Goal: Task Accomplishment & Management: Manage account settings

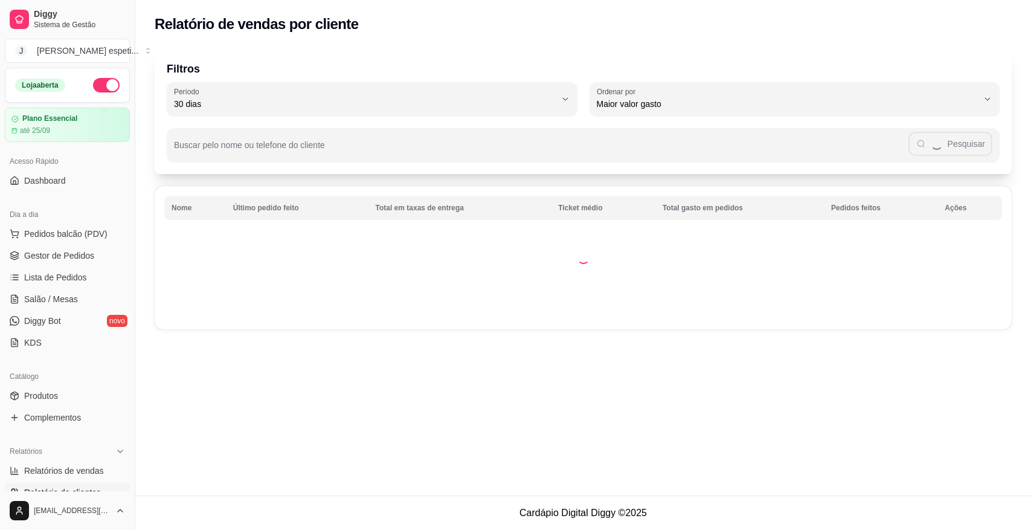
select select "30"
select select "HIGHEST_TOTAL_SPENT_WITH_ORDERS"
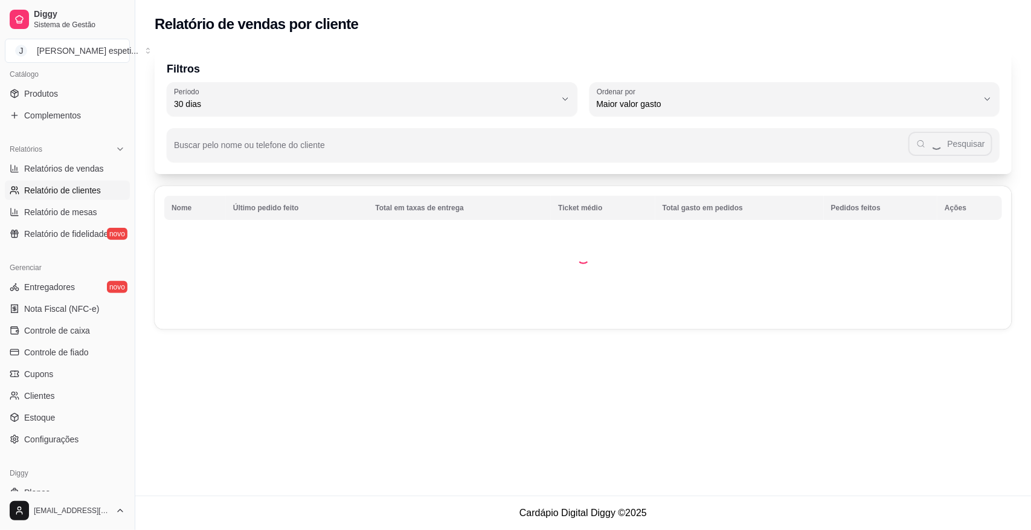
click at [68, 167] on span "Relatórios de vendas" at bounding box center [64, 169] width 80 height 12
select select "ALL"
select select "0"
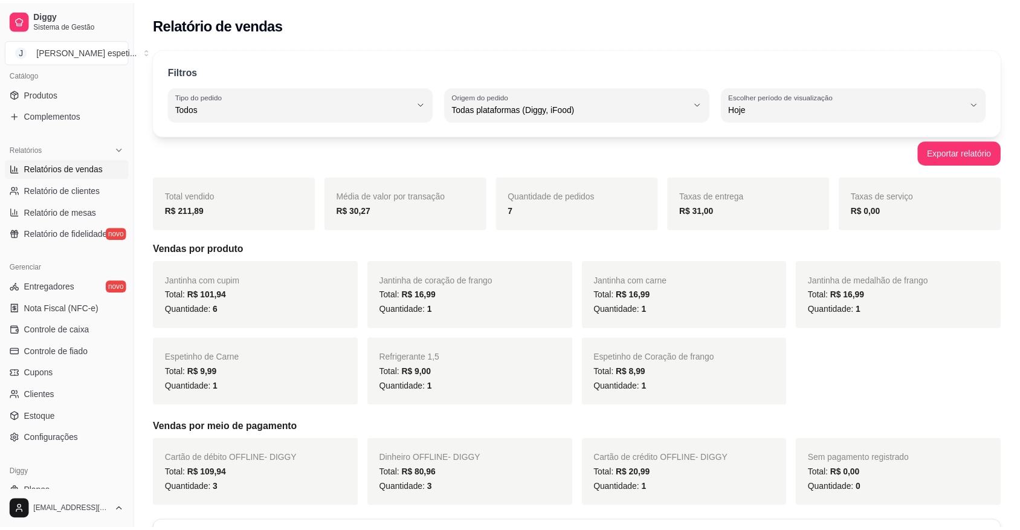
scroll to position [76, 0]
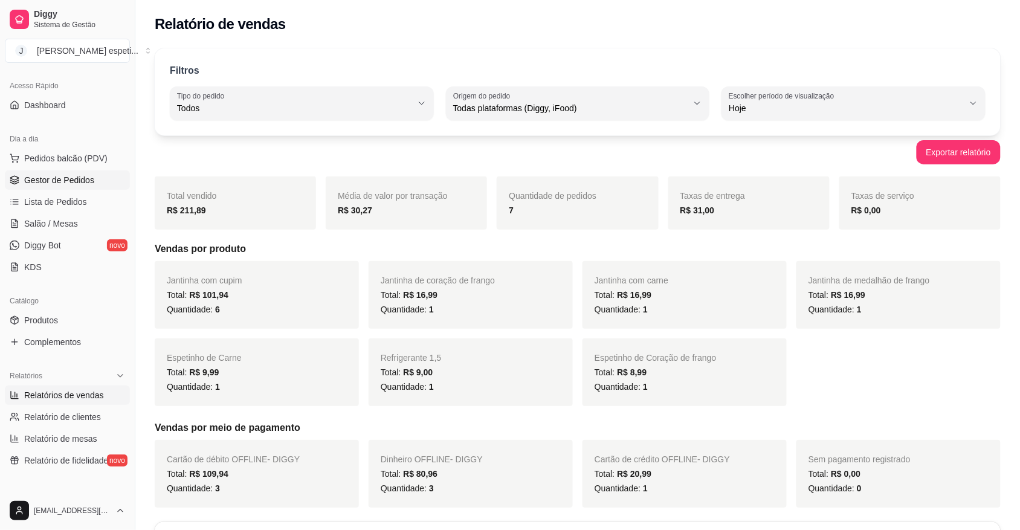
click at [59, 175] on span "Gestor de Pedidos" at bounding box center [59, 180] width 70 height 12
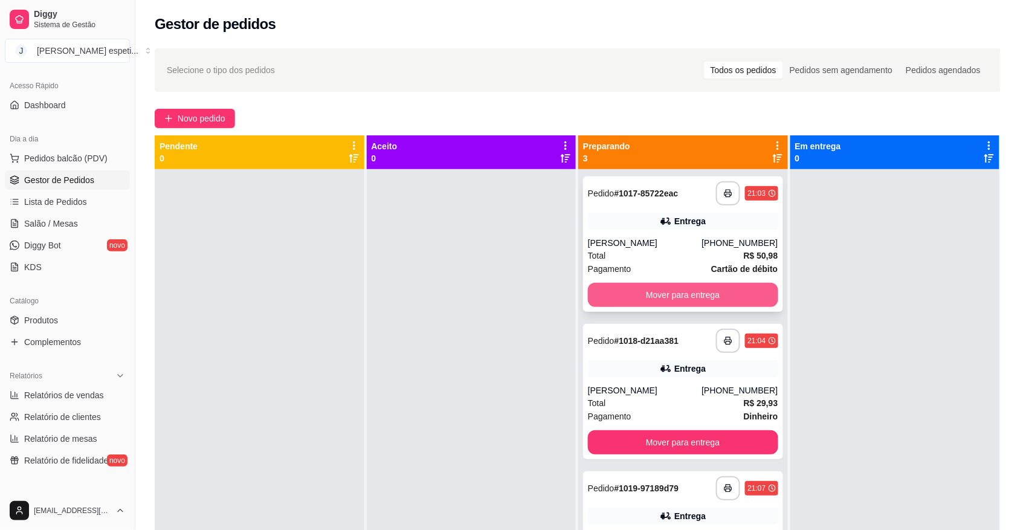
click at [685, 294] on button "Mover para entrega" at bounding box center [683, 295] width 190 height 24
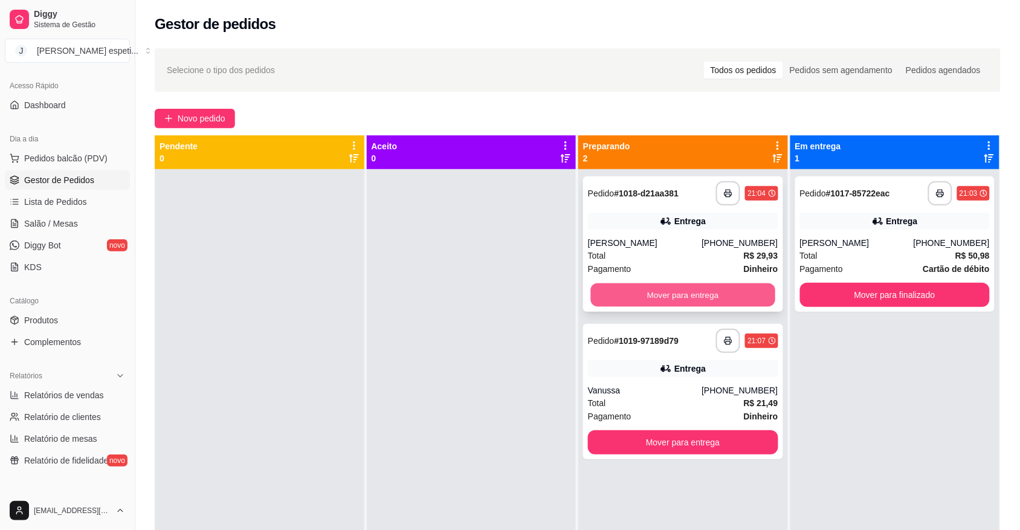
click at [683, 283] on button "Mover para entrega" at bounding box center [683, 295] width 184 height 24
click at [679, 288] on button "Mover para entrega" at bounding box center [683, 295] width 184 height 24
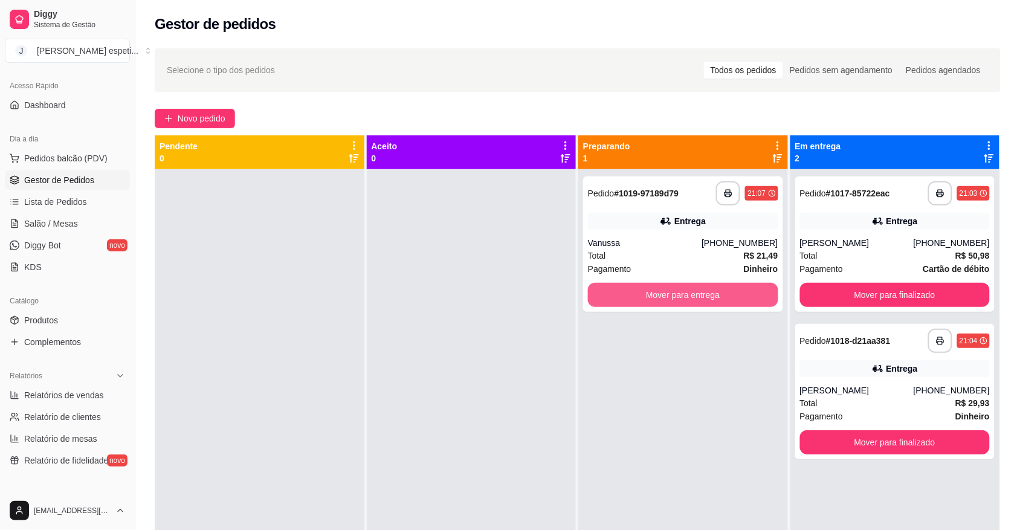
click at [679, 288] on button "Mover para entrega" at bounding box center [683, 295] width 190 height 24
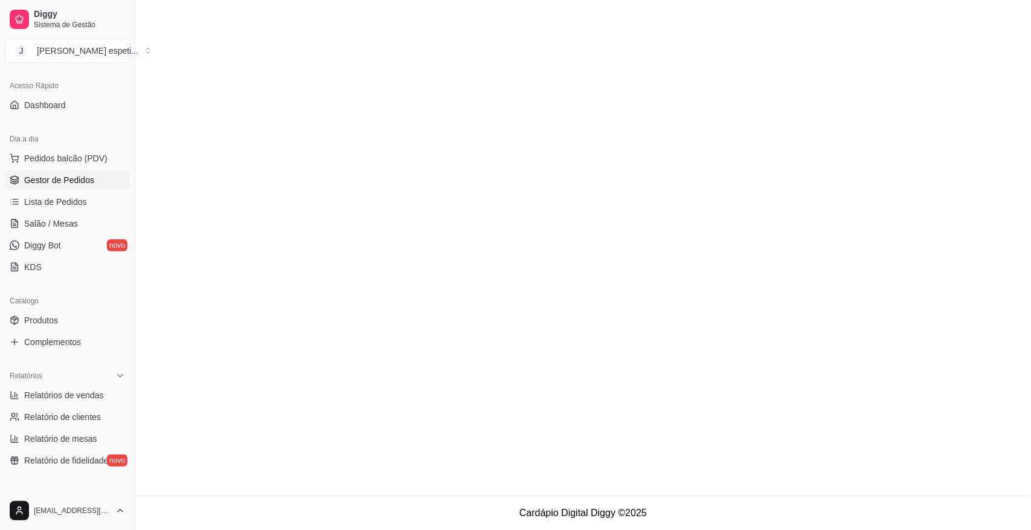
click at [944, 405] on main at bounding box center [583, 247] width 896 height 495
click at [681, 370] on main at bounding box center [583, 247] width 896 height 495
click at [727, 434] on main at bounding box center [583, 247] width 896 height 495
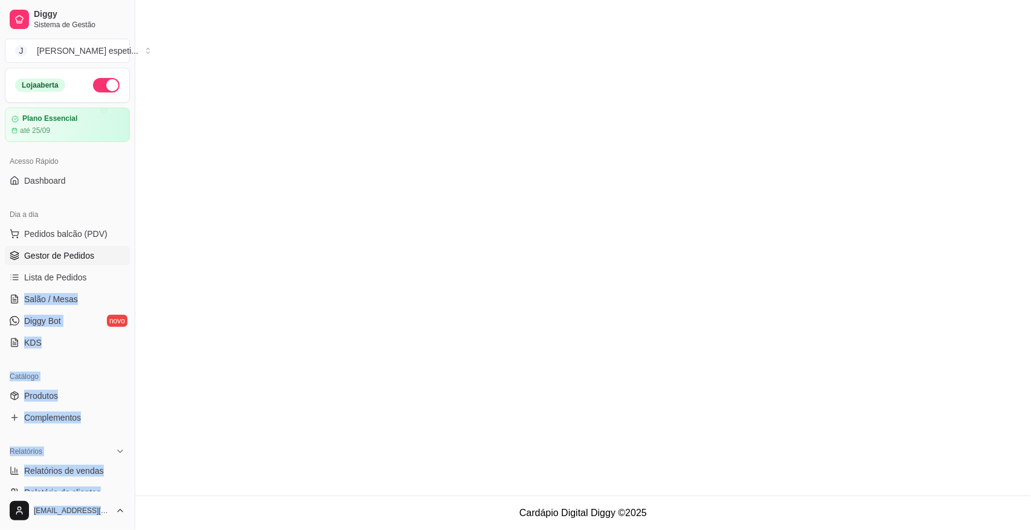
drag, startPoint x: 123, startPoint y: 193, endPoint x: 152, endPoint y: 124, distance: 75.3
click at [152, 124] on div "Diggy Sistema de Gestão J Jeffão espeti ... Loja aberta Plano Essencial até 25/…" at bounding box center [515, 265] width 1031 height 530
drag, startPoint x: 236, startPoint y: 251, endPoint x: 228, endPoint y: 256, distance: 9.2
click at [234, 251] on main at bounding box center [583, 247] width 896 height 495
click at [228, 257] on main at bounding box center [583, 247] width 896 height 495
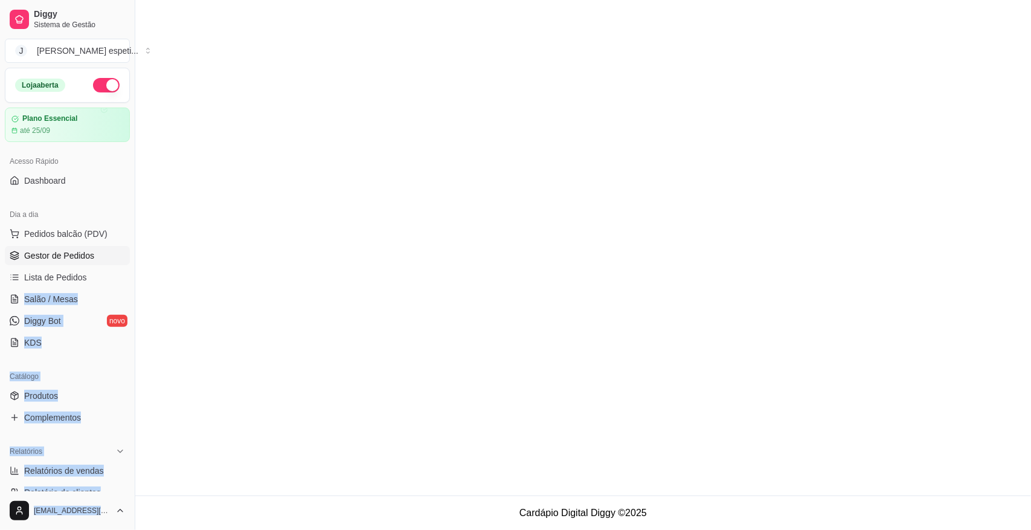
click at [181, 295] on main at bounding box center [583, 247] width 896 height 495
click at [182, 294] on main at bounding box center [583, 247] width 896 height 495
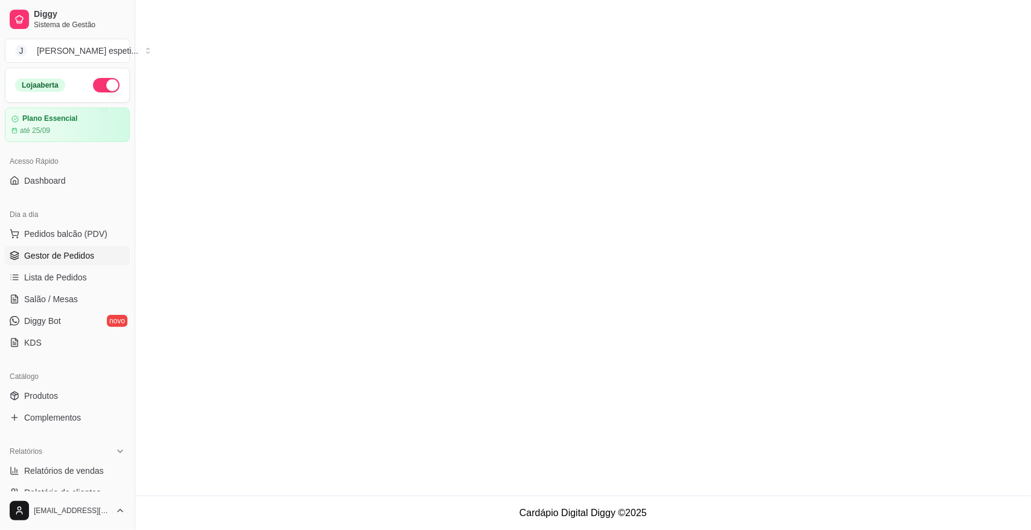
click at [805, 433] on main at bounding box center [583, 247] width 896 height 495
click at [729, 185] on main at bounding box center [583, 247] width 896 height 495
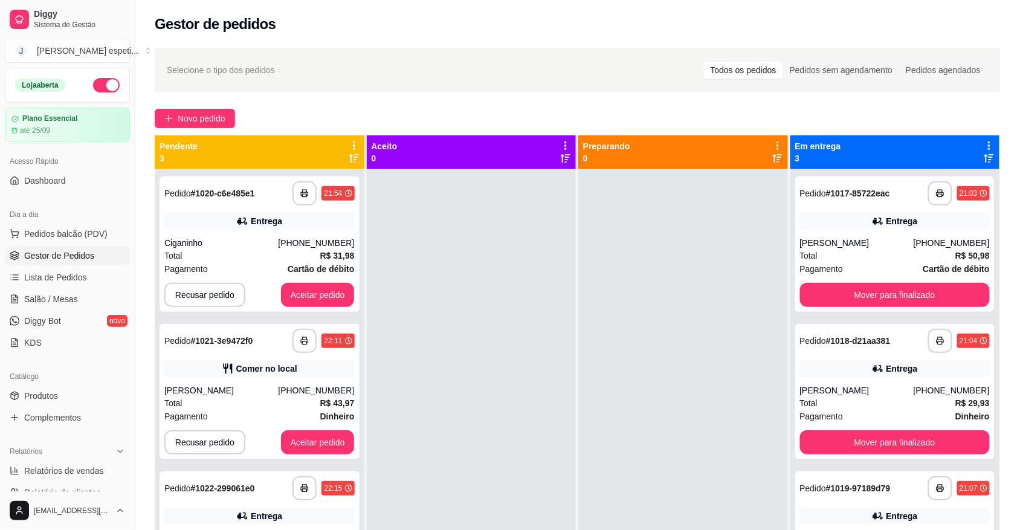
click at [659, 32] on div "Gestor de pedidos" at bounding box center [578, 24] width 846 height 19
click at [269, 251] on div "Total R$ 31,98" at bounding box center [259, 255] width 190 height 13
click at [297, 437] on button "Aceitar pedido" at bounding box center [317, 443] width 71 height 24
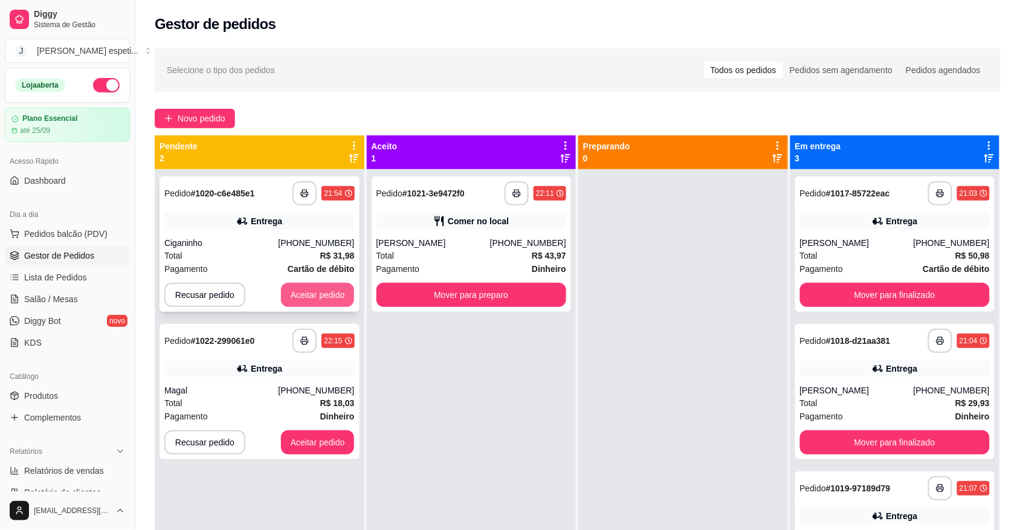
click at [326, 288] on button "Aceitar pedido" at bounding box center [318, 295] width 74 height 24
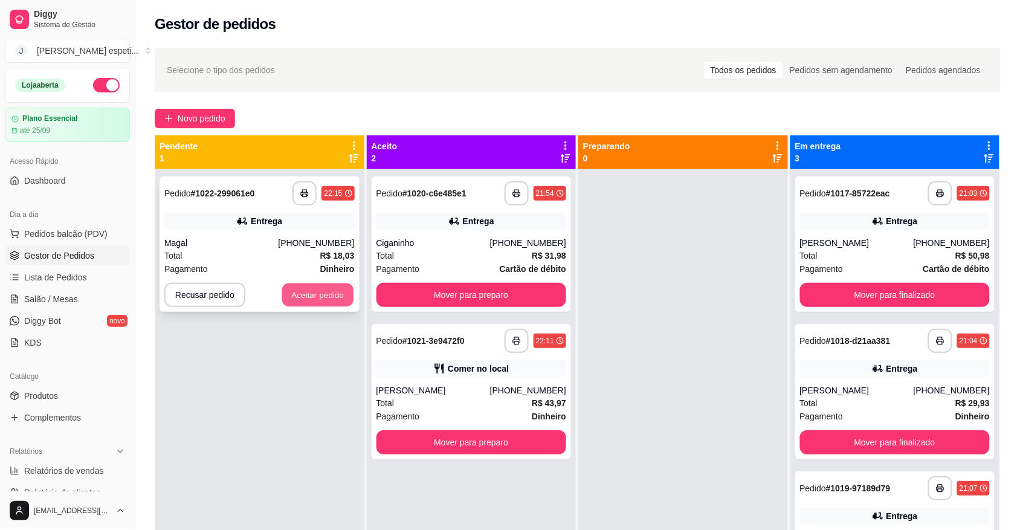
click at [321, 286] on button "Aceitar pedido" at bounding box center [317, 295] width 71 height 24
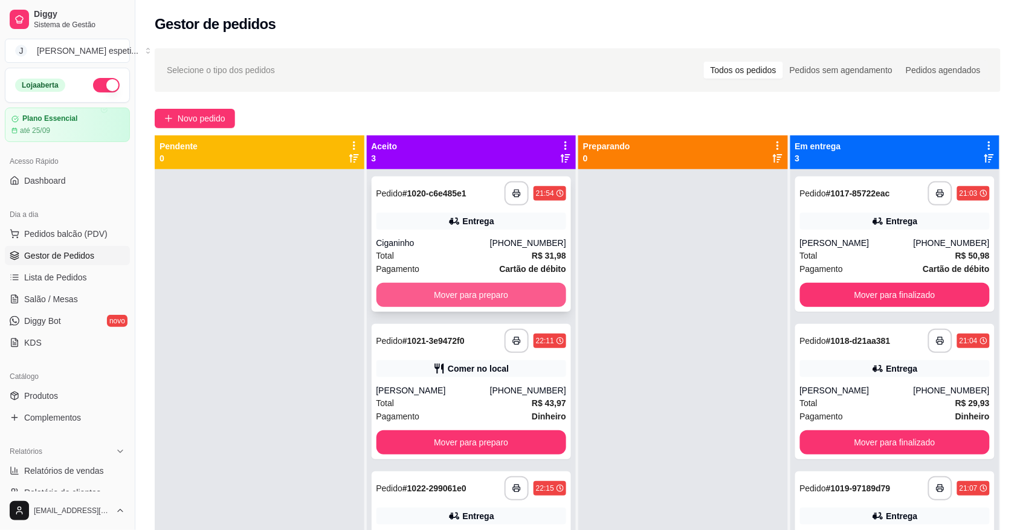
click at [437, 293] on button "Mover para preparo" at bounding box center [471, 295] width 190 height 24
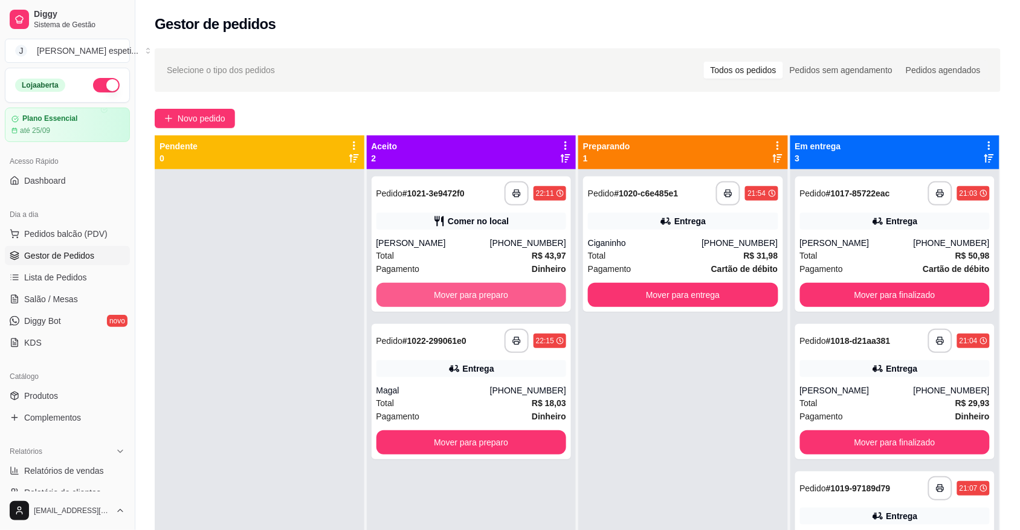
click at [465, 291] on button "Mover para preparo" at bounding box center [471, 295] width 190 height 24
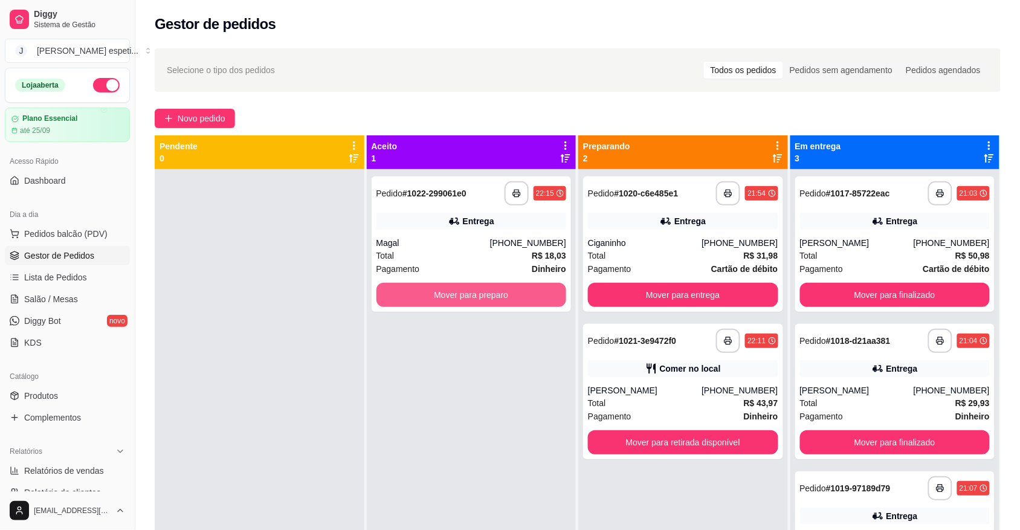
click at [465, 291] on button "Mover para preparo" at bounding box center [471, 295] width 190 height 24
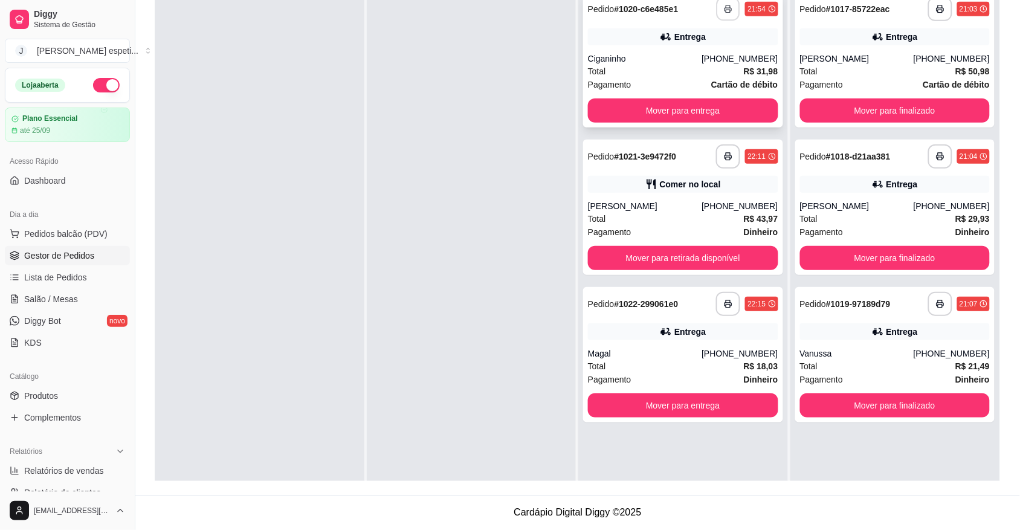
click at [726, 9] on button "button" at bounding box center [729, 10] width 24 height 24
click at [725, 155] on icon "button" at bounding box center [728, 156] width 7 height 3
click at [720, 308] on button "button" at bounding box center [728, 304] width 24 height 24
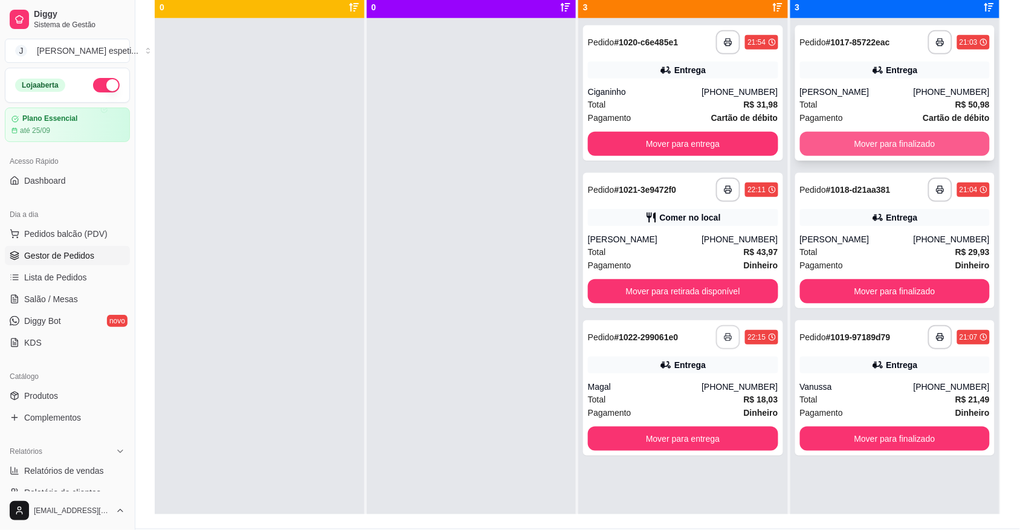
click at [884, 137] on button "Mover para finalizado" at bounding box center [895, 144] width 190 height 24
click at [882, 137] on button "Mover para finalizado" at bounding box center [895, 144] width 190 height 24
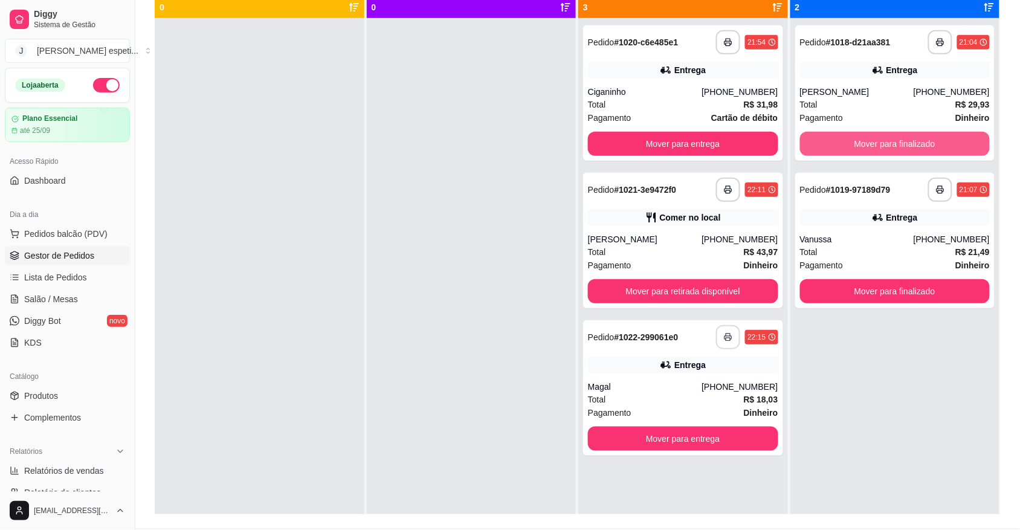
click at [880, 137] on button "Mover para finalizado" at bounding box center [895, 144] width 190 height 24
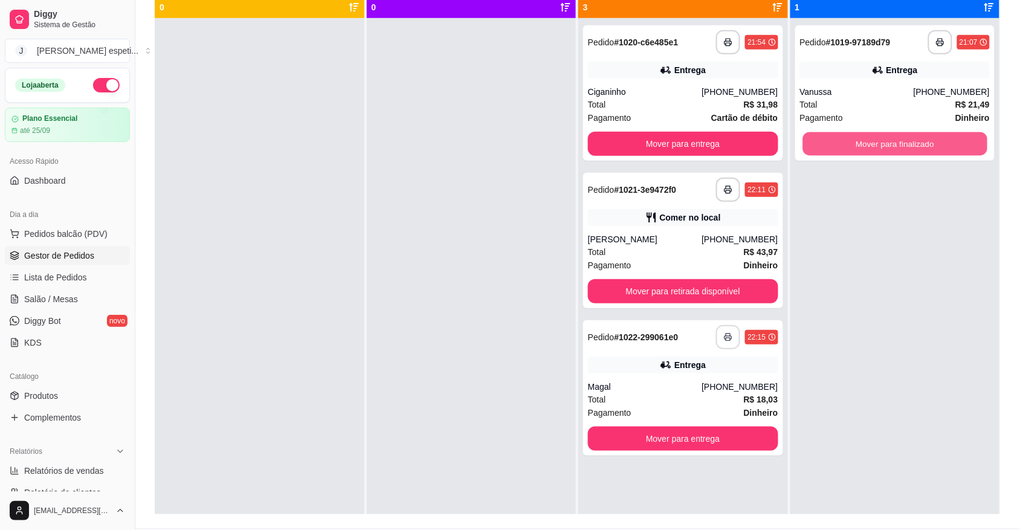
click at [880, 137] on button "Mover para finalizado" at bounding box center [894, 144] width 184 height 24
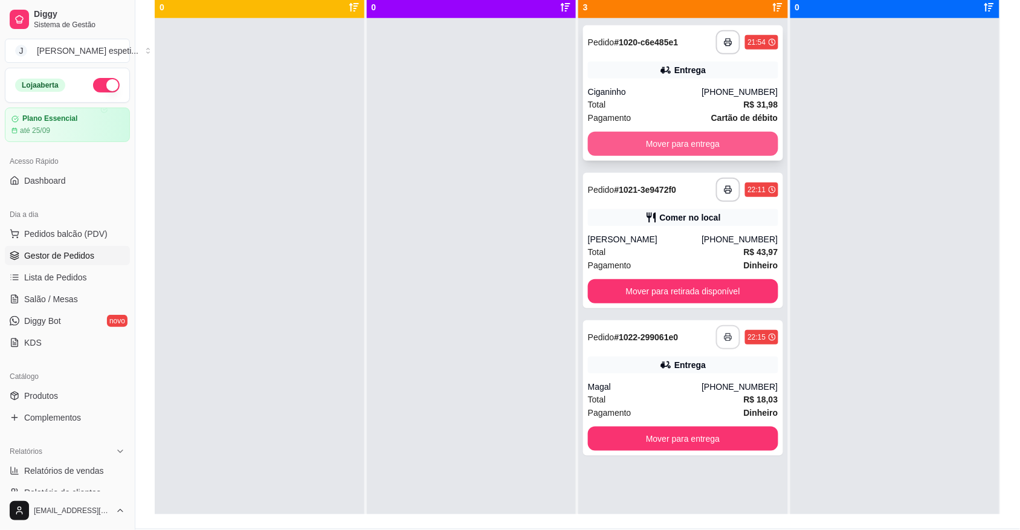
click at [692, 148] on button "Mover para entrega" at bounding box center [683, 144] width 190 height 24
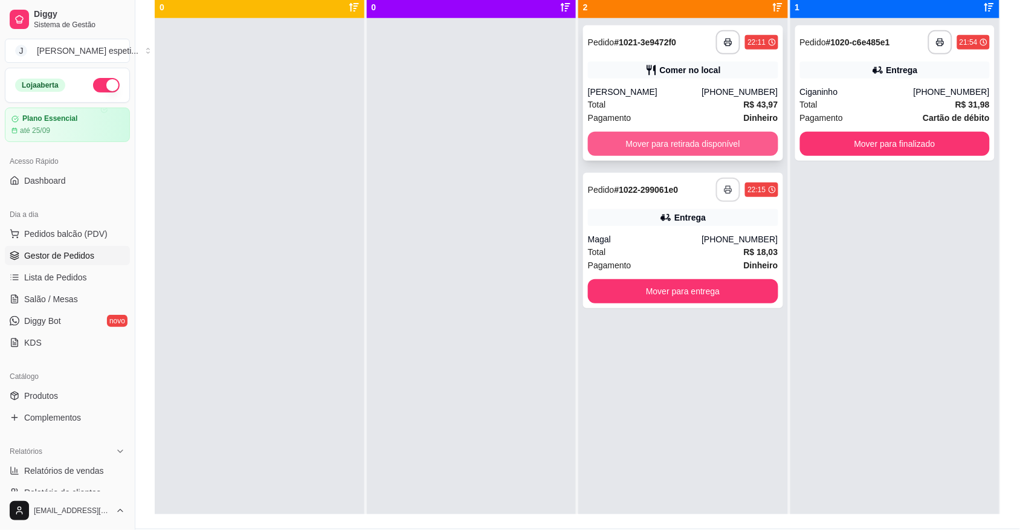
click at [704, 141] on button "Mover para retirada disponível" at bounding box center [683, 144] width 190 height 24
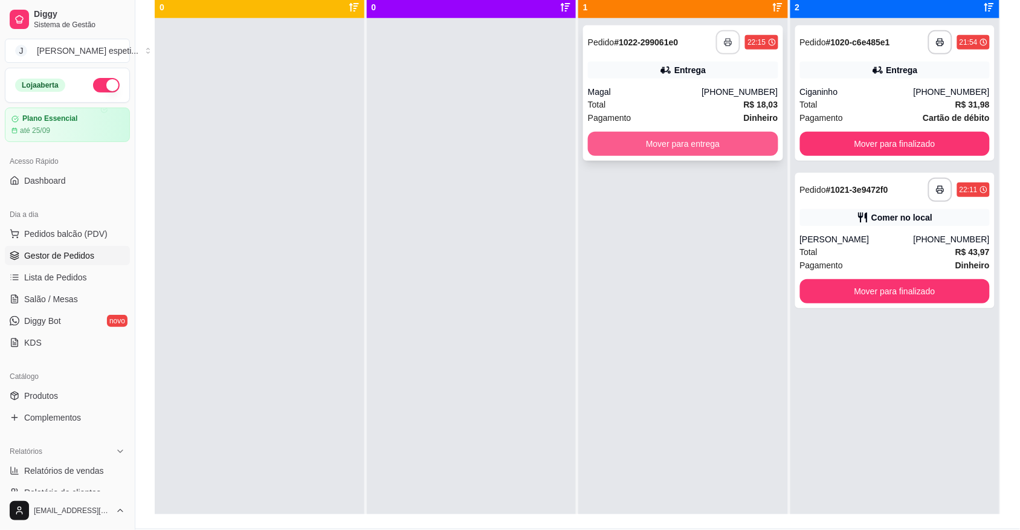
click at [705, 142] on button "Mover para entrega" at bounding box center [683, 144] width 190 height 24
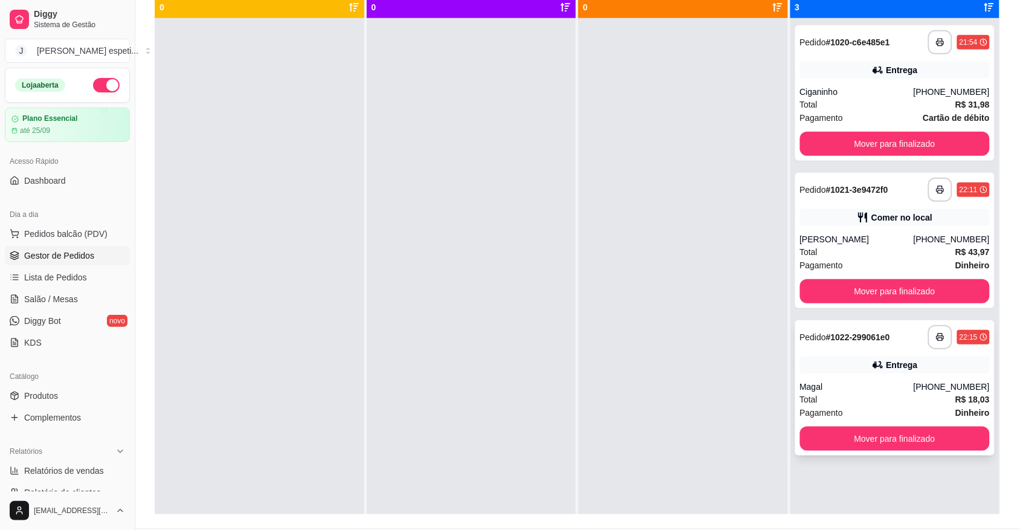
click at [877, 373] on div "**********" at bounding box center [895, 387] width 200 height 135
click at [855, 100] on div "Total R$ 31,98" at bounding box center [895, 104] width 190 height 13
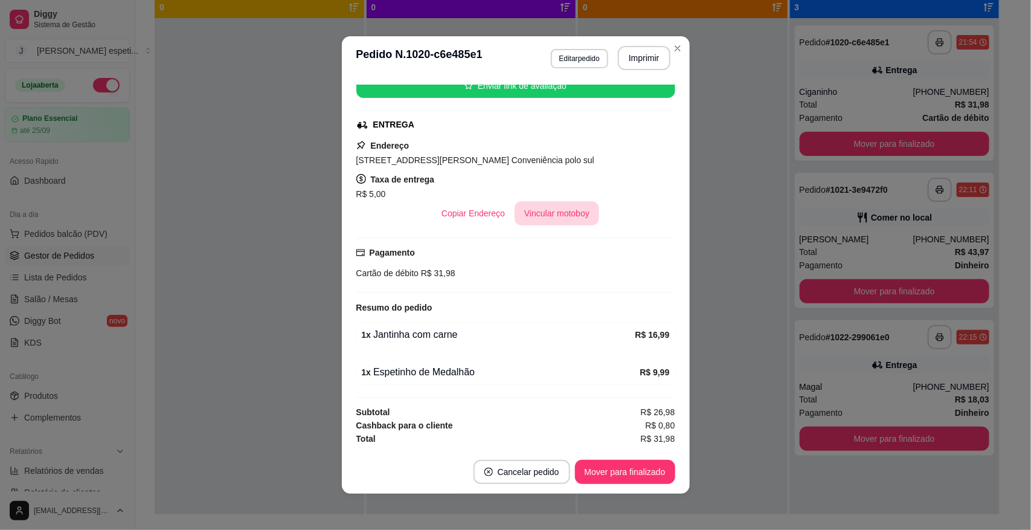
scroll to position [164, 0]
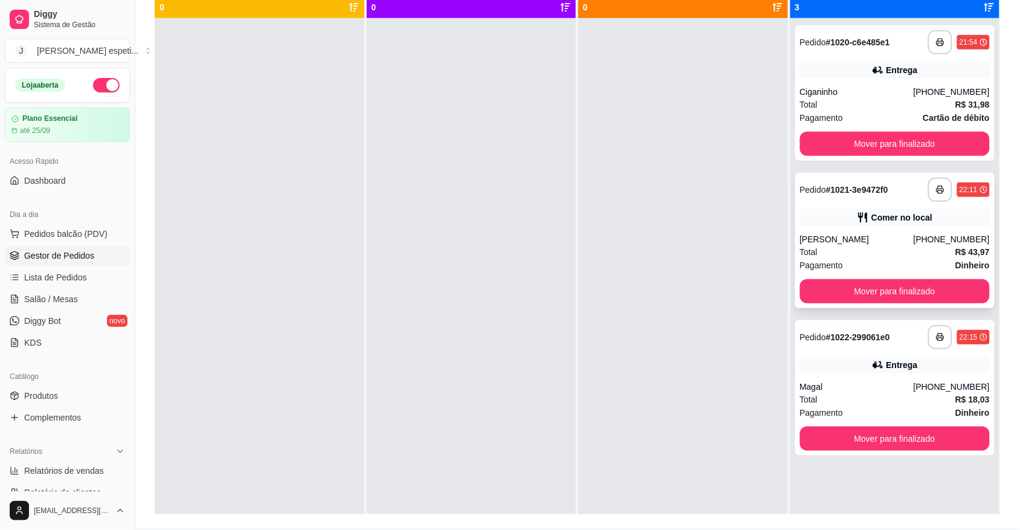
click at [853, 240] on div "[PERSON_NAME]" at bounding box center [857, 239] width 114 height 12
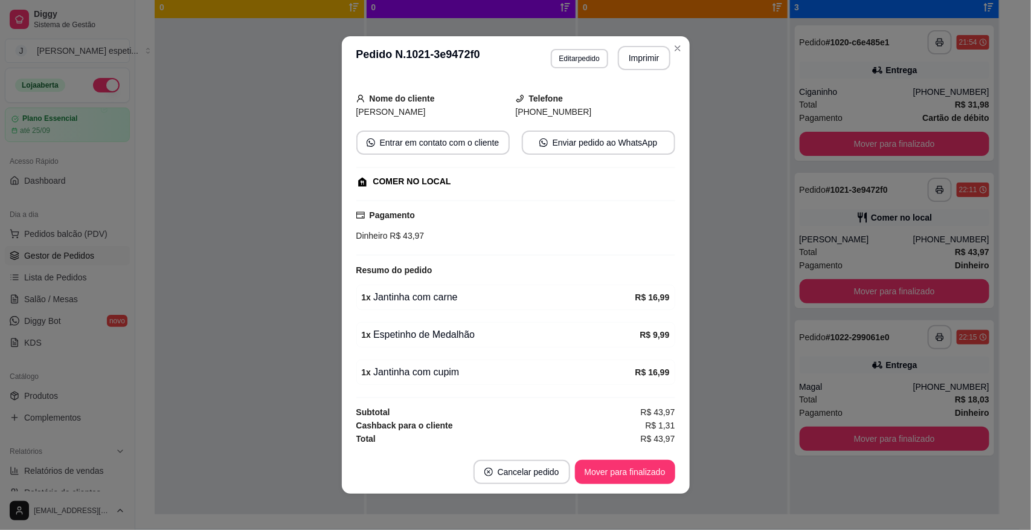
scroll to position [2, 0]
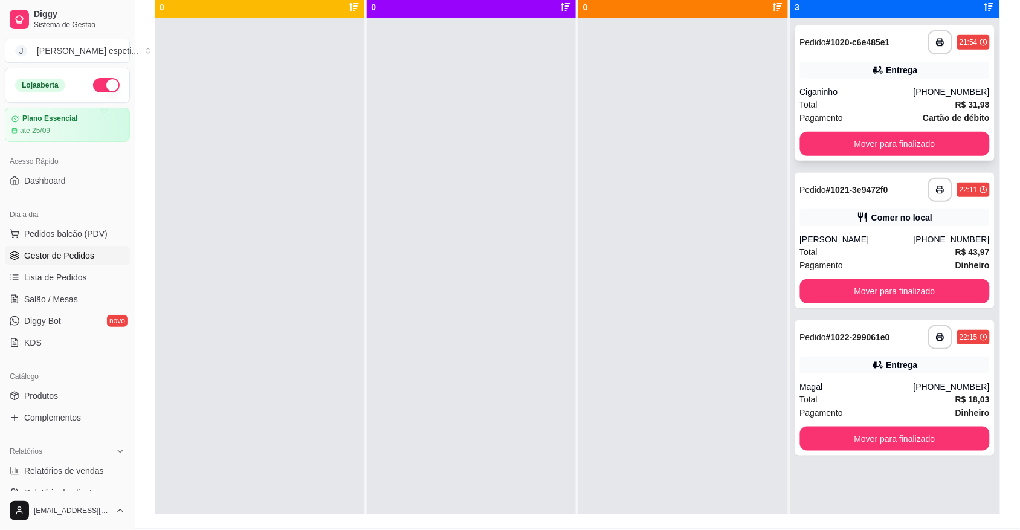
click at [856, 97] on div "Ciganinho" at bounding box center [857, 92] width 114 height 12
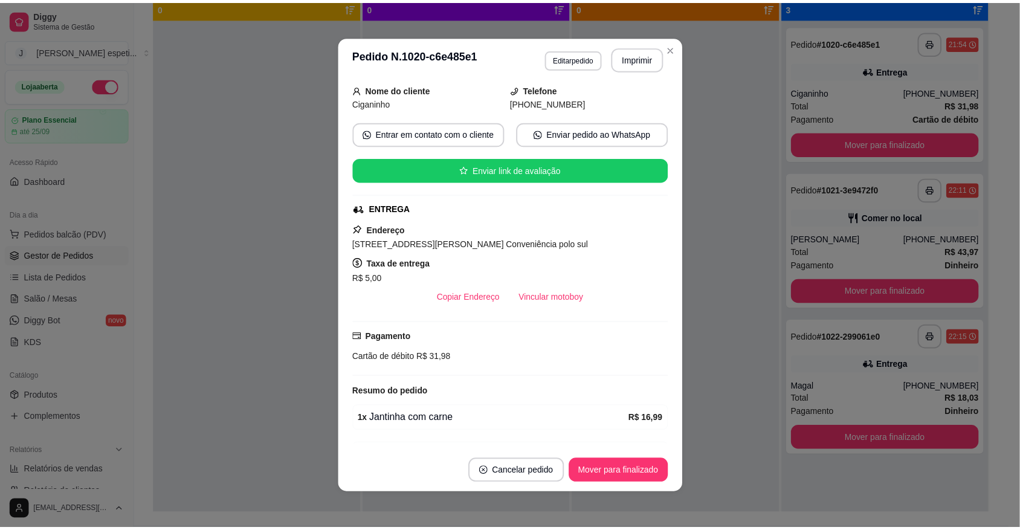
scroll to position [164, 0]
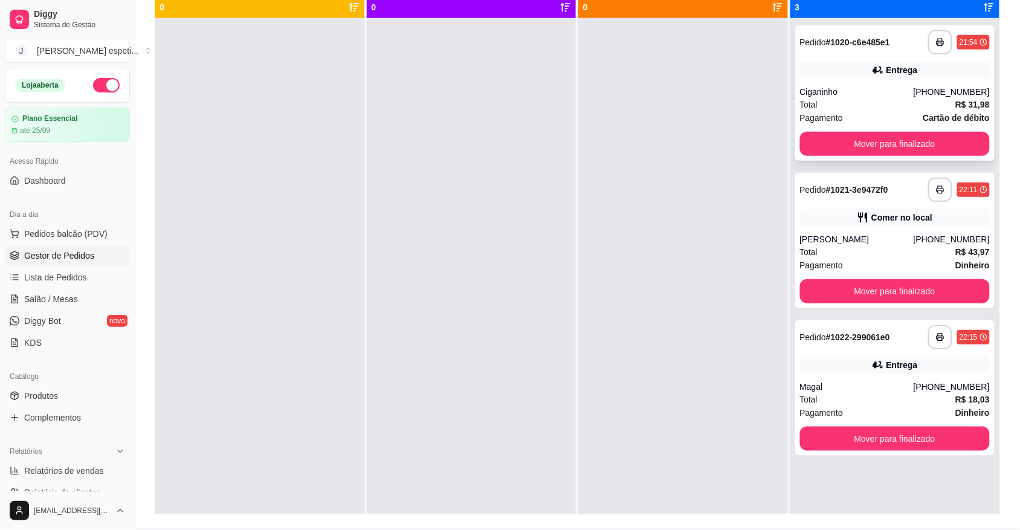
click at [873, 103] on div "Total R$ 31,98" at bounding box center [895, 104] width 190 height 13
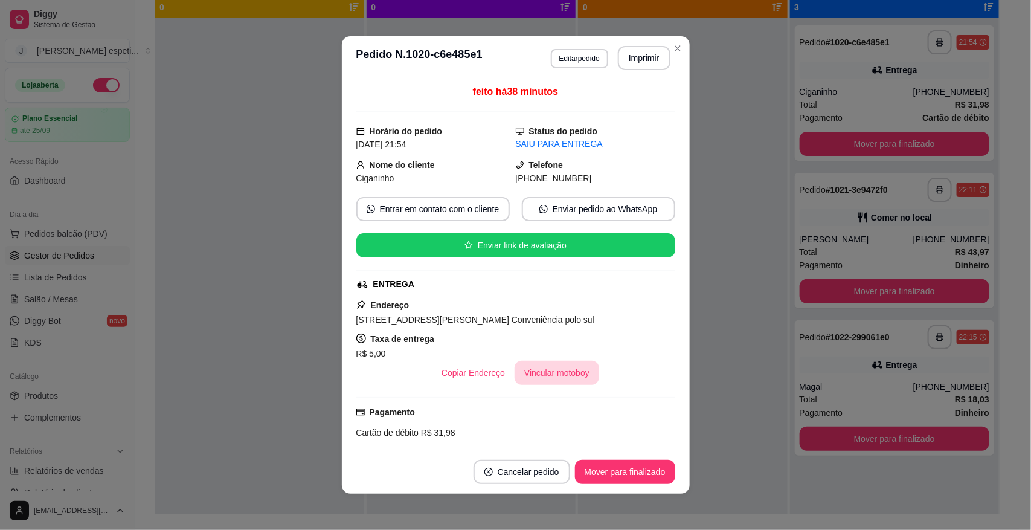
click at [562, 370] on button "Vincular motoboy" at bounding box center [557, 373] width 85 height 24
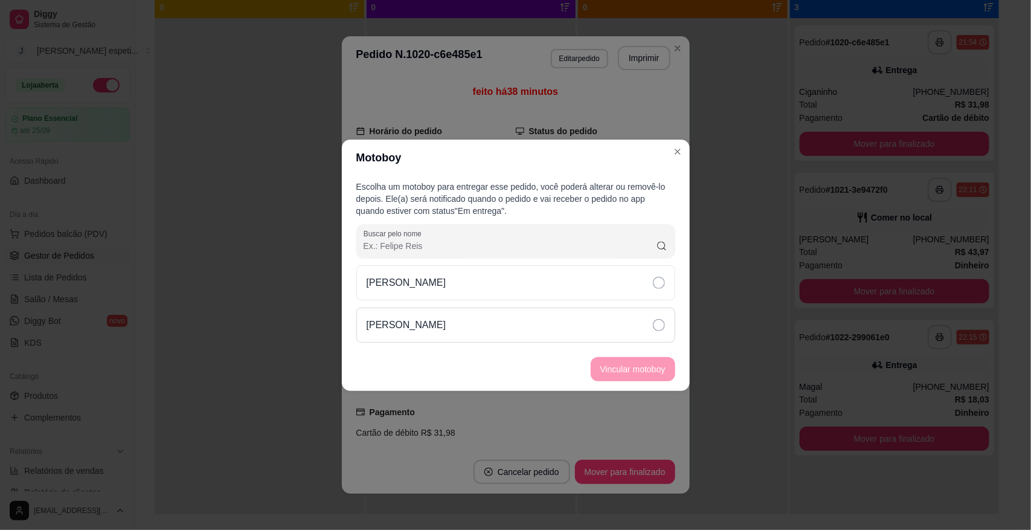
click at [657, 319] on icon at bounding box center [659, 325] width 12 height 12
click at [639, 366] on button "Vincular motoboy" at bounding box center [633, 369] width 85 height 24
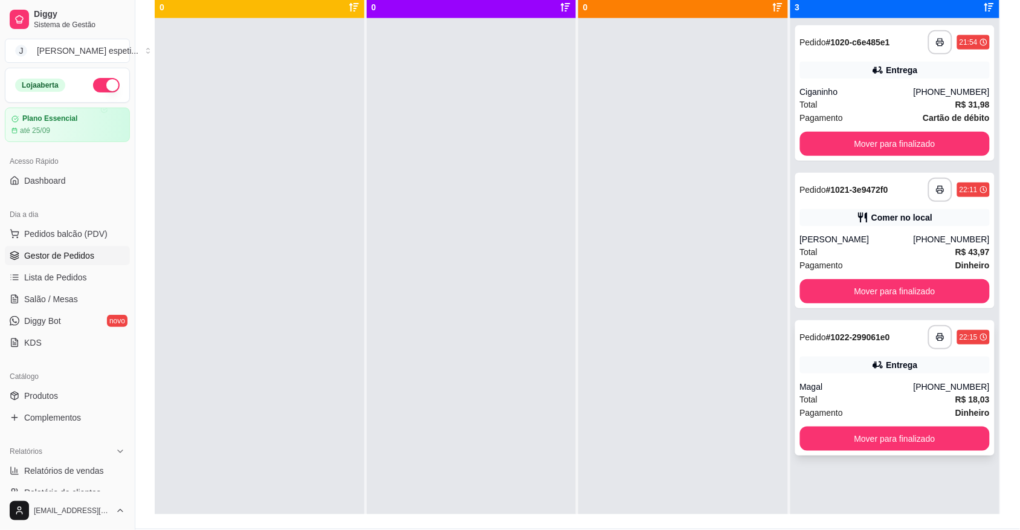
click at [861, 385] on div "Magal" at bounding box center [857, 387] width 114 height 12
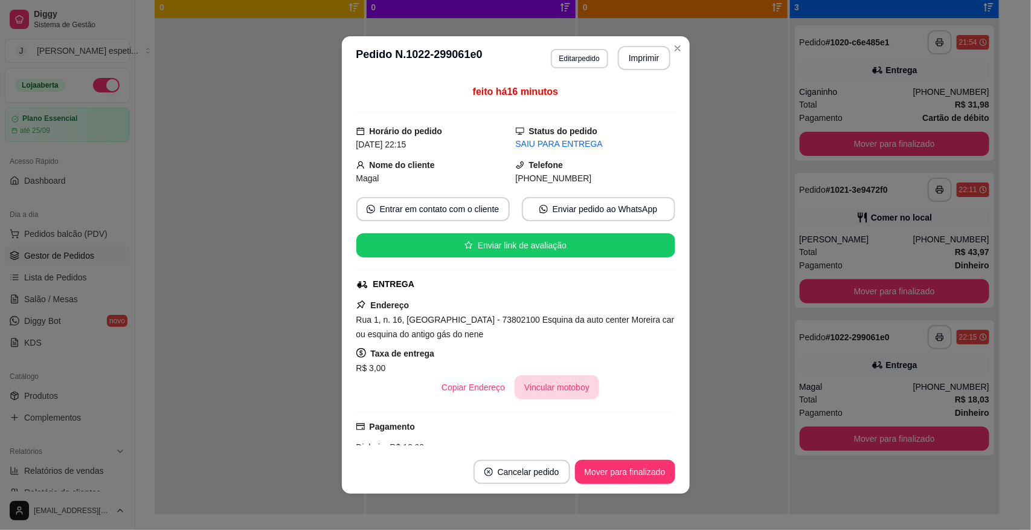
click at [544, 390] on button "Vincular motoboy" at bounding box center [557, 387] width 85 height 24
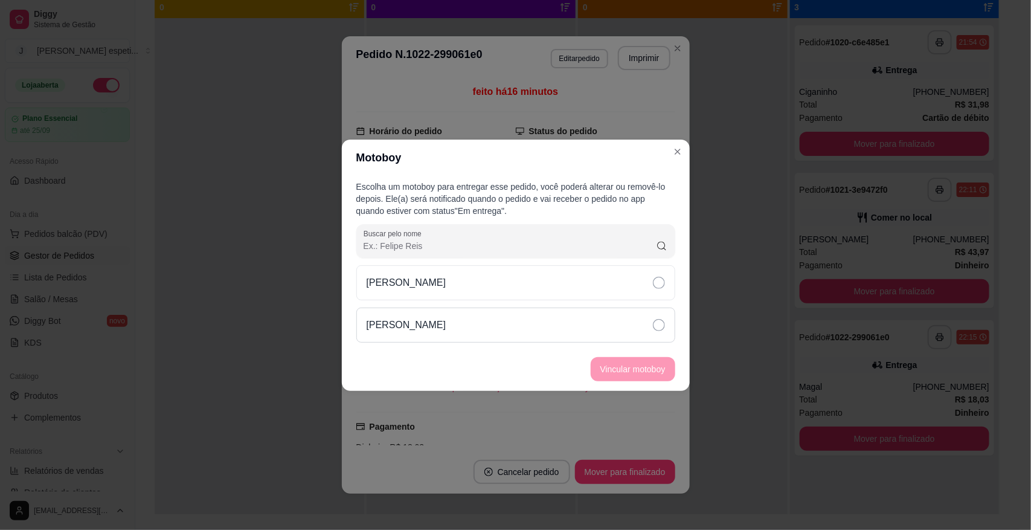
click at [663, 321] on icon at bounding box center [659, 325] width 12 height 12
click at [650, 364] on button "Vincular motoboy" at bounding box center [633, 369] width 85 height 24
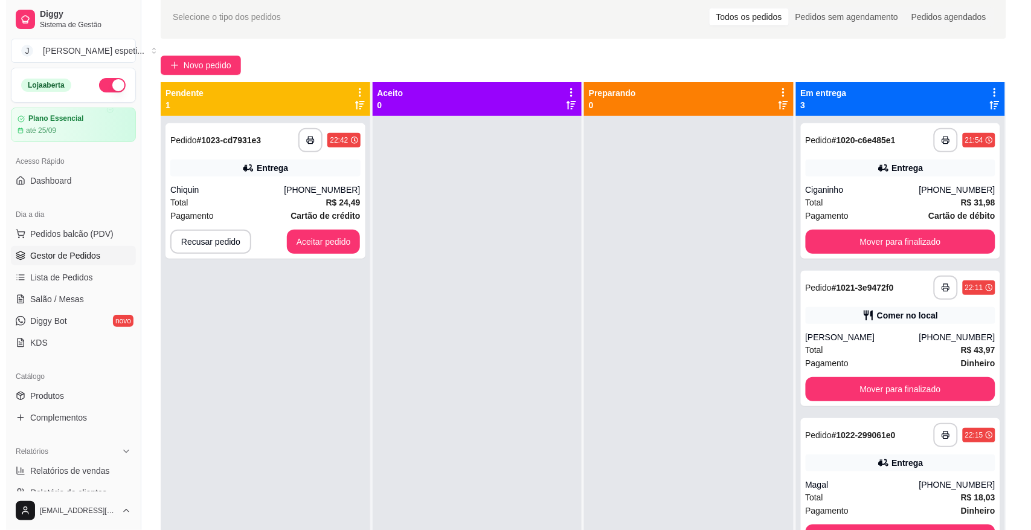
scroll to position [0, 0]
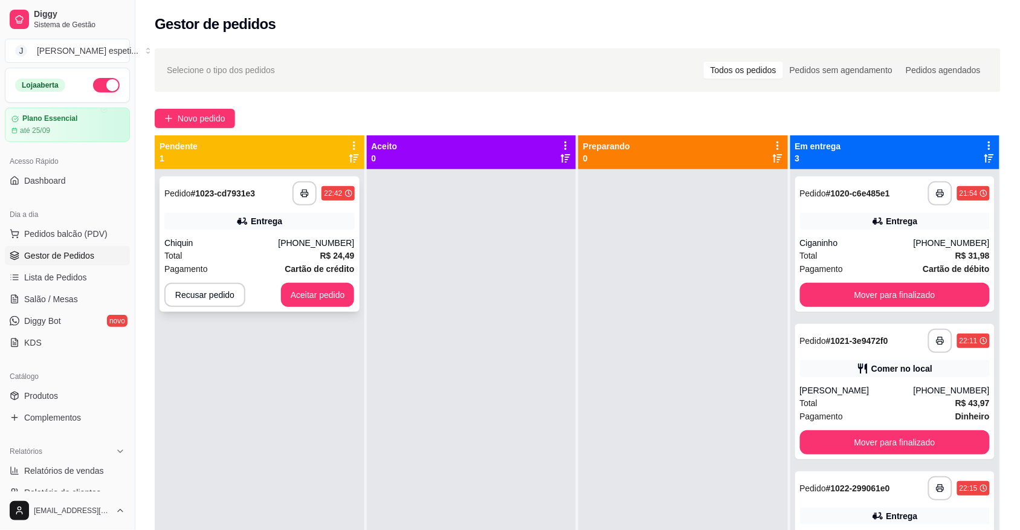
click at [253, 249] on div "Total R$ 24,49" at bounding box center [259, 255] width 190 height 13
click at [334, 284] on button "Aceitar pedido" at bounding box center [317, 295] width 71 height 24
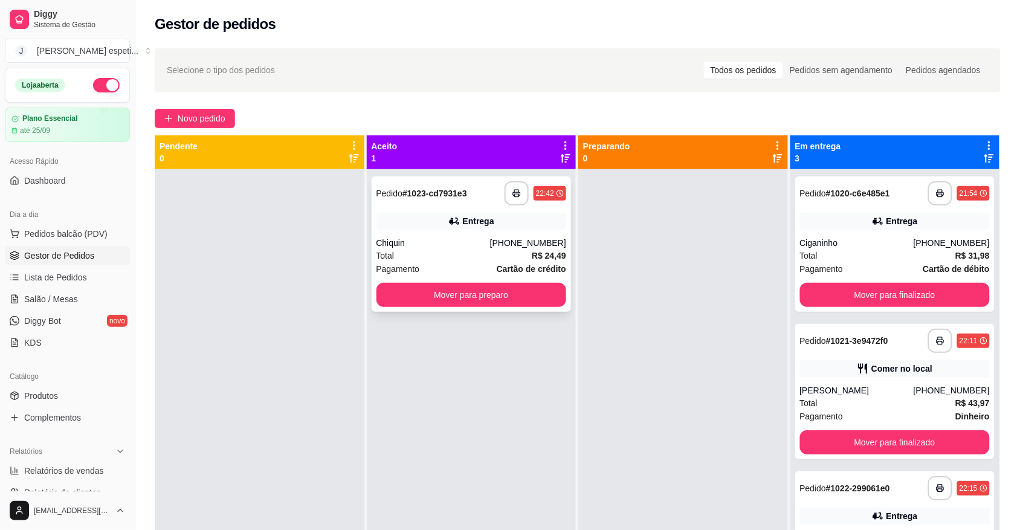
click at [455, 240] on div "Chiquin" at bounding box center [433, 243] width 114 height 12
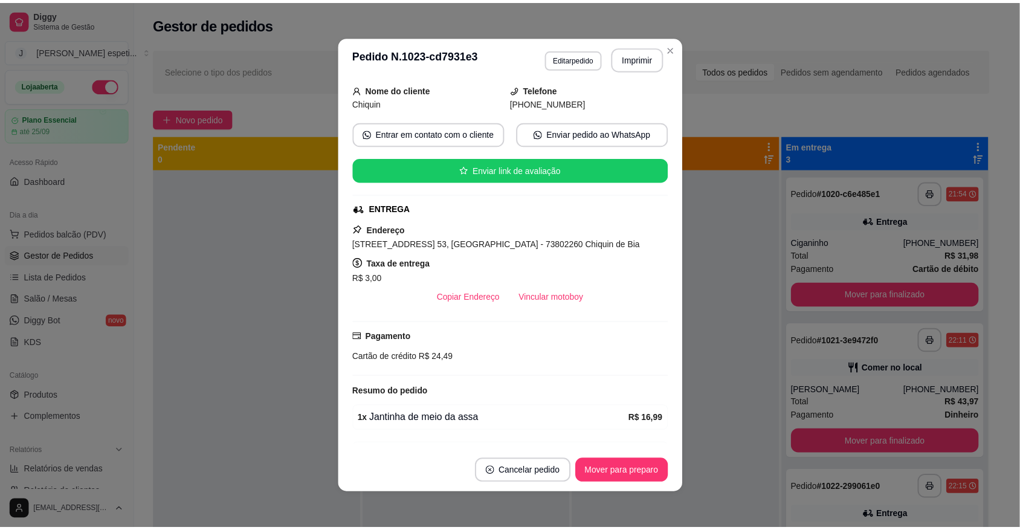
scroll to position [199, 0]
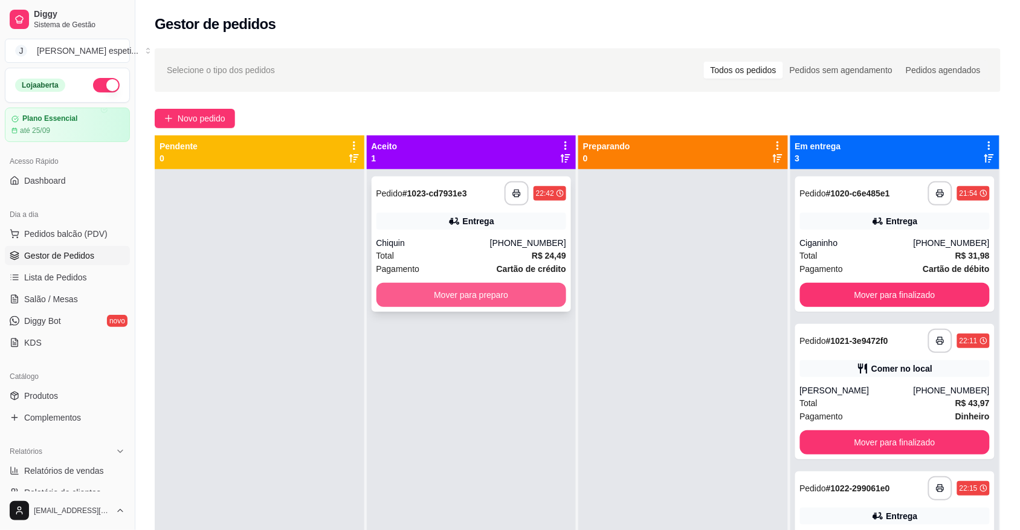
click at [433, 293] on button "Mover para preparo" at bounding box center [471, 295] width 190 height 24
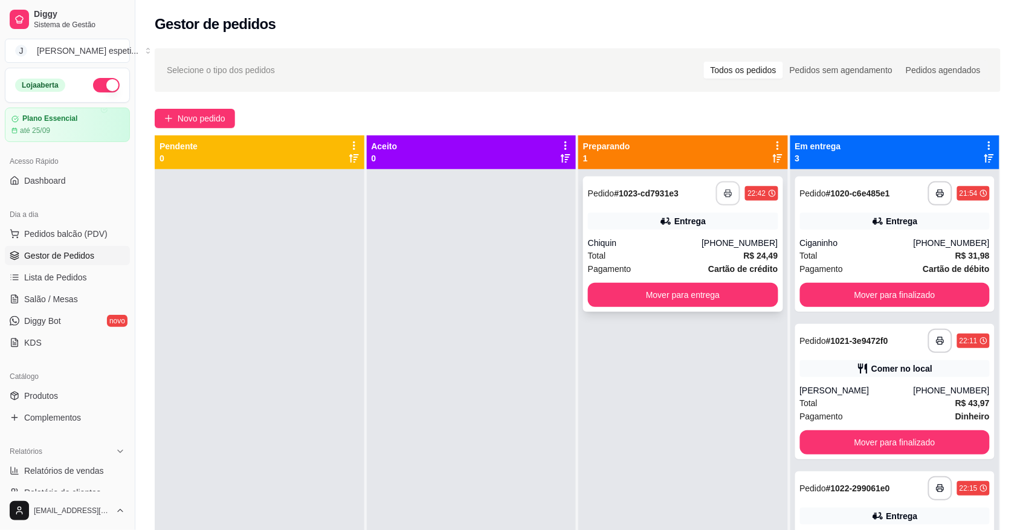
click at [725, 193] on icon "button" at bounding box center [728, 193] width 8 height 8
click at [34, 277] on span "Lista de Pedidos" at bounding box center [55, 277] width 63 height 12
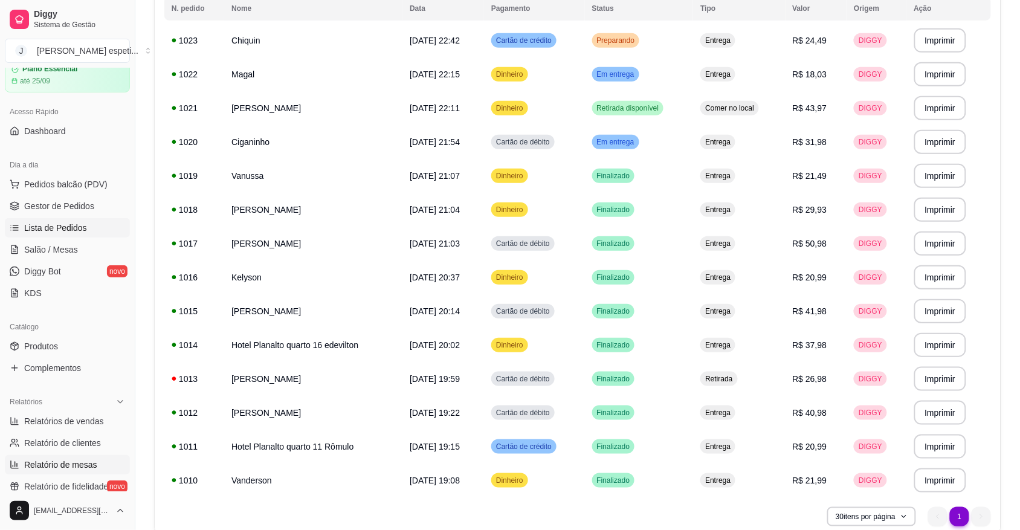
scroll to position [76, 0]
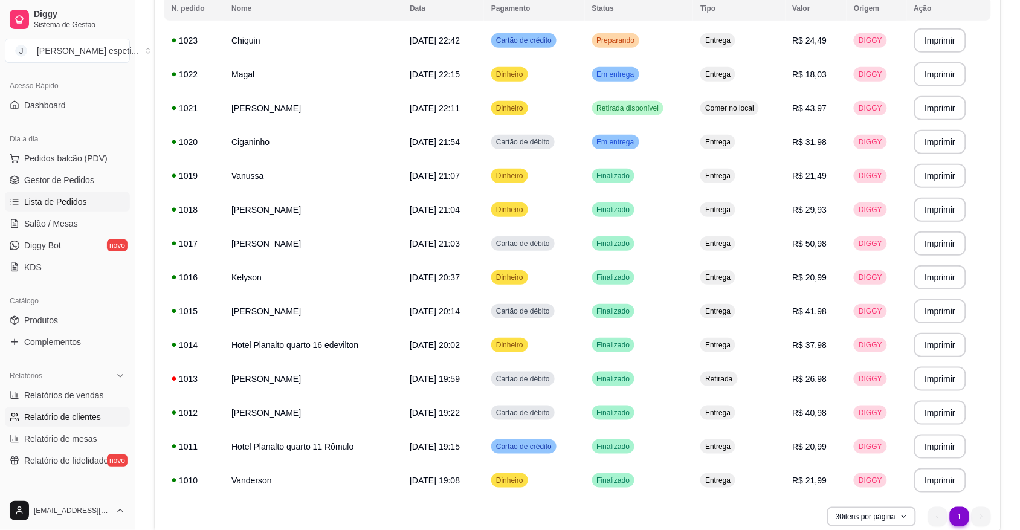
click at [73, 416] on span "Relatório de clientes" at bounding box center [62, 417] width 77 height 12
select select "30"
select select "HIGHEST_TOTAL_SPENT_WITH_ORDERS"
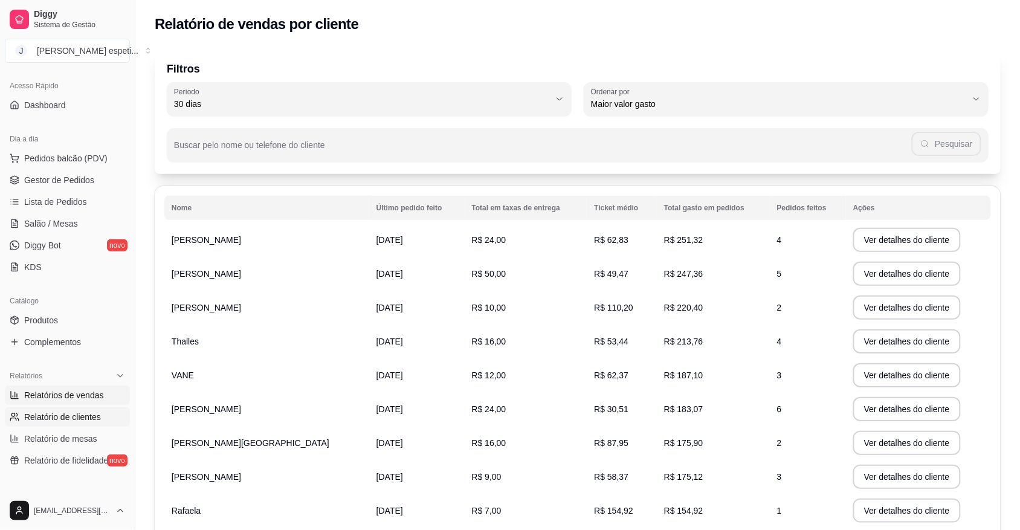
click at [80, 397] on span "Relatórios de vendas" at bounding box center [64, 395] width 80 height 12
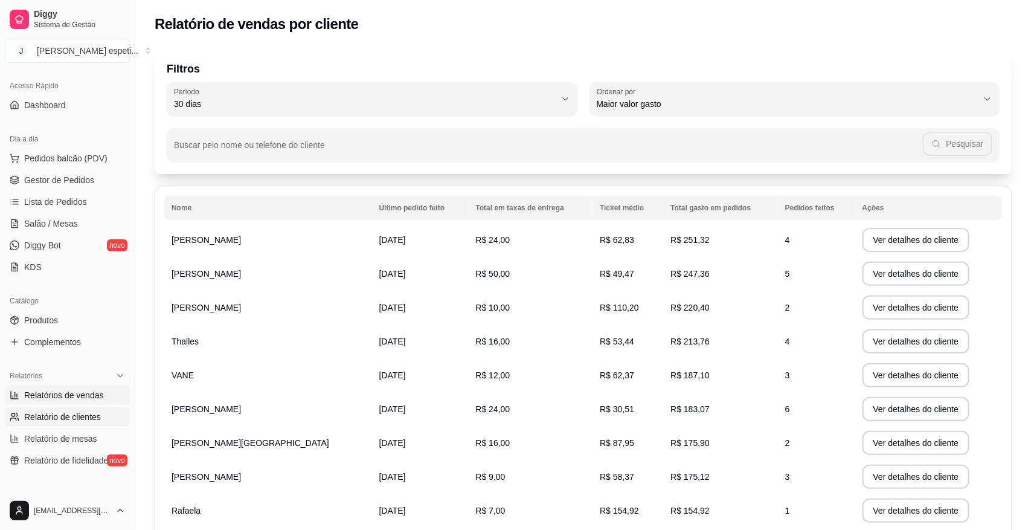
select select "ALL"
select select "0"
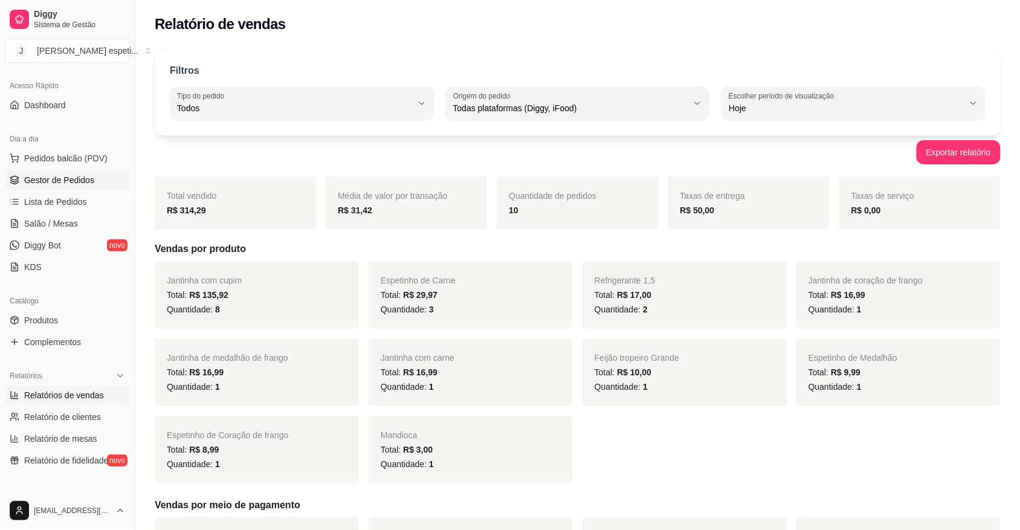
click at [59, 185] on span "Gestor de Pedidos" at bounding box center [59, 180] width 70 height 12
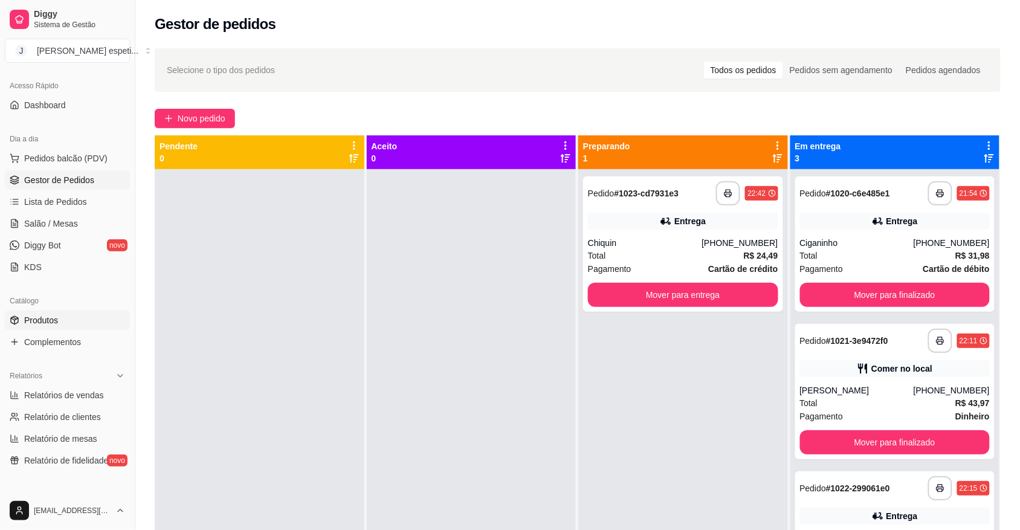
click at [55, 313] on link "Produtos" at bounding box center [67, 320] width 125 height 19
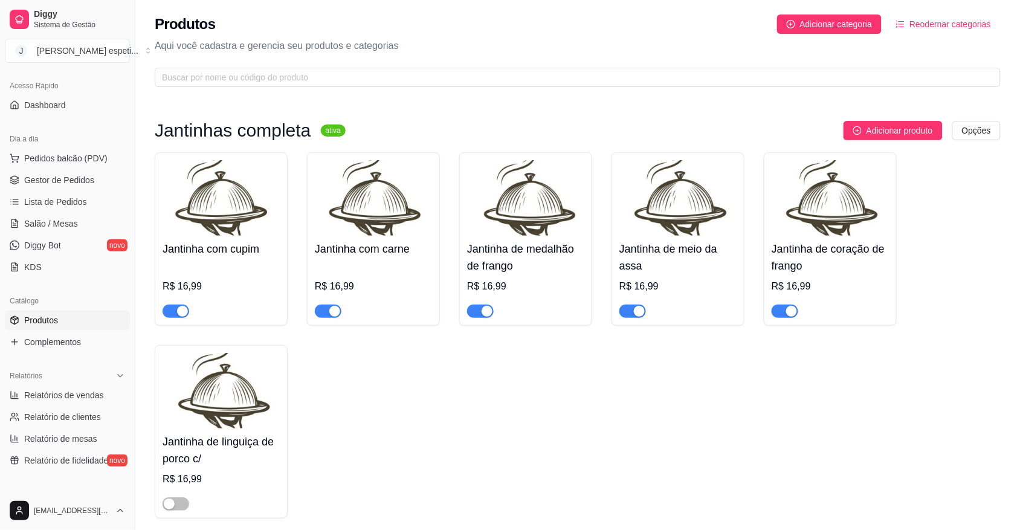
click at [325, 315] on span "button" at bounding box center [328, 311] width 27 height 13
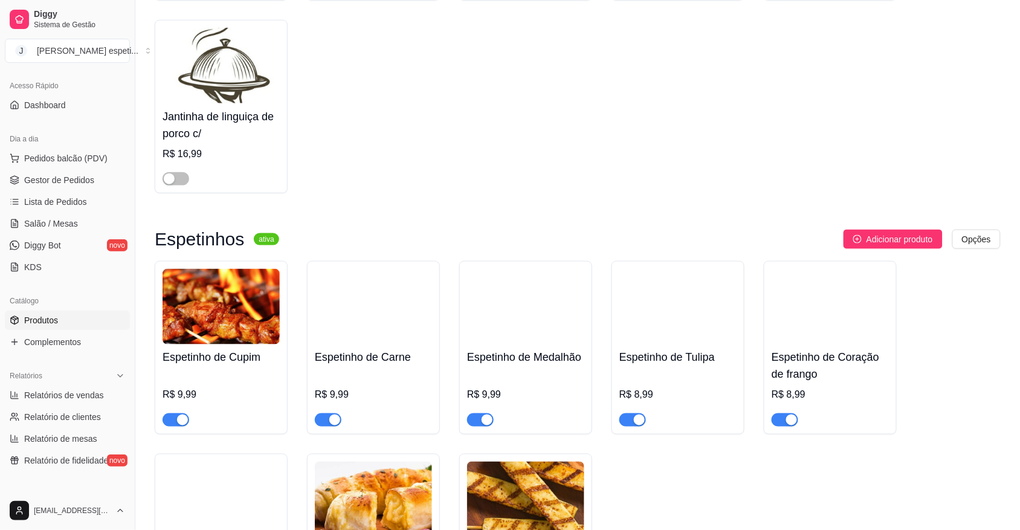
scroll to position [378, 0]
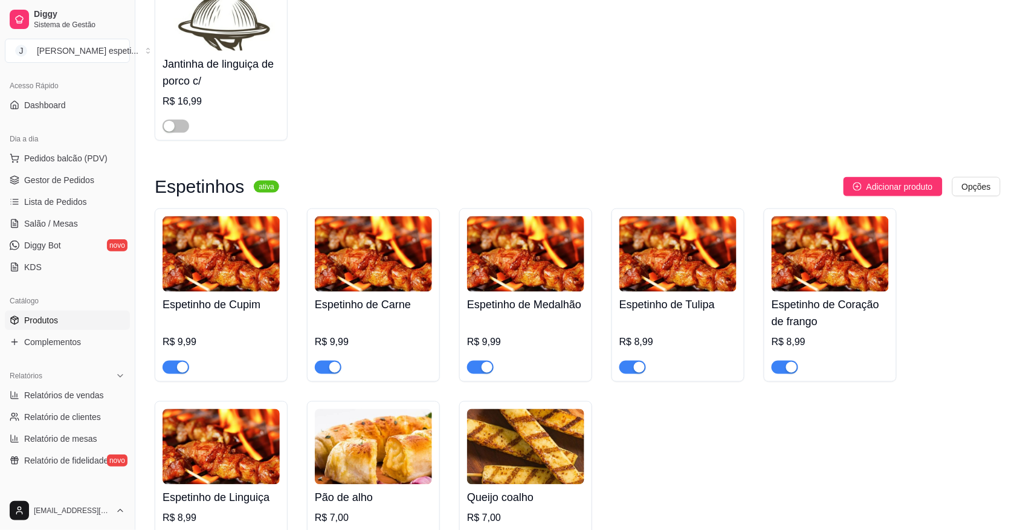
click at [325, 372] on span "button" at bounding box center [328, 367] width 27 height 13
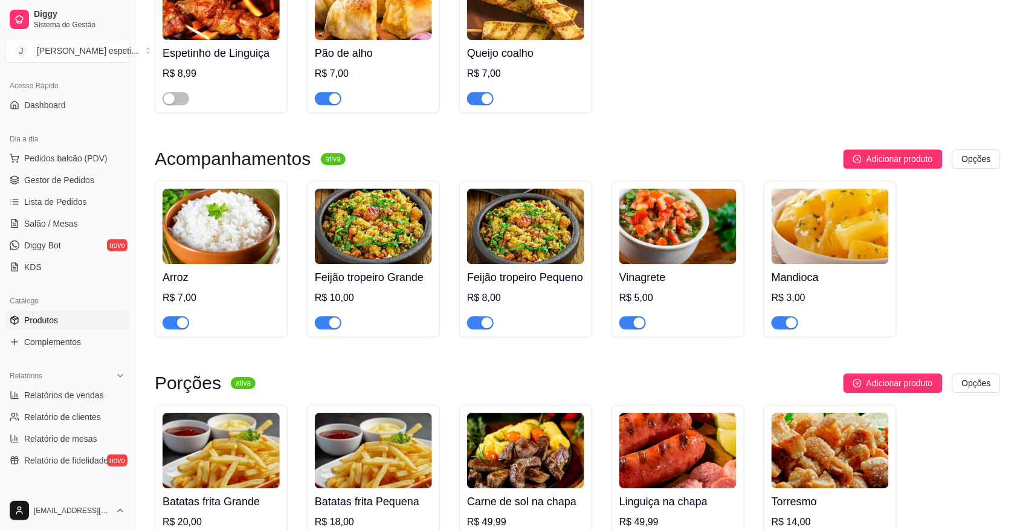
scroll to position [831, 0]
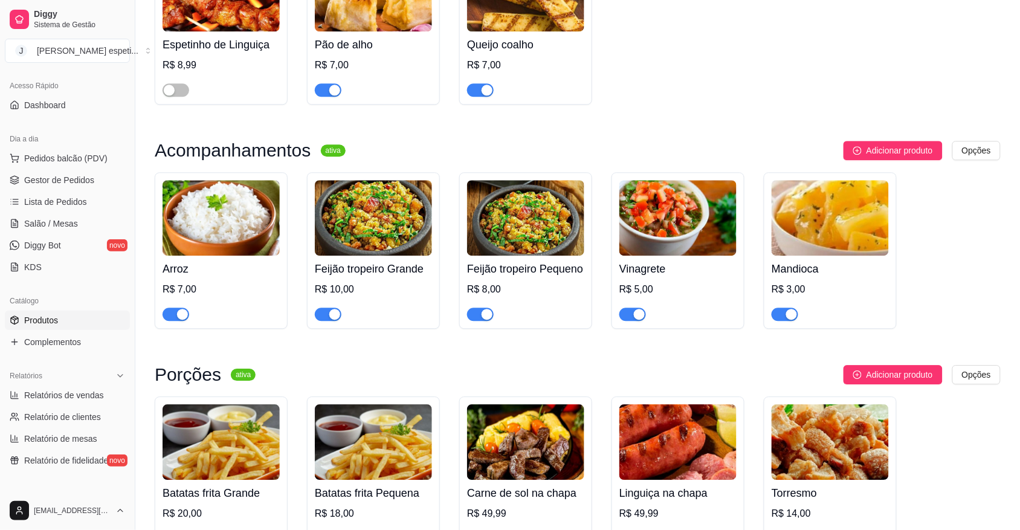
click at [784, 321] on span "button" at bounding box center [785, 314] width 27 height 13
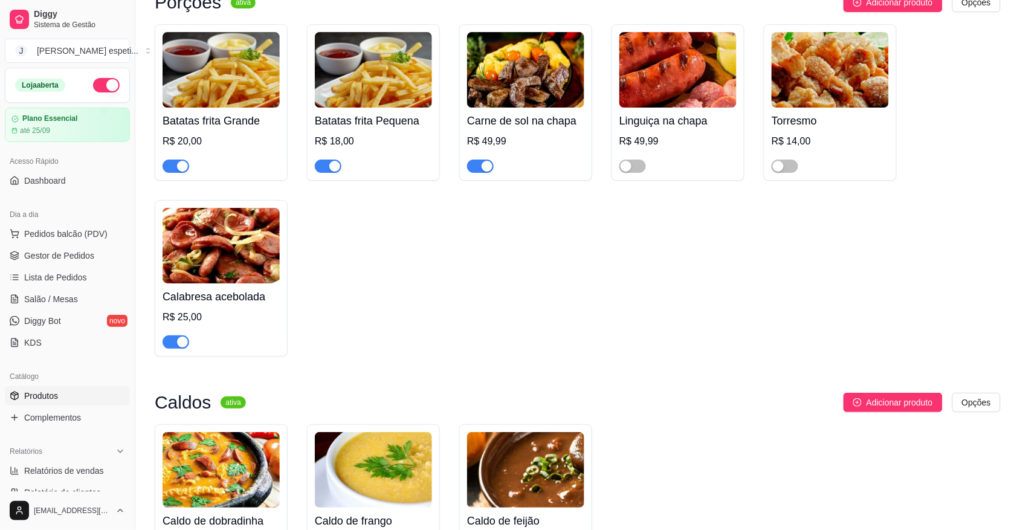
scroll to position [1167, 0]
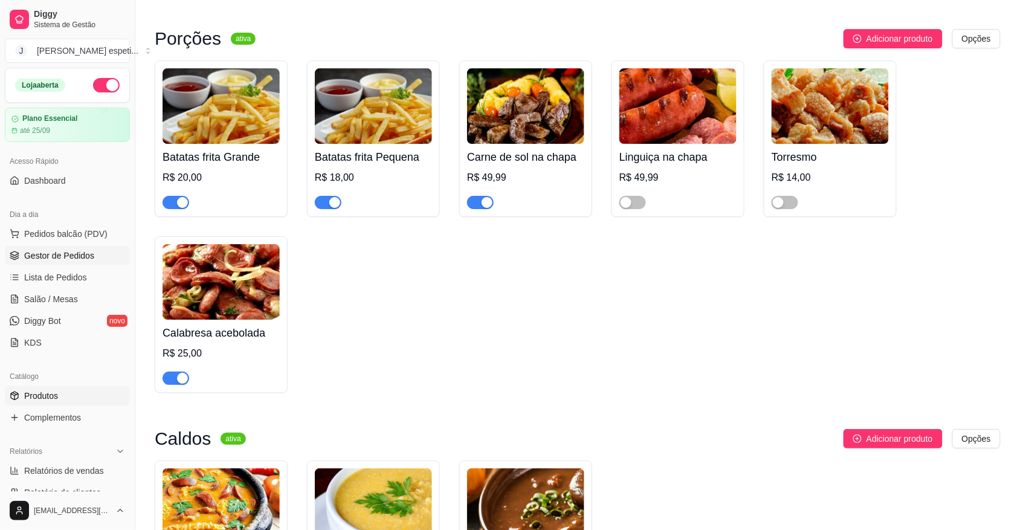
click at [57, 253] on span "Gestor de Pedidos" at bounding box center [59, 256] width 70 height 12
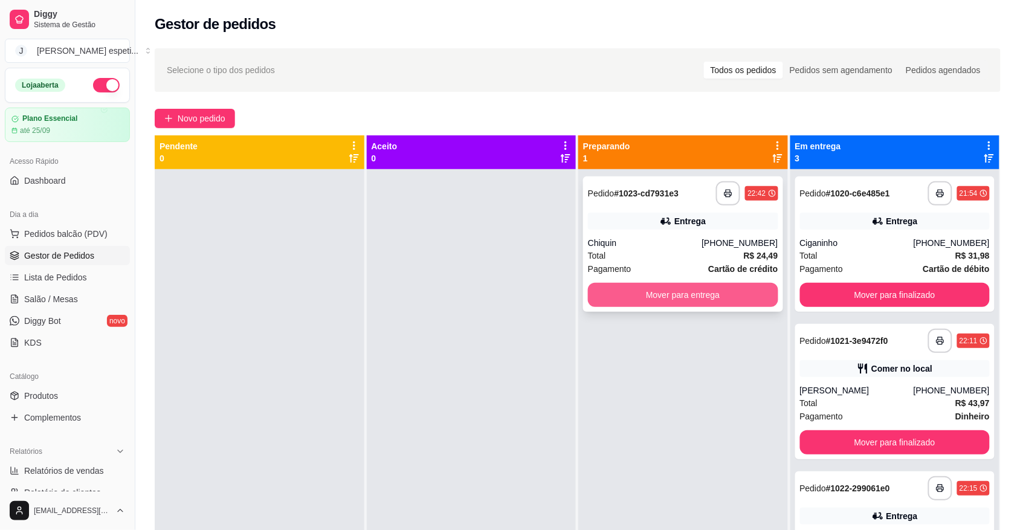
click at [665, 297] on button "Mover para entrega" at bounding box center [683, 295] width 190 height 24
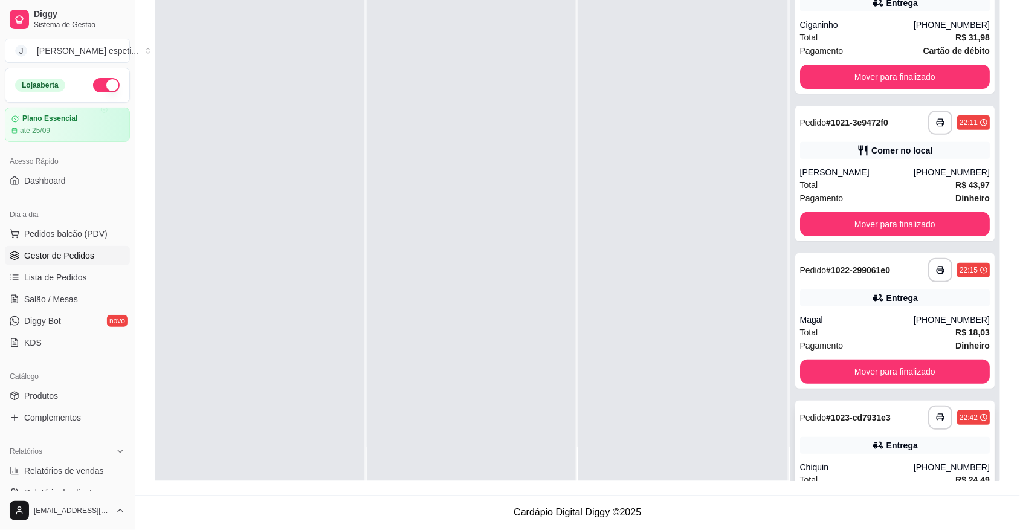
scroll to position [71, 0]
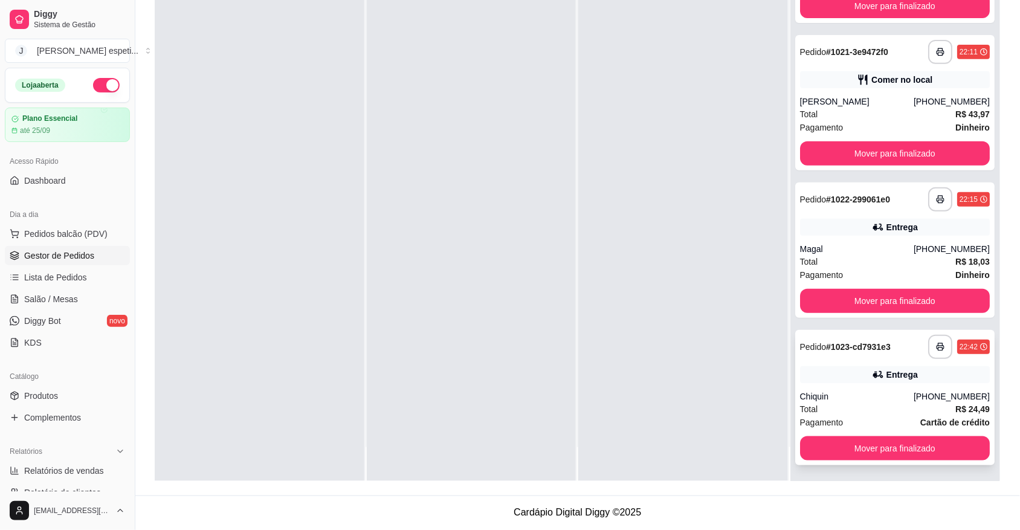
click at [861, 406] on div "Total R$ 24,49" at bounding box center [895, 408] width 190 height 13
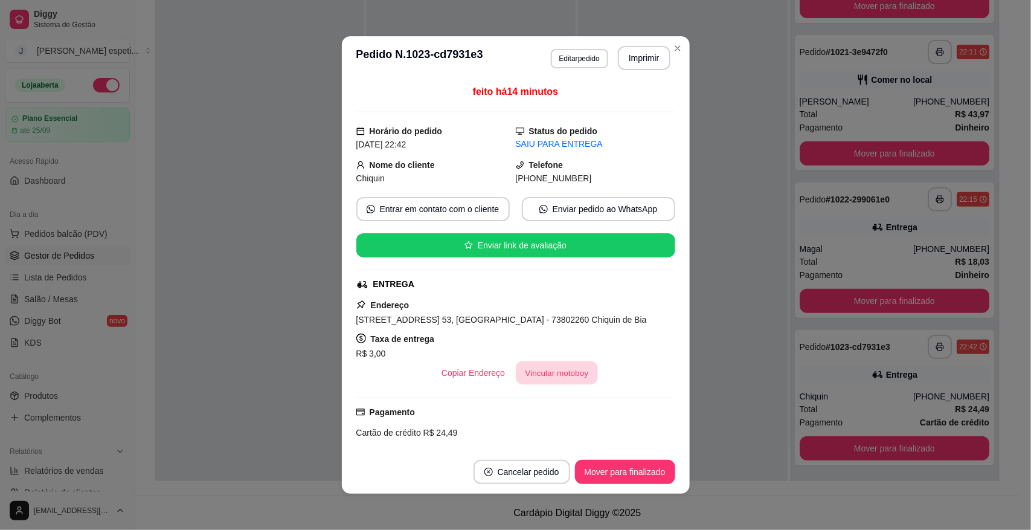
click at [566, 375] on button "Vincular motoboy" at bounding box center [557, 373] width 82 height 24
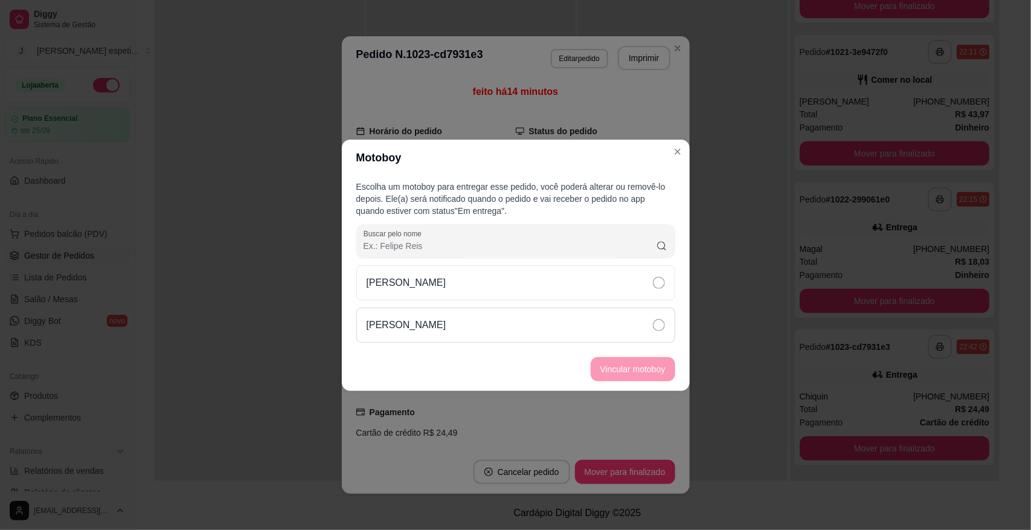
click at [660, 321] on icon at bounding box center [659, 325] width 12 height 12
click at [642, 364] on button "Vincular motoboy" at bounding box center [633, 369] width 82 height 24
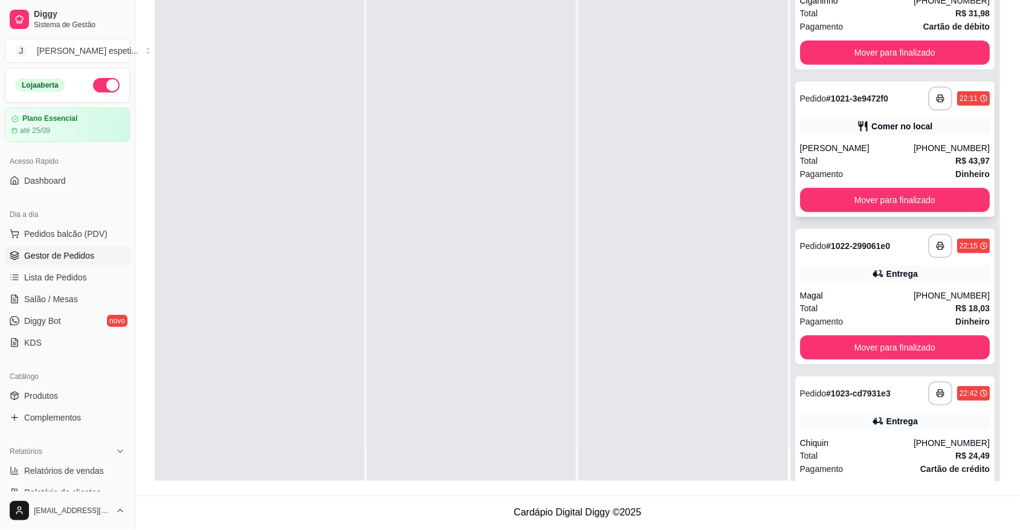
scroll to position [0, 0]
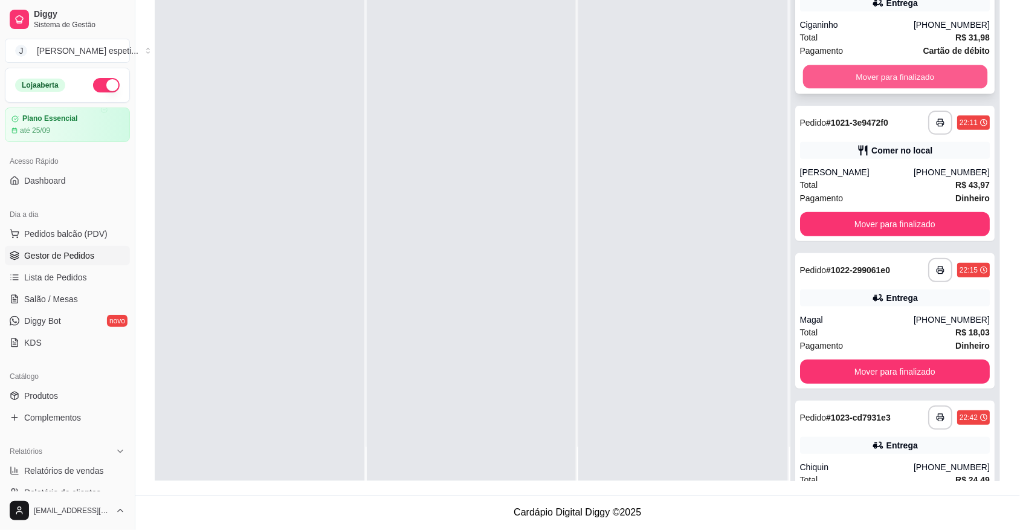
click at [886, 73] on button "Mover para finalizado" at bounding box center [894, 77] width 184 height 24
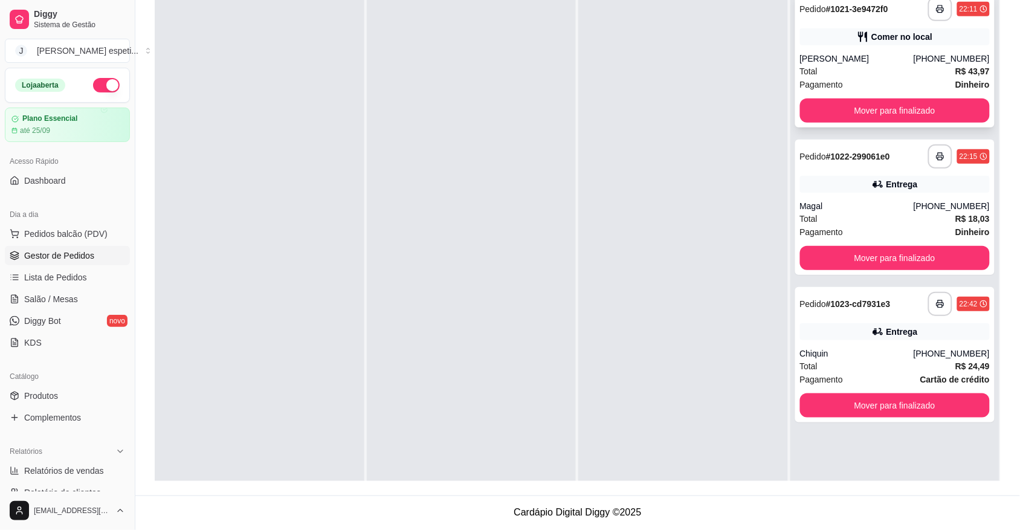
click at [890, 76] on div "Total R$ 43,97" at bounding box center [895, 71] width 190 height 13
click at [881, 257] on button "Mover para finalizado" at bounding box center [894, 259] width 184 height 24
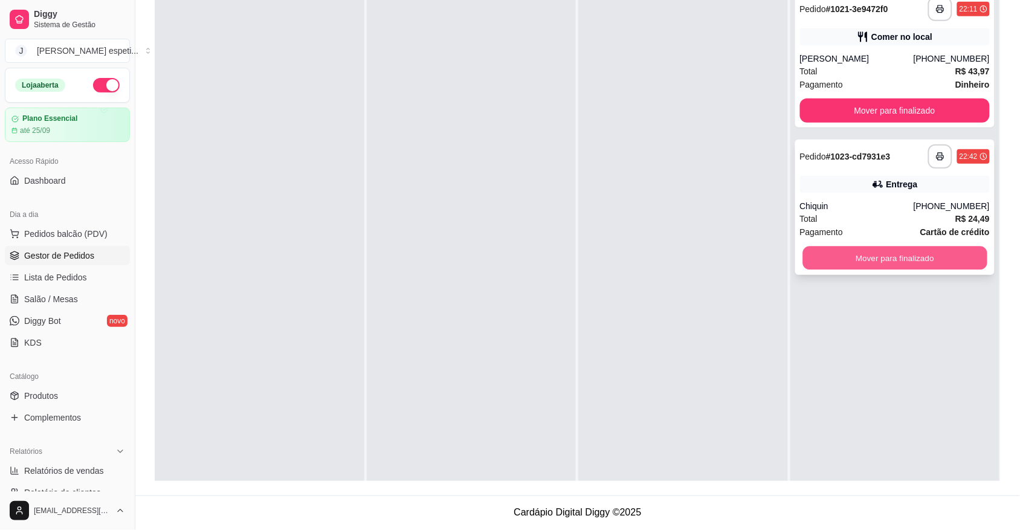
click at [895, 254] on button "Mover para finalizado" at bounding box center [894, 259] width 184 height 24
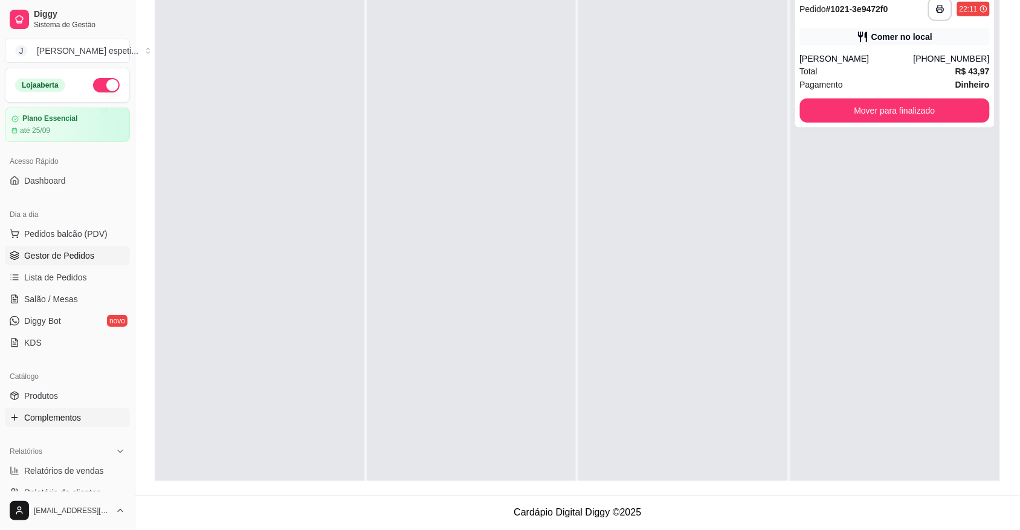
scroll to position [76, 0]
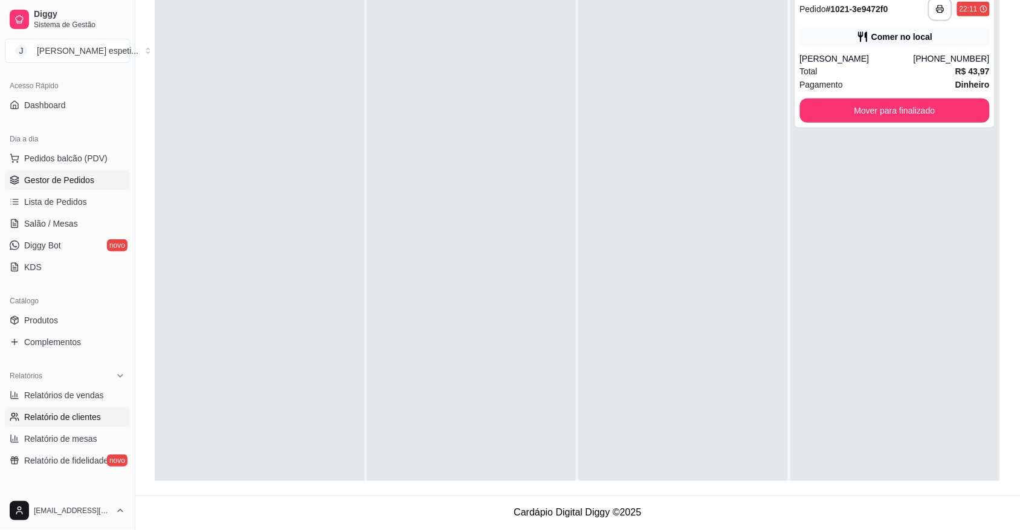
click at [76, 412] on span "Relatório de clientes" at bounding box center [62, 417] width 77 height 12
select select "30"
select select "HIGHEST_TOTAL_SPENT_WITH_ORDERS"
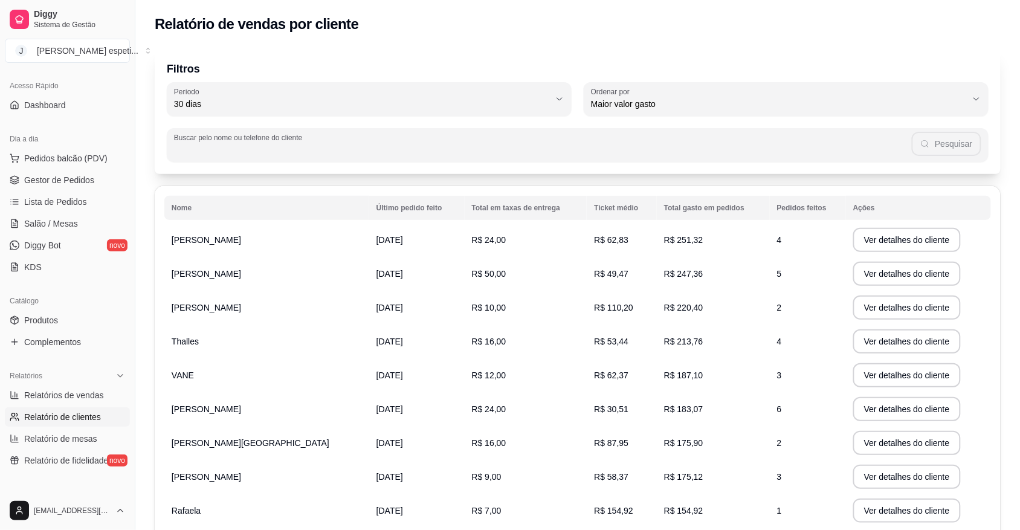
click at [360, 154] on input "Buscar pelo nome ou telefone do cliente" at bounding box center [543, 150] width 738 height 12
type input "d"
click at [216, 151] on input "d" at bounding box center [547, 150] width 731 height 12
type input "[PERSON_NAME]"
click at [952, 143] on button "Pesquisar" at bounding box center [946, 144] width 69 height 24
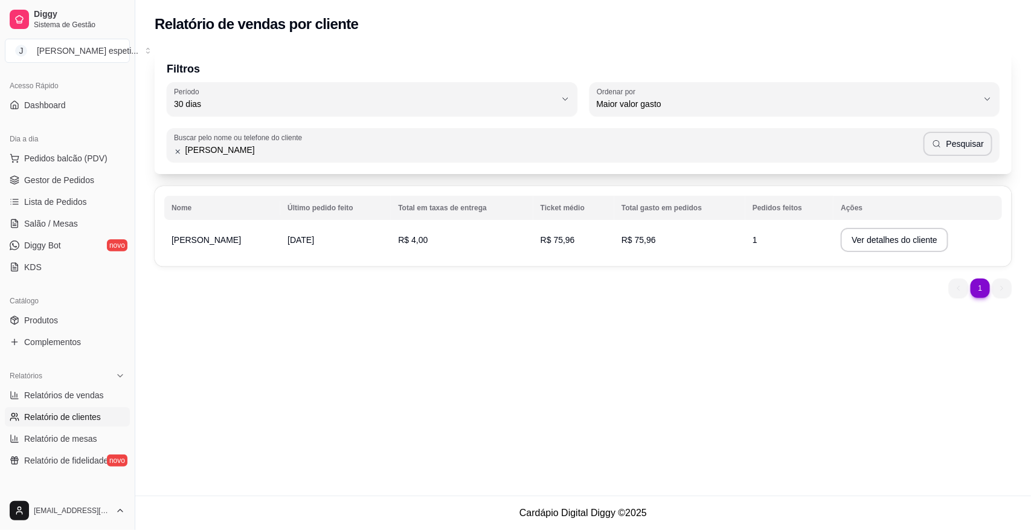
click at [212, 244] on td "[PERSON_NAME]" at bounding box center [222, 240] width 116 height 34
click at [316, 242] on td "[DATE]" at bounding box center [335, 240] width 111 height 34
click at [317, 244] on td "[DATE]" at bounding box center [335, 240] width 111 height 34
drag, startPoint x: 312, startPoint y: 237, endPoint x: 447, endPoint y: 279, distance: 141.6
click at [331, 245] on td "[DATE]" at bounding box center [335, 240] width 111 height 34
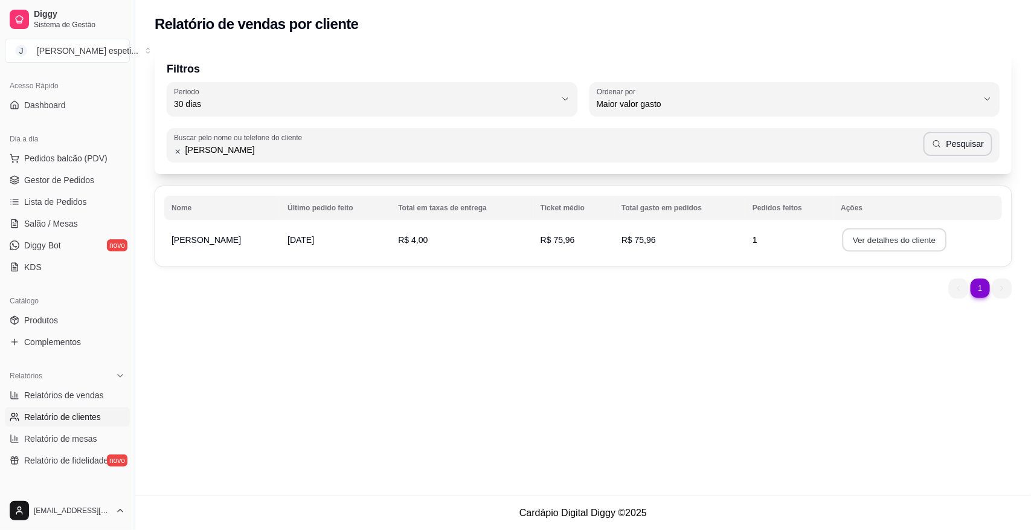
click at [907, 239] on button "Ver detalhes do cliente" at bounding box center [895, 240] width 104 height 24
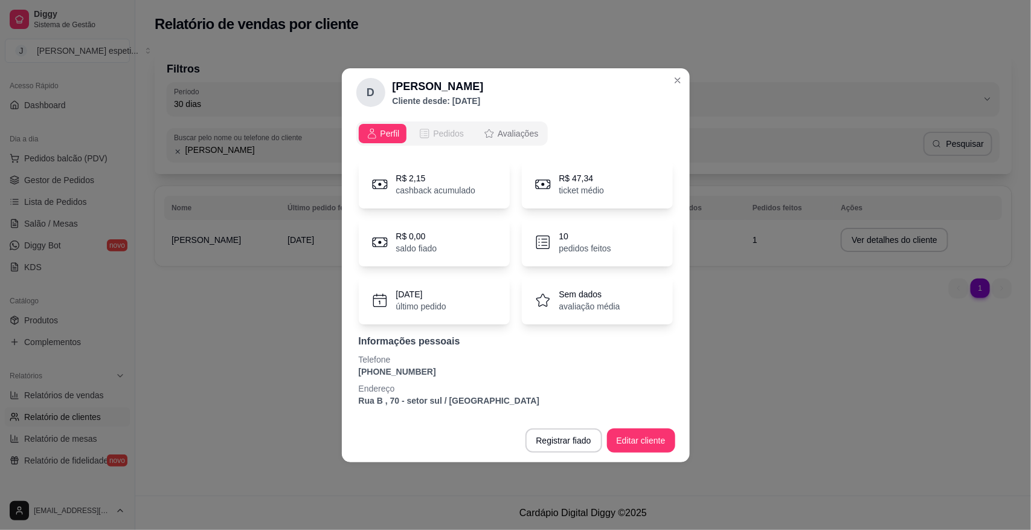
click at [449, 131] on span "Pedidos" at bounding box center [448, 133] width 31 height 12
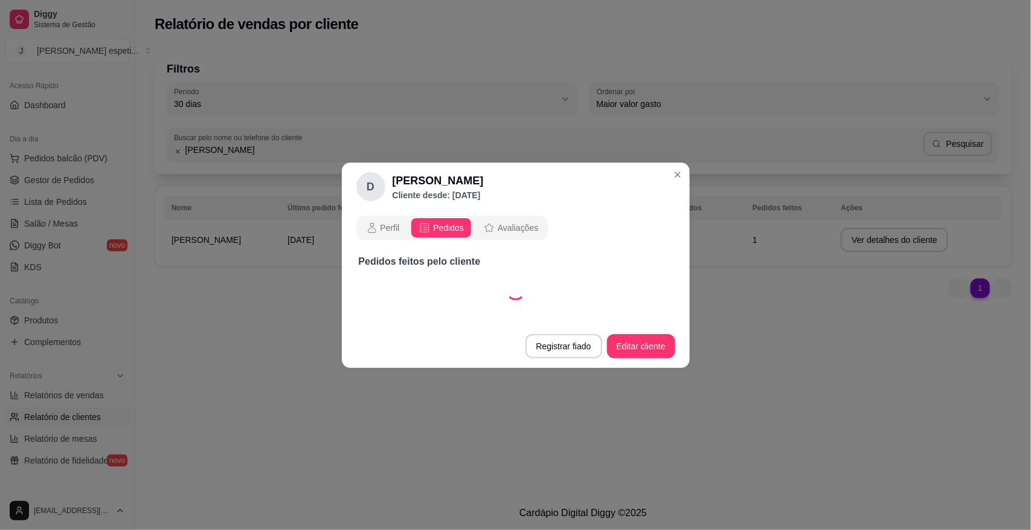
select select "30"
select select "ALL"
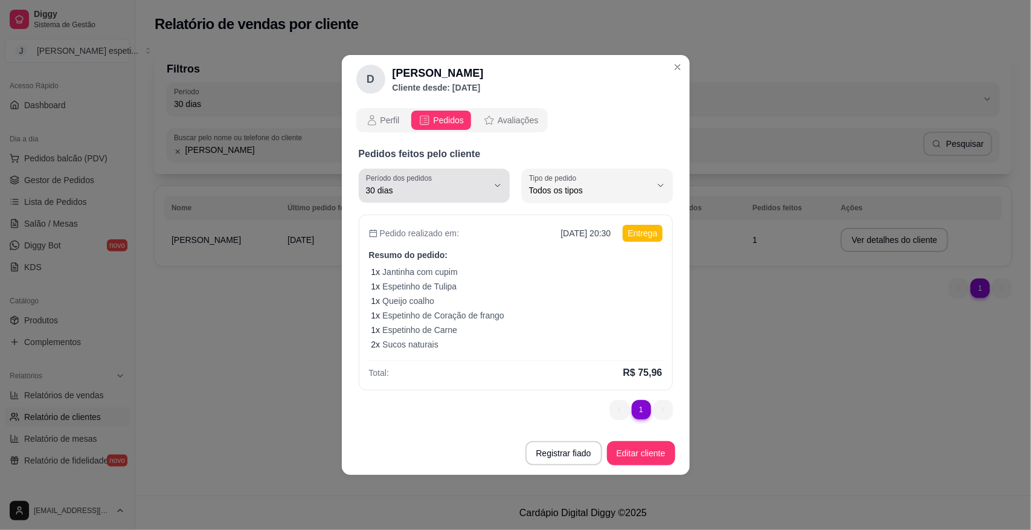
click at [499, 182] on icon "button" at bounding box center [498, 186] width 10 height 10
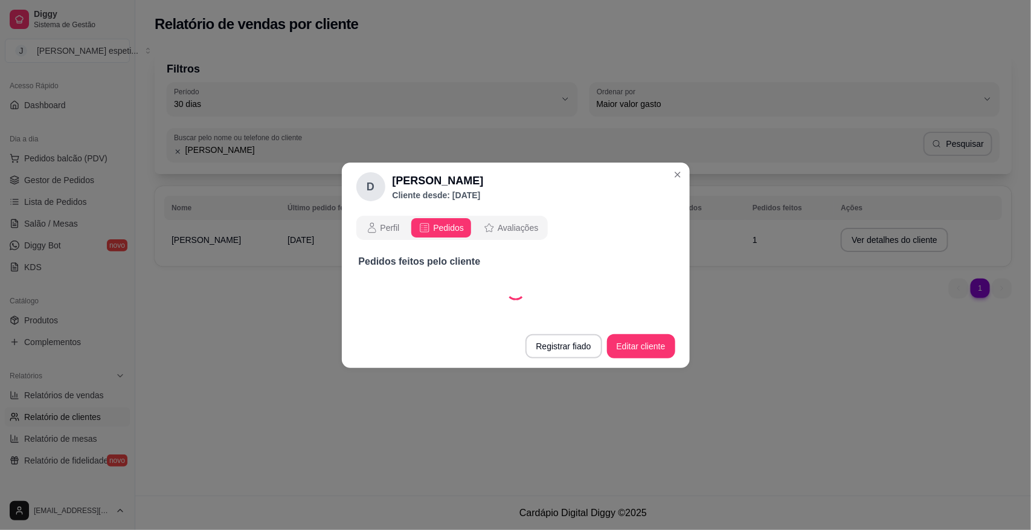
select select "60"
select select "ALL"
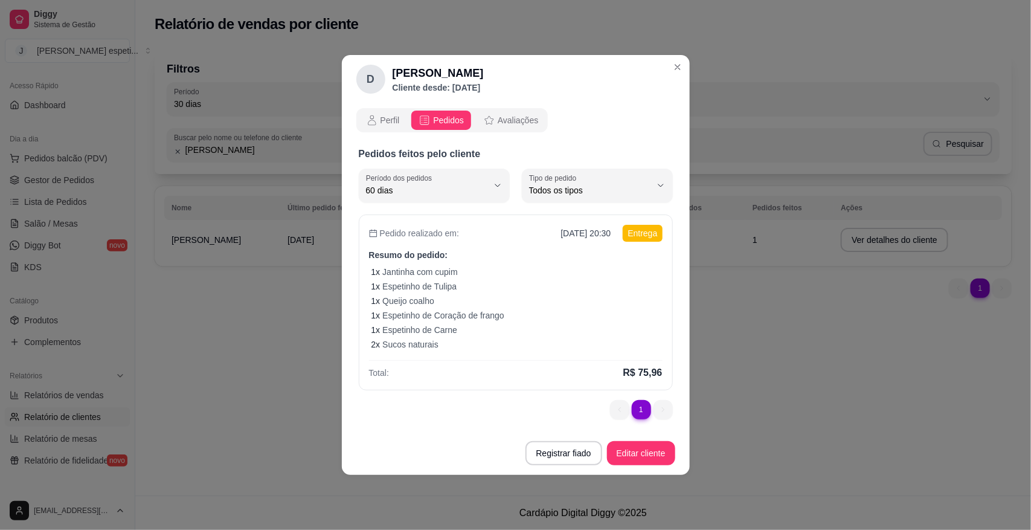
scroll to position [11, 0]
click at [660, 185] on icon "button" at bounding box center [661, 185] width 5 height 2
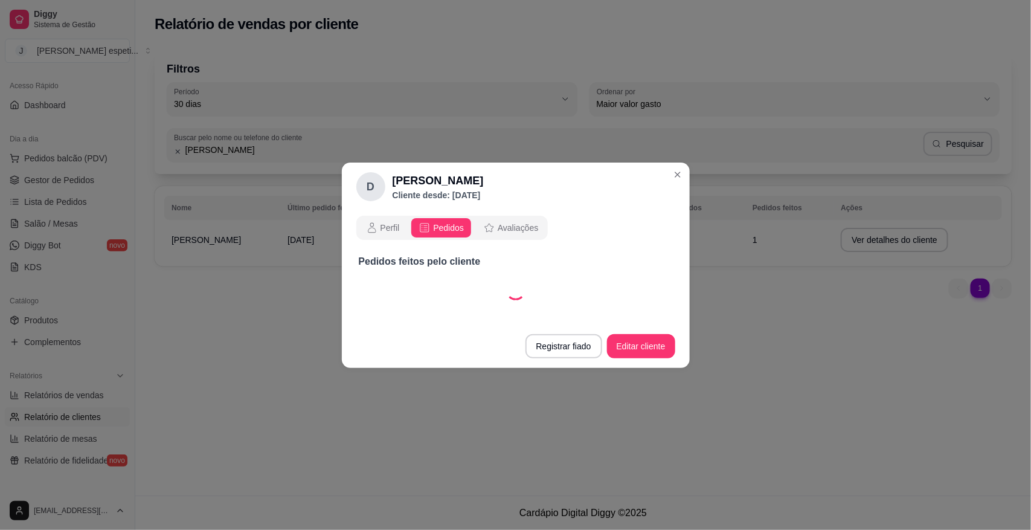
select select "60"
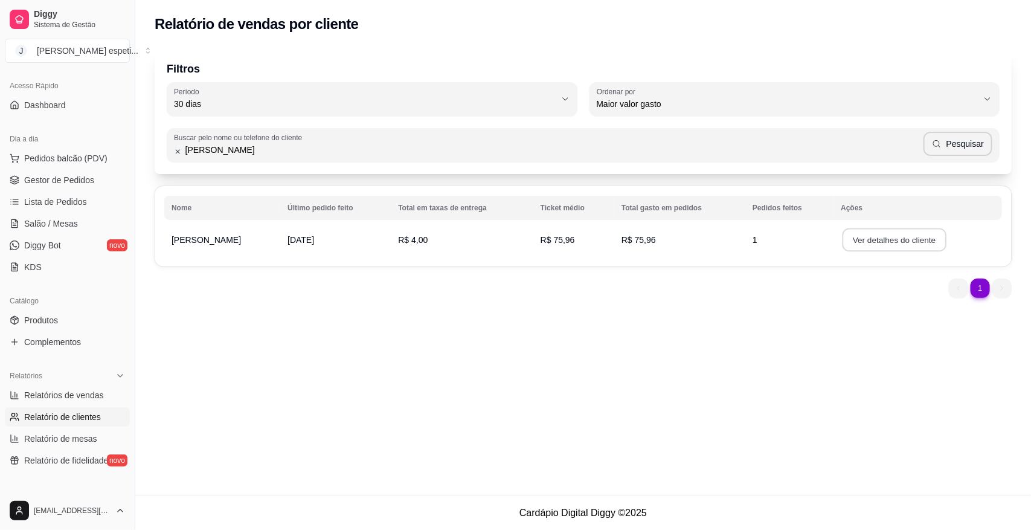
click at [897, 240] on button "Ver detalhes do cliente" at bounding box center [895, 240] width 104 height 24
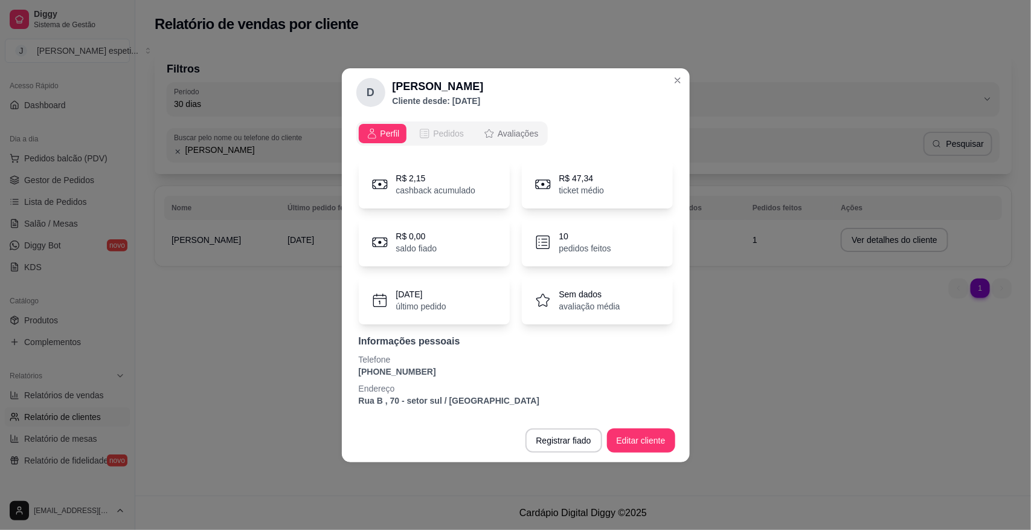
click at [458, 131] on span "Pedidos" at bounding box center [448, 133] width 31 height 12
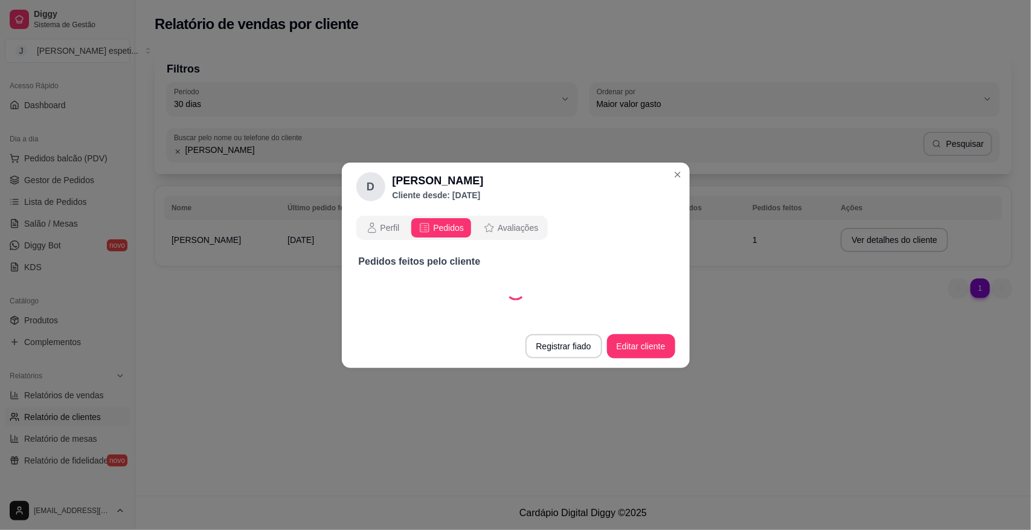
select select "30"
select select "ALL"
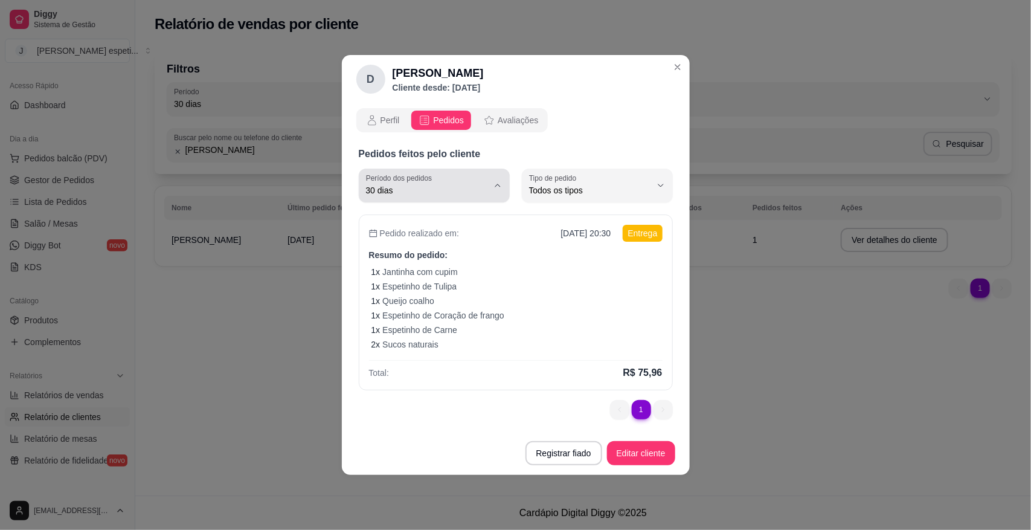
click at [494, 181] on icon "button" at bounding box center [498, 186] width 10 height 10
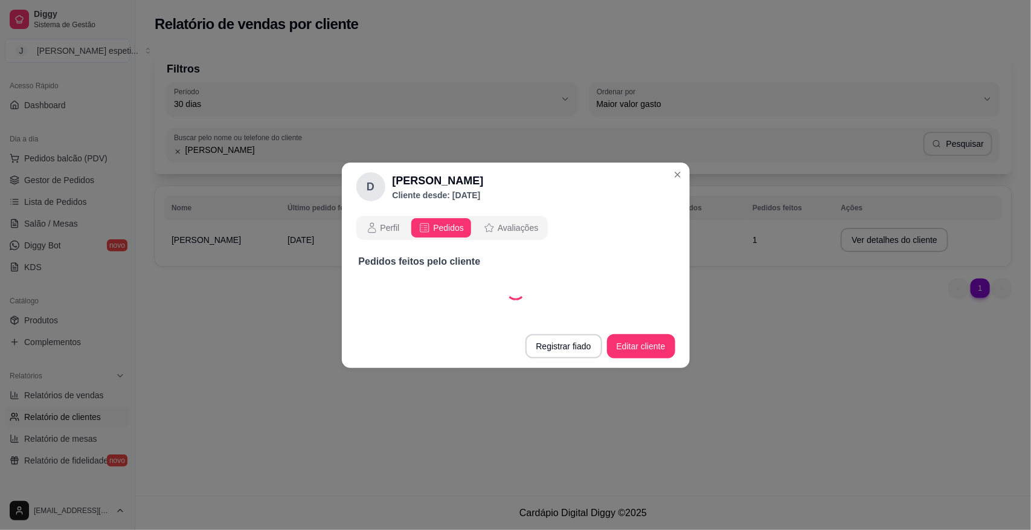
select select "60"
select select "ALL"
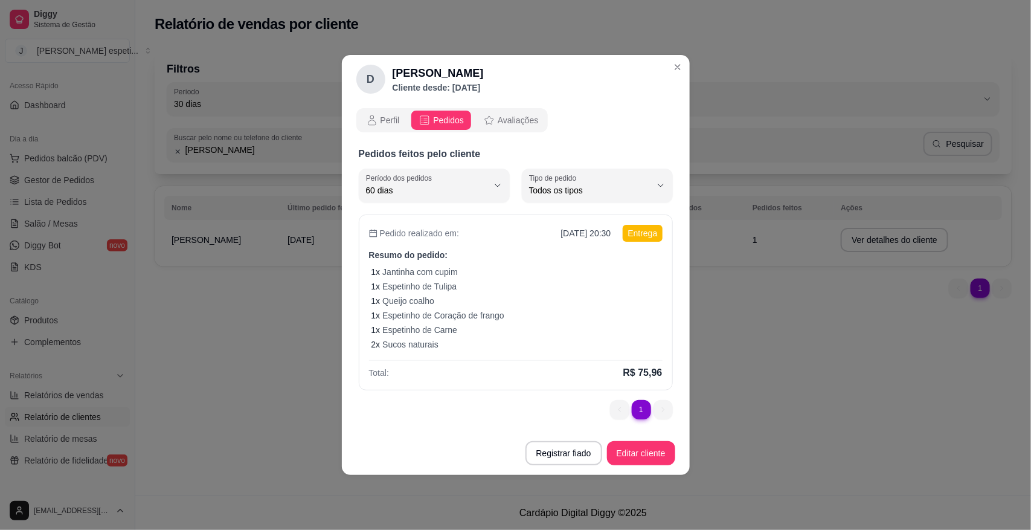
click at [647, 408] on li "1" at bounding box center [641, 409] width 19 height 19
click at [645, 408] on li "1" at bounding box center [641, 409] width 19 height 19
click at [644, 408] on li "1" at bounding box center [641, 409] width 19 height 19
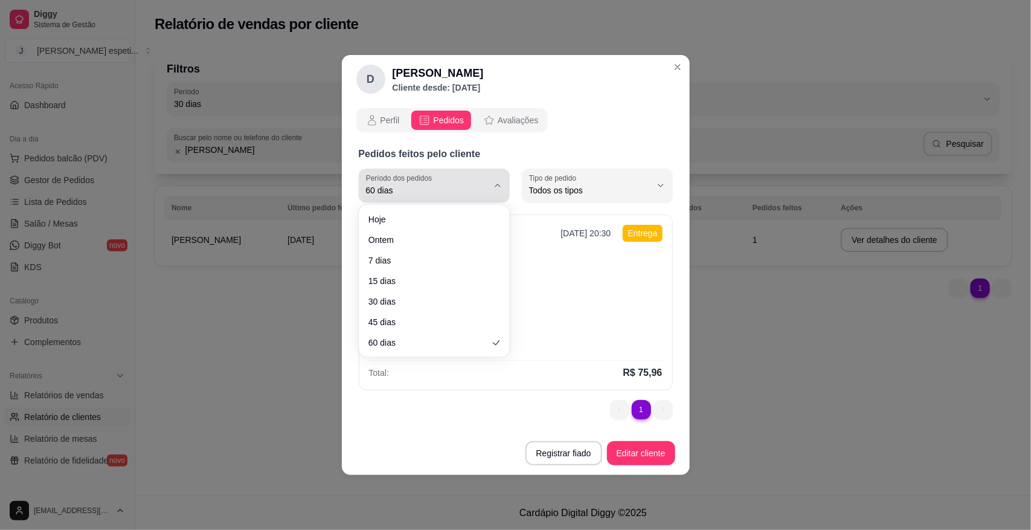
click at [494, 189] on button "Período dos pedidos 60 dias" at bounding box center [434, 186] width 151 height 34
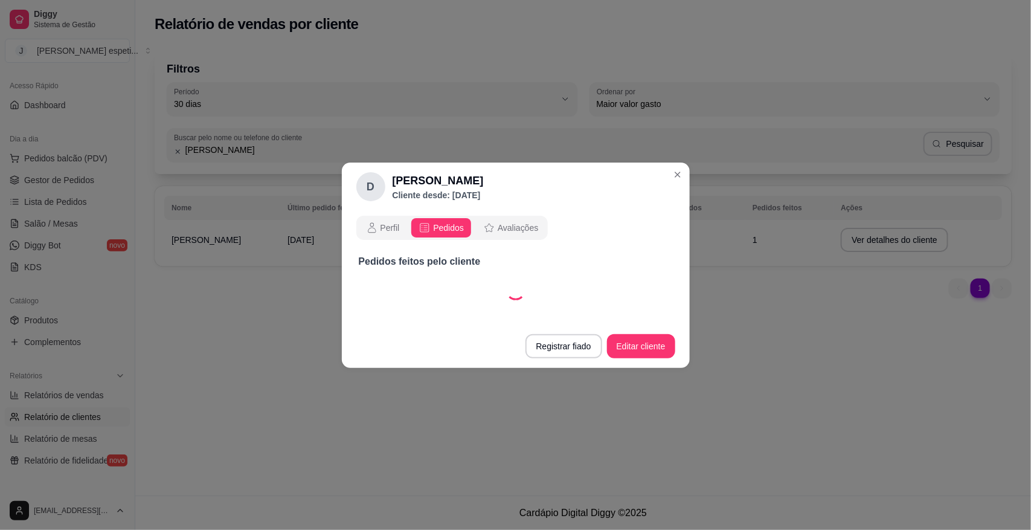
select select "0"
select select "ALL"
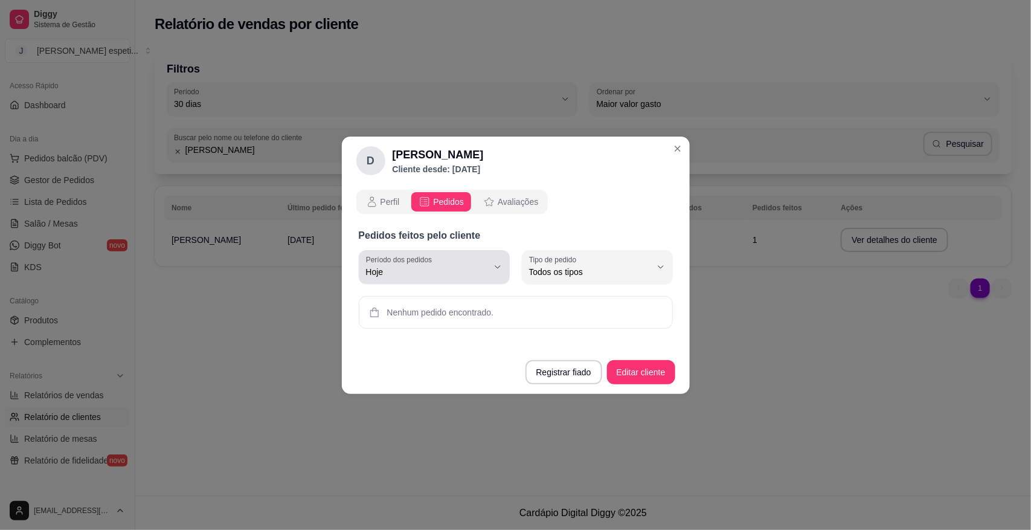
click at [497, 269] on icon "button" at bounding box center [498, 267] width 10 height 10
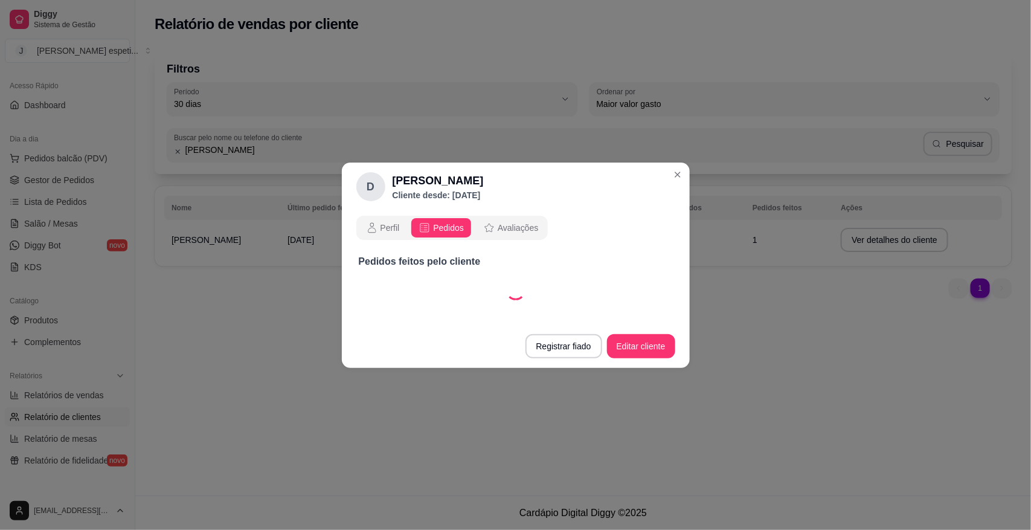
select select "60"
select select "ALL"
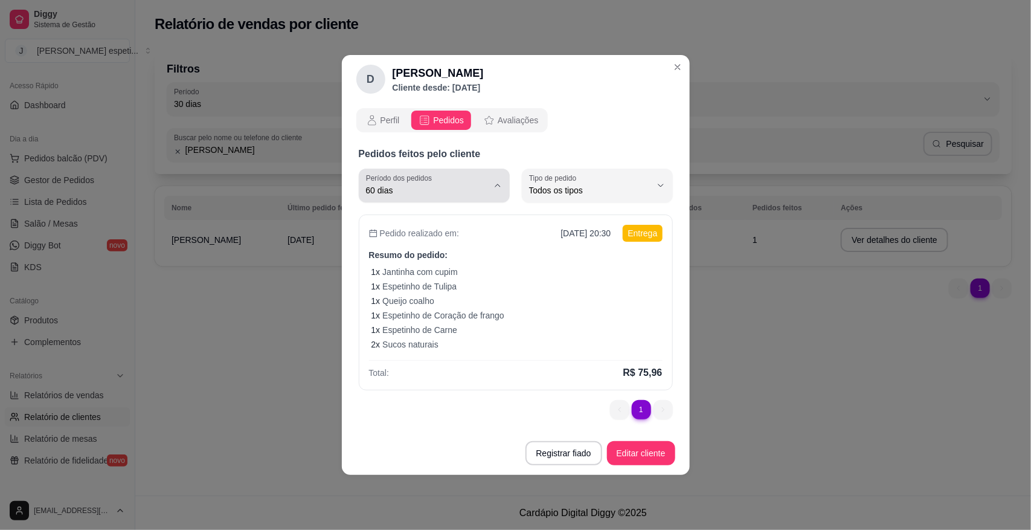
click at [488, 186] on span "60 dias" at bounding box center [427, 190] width 122 height 12
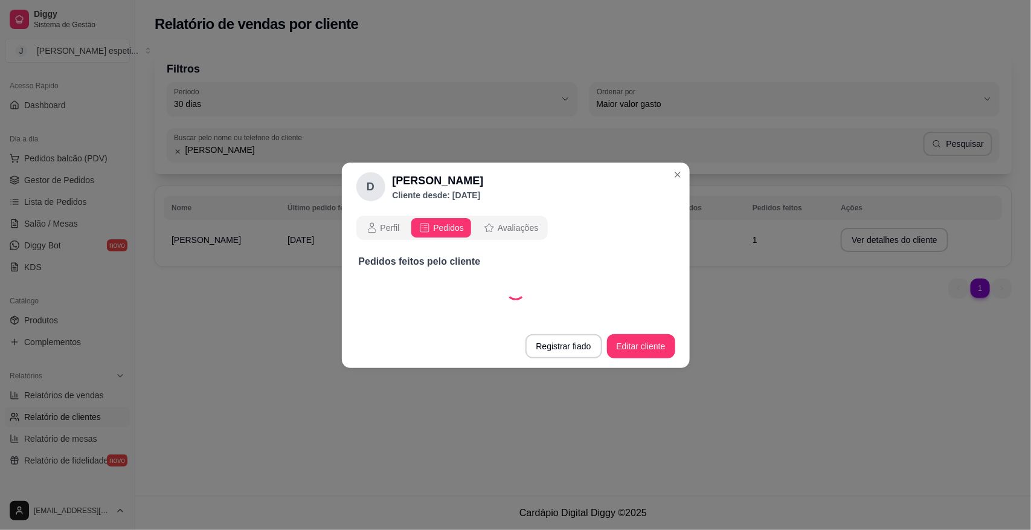
select select "45"
select select "ALL"
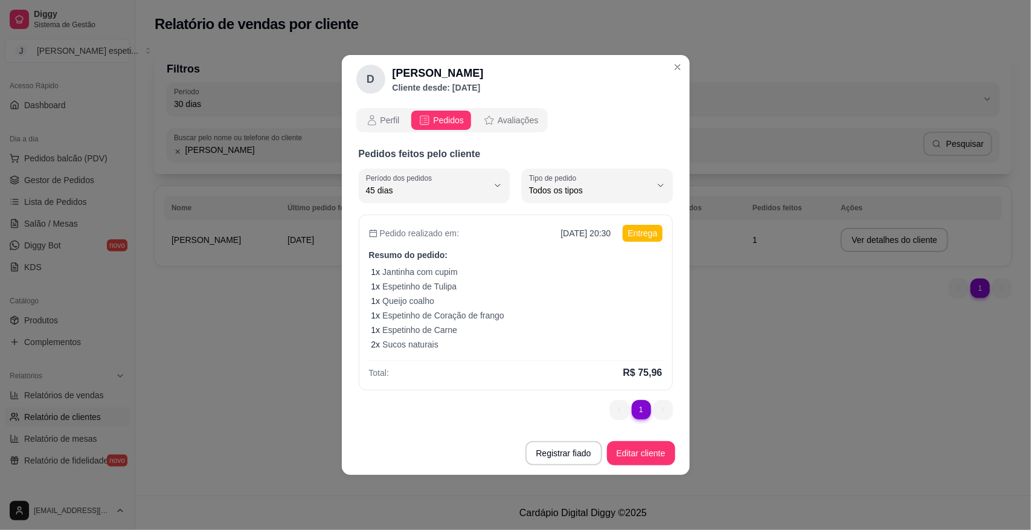
click at [644, 411] on li "1" at bounding box center [641, 409] width 19 height 19
click at [642, 411] on li "1" at bounding box center [641, 409] width 19 height 19
click at [648, 370] on p "R$ 75,96" at bounding box center [643, 373] width 39 height 15
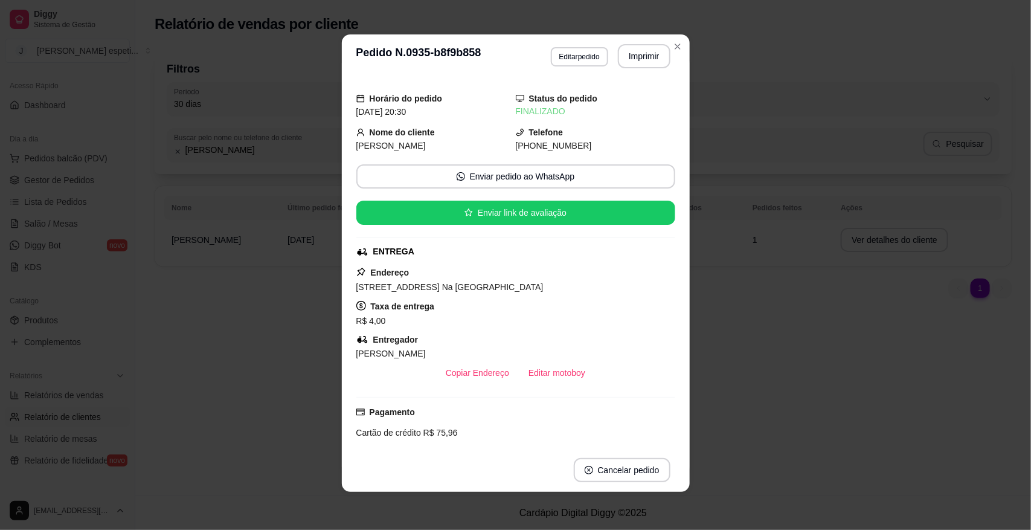
scroll to position [0, 0]
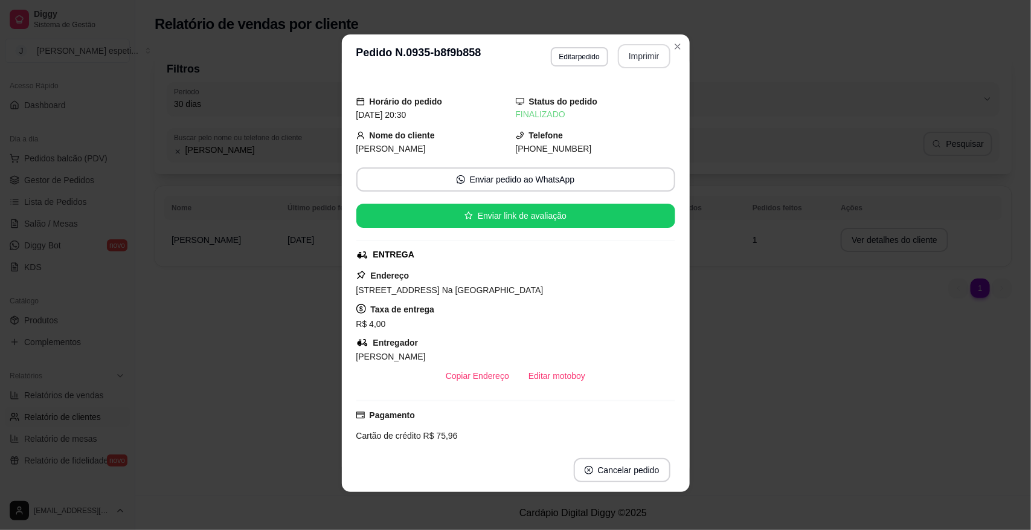
click at [642, 55] on button "Imprimir" at bounding box center [644, 56] width 53 height 24
select select "45"
select select "ALL"
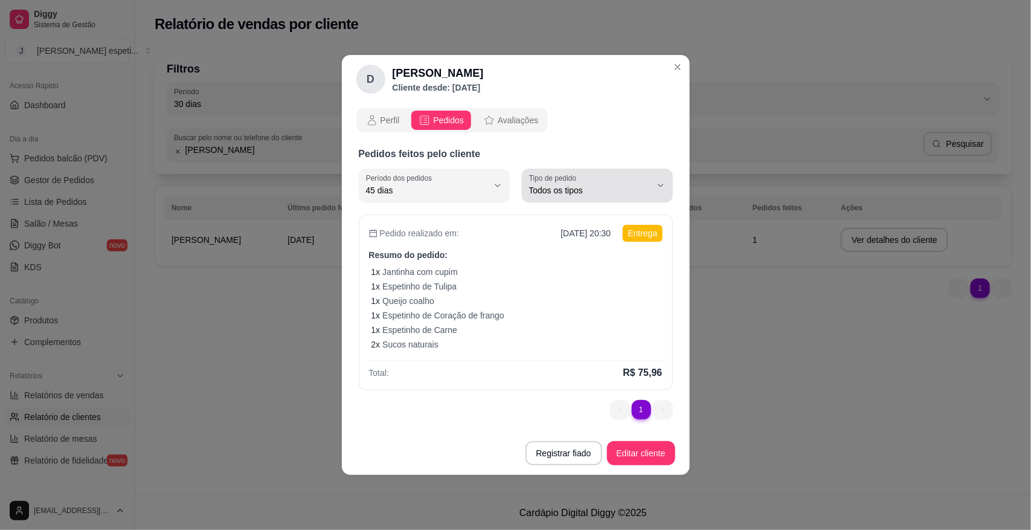
click at [666, 183] on button "Tipo de pedido Todos os tipos" at bounding box center [597, 186] width 151 height 34
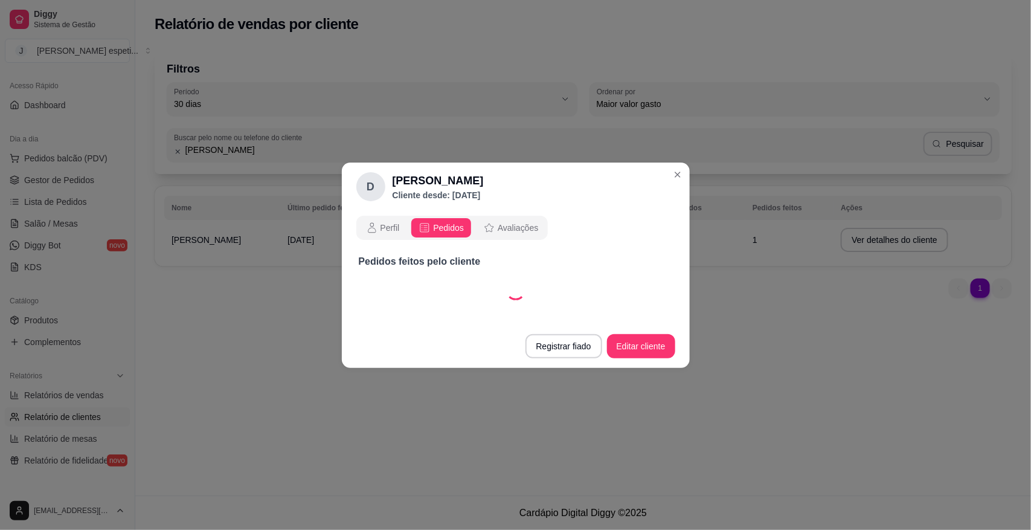
select select "45"
select select "DELIVERY"
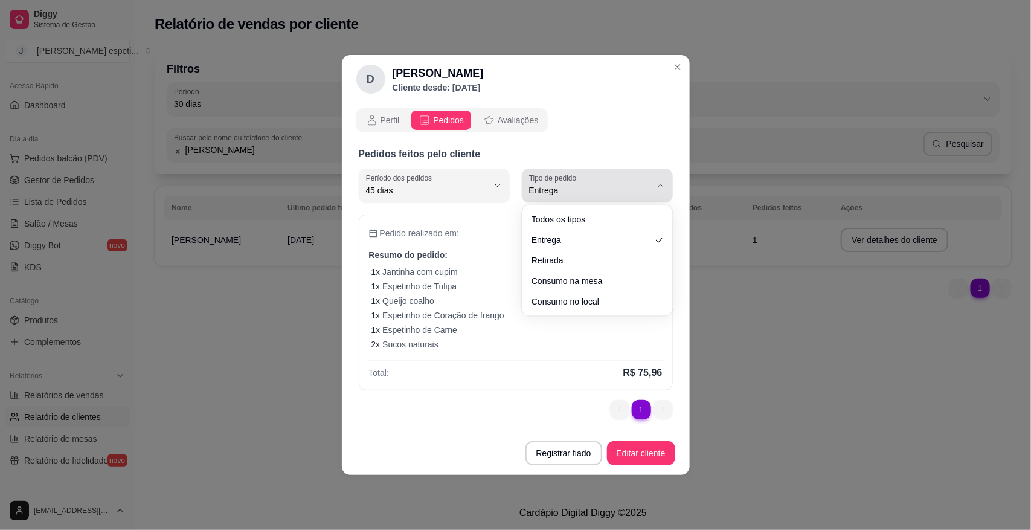
click at [656, 179] on button "Tipo de pedido Entrega" at bounding box center [597, 186] width 151 height 34
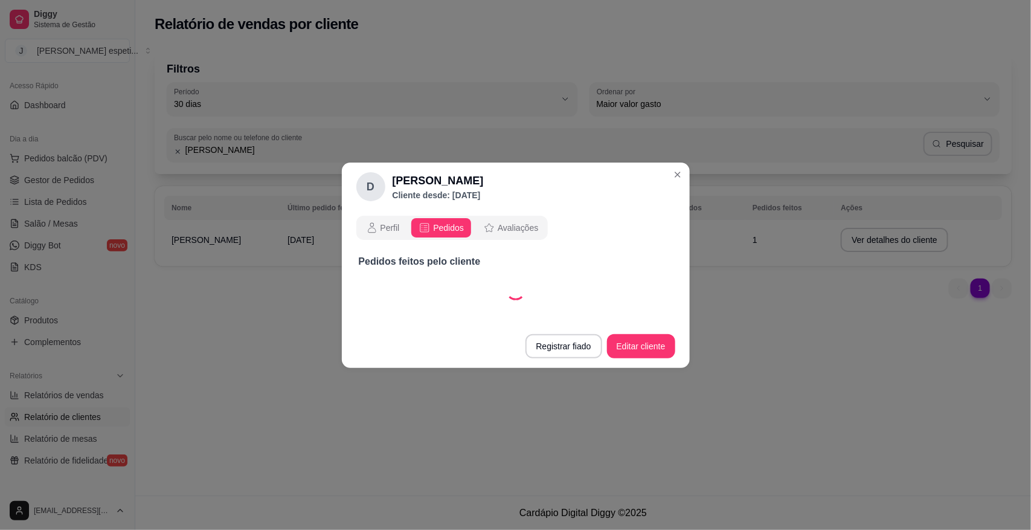
select select "45"
select select "EAT_IN"
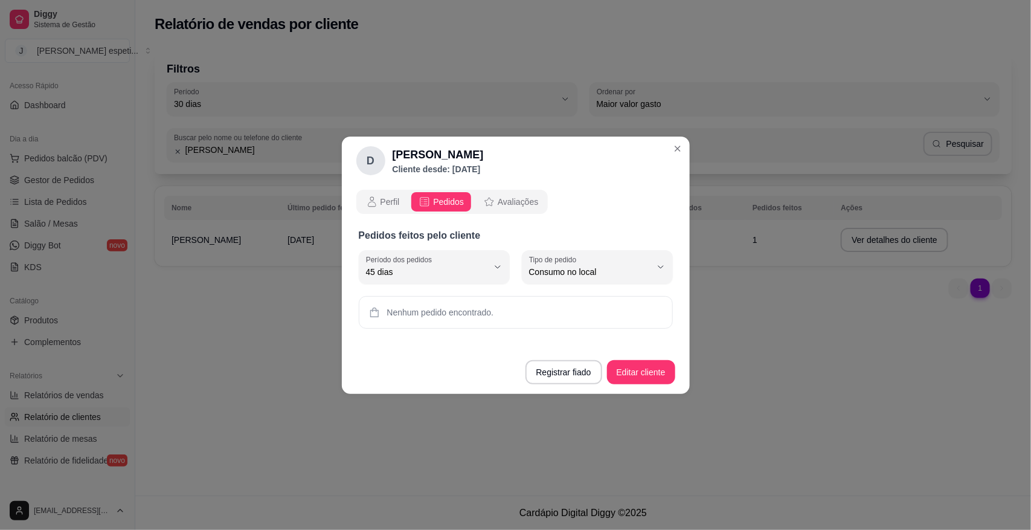
scroll to position [11, 0]
click at [656, 264] on icon "button" at bounding box center [661, 267] width 10 height 10
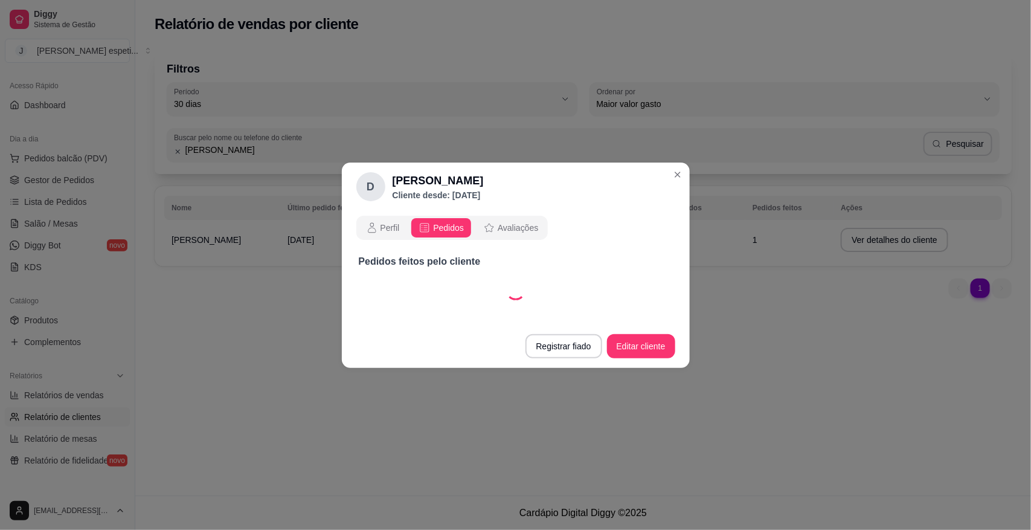
select select "45"
select select "ALL"
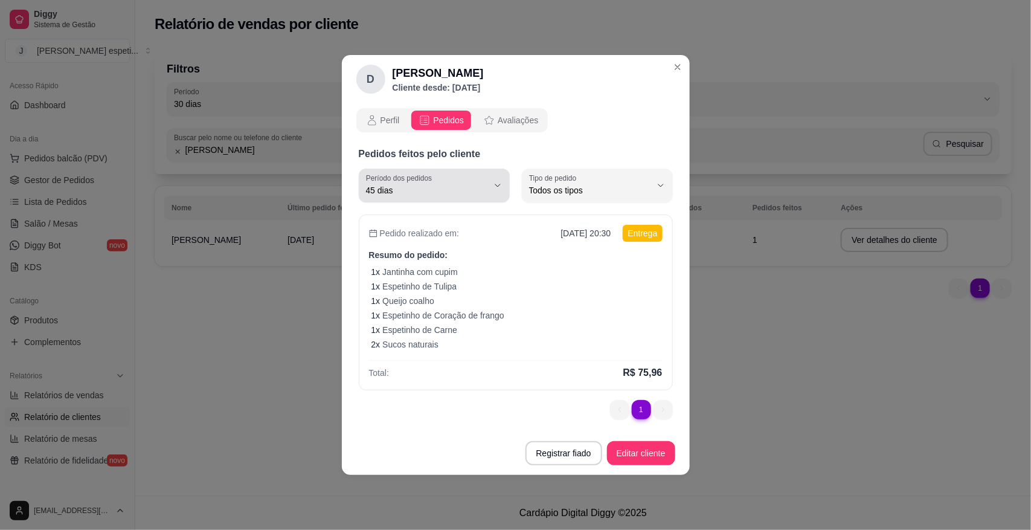
click at [497, 184] on icon "button" at bounding box center [498, 186] width 10 height 10
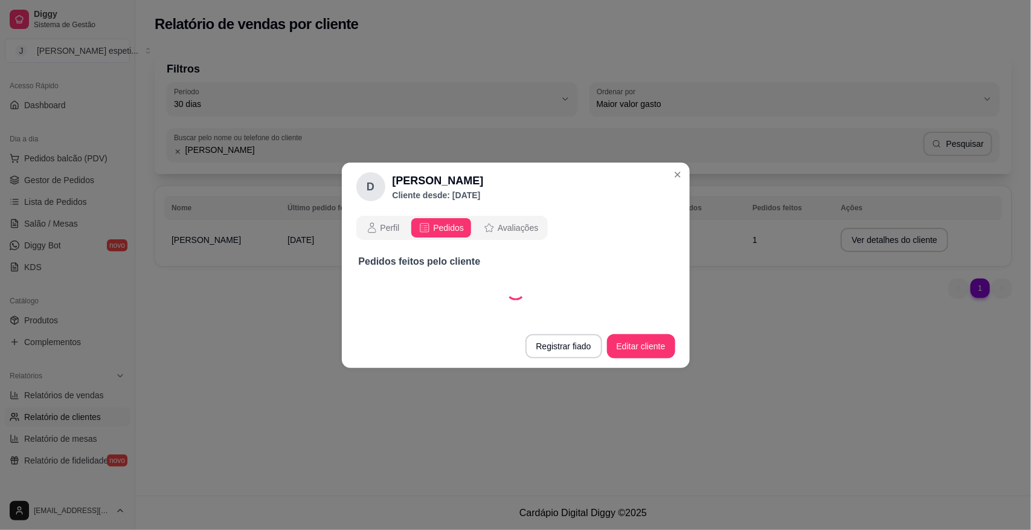
select select "60"
select select "ALL"
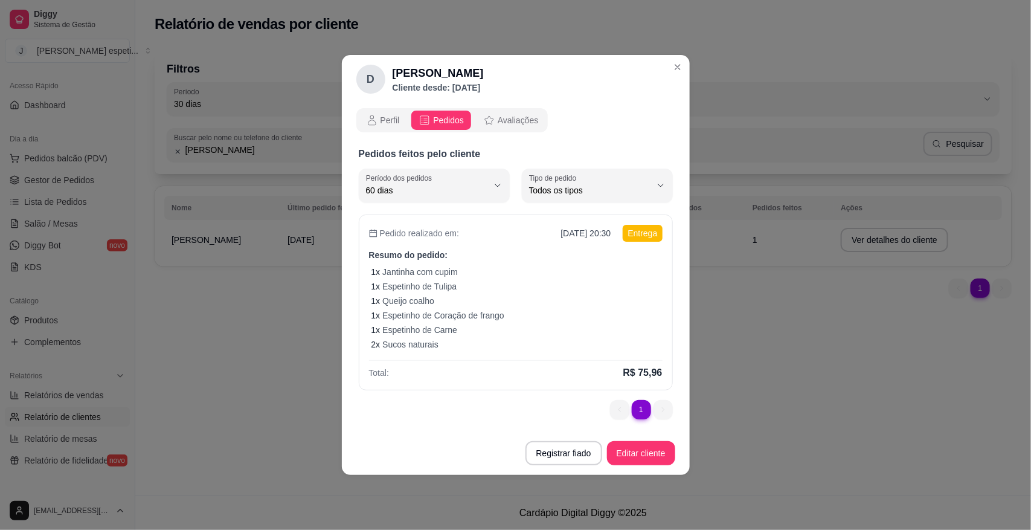
click at [644, 404] on li "1" at bounding box center [641, 409] width 19 height 19
click at [660, 409] on ul "1 1" at bounding box center [641, 409] width 63 height 19
click at [662, 410] on ul "1 1" at bounding box center [641, 409] width 63 height 19
click at [641, 408] on li "1" at bounding box center [641, 409] width 19 height 19
click at [639, 405] on li "1" at bounding box center [641, 409] width 19 height 19
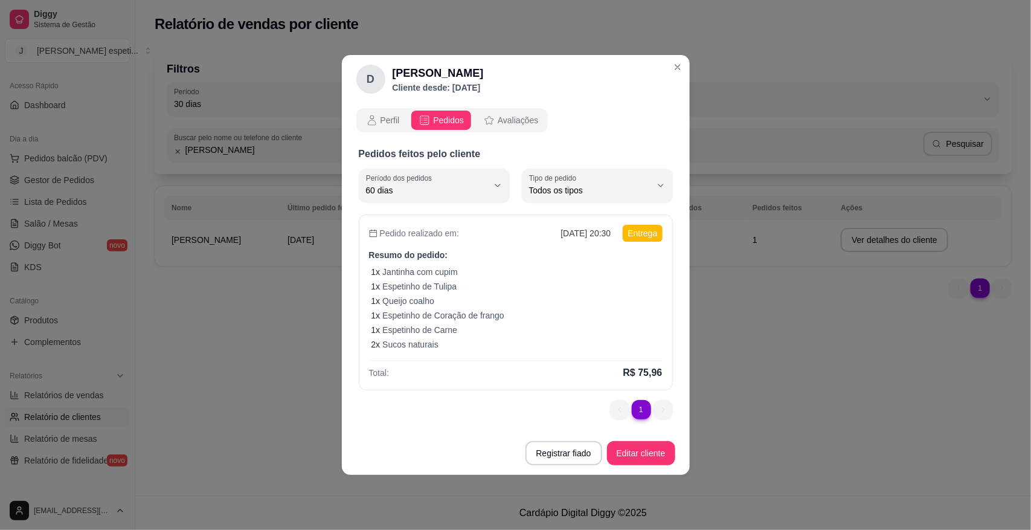
click at [637, 405] on li "1" at bounding box center [641, 409] width 19 height 19
drag, startPoint x: 613, startPoint y: 270, endPoint x: 599, endPoint y: 265, distance: 14.9
click at [599, 265] on div "Pedido realizado em: [DATE] 20:30 Entrega Resumo do pedido: 1 x Jantinha com cu…" at bounding box center [516, 303] width 314 height 176
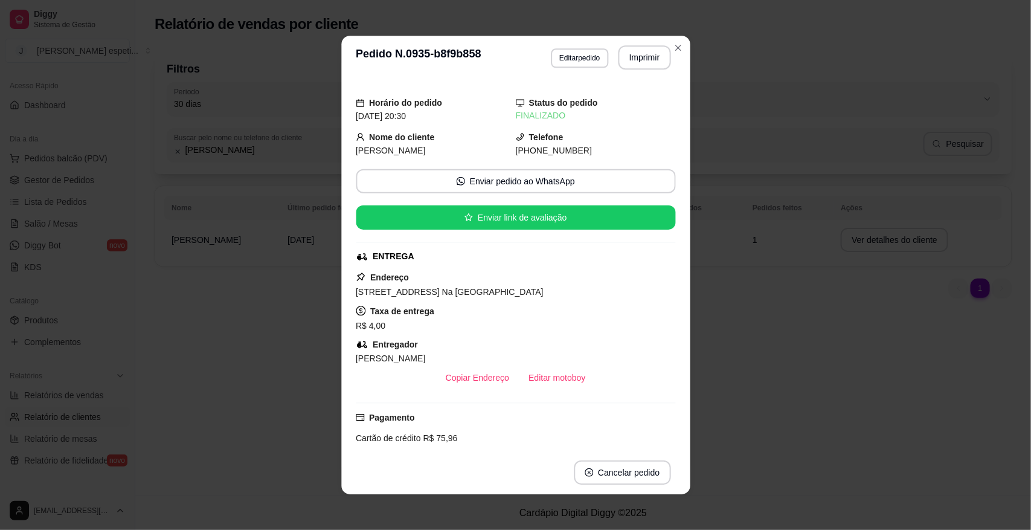
click at [599, 266] on div "Horário do pedido [DATE] 20:30 Status do pedido FINALIZADO Nome do cliente [PER…" at bounding box center [516, 265] width 320 height 362
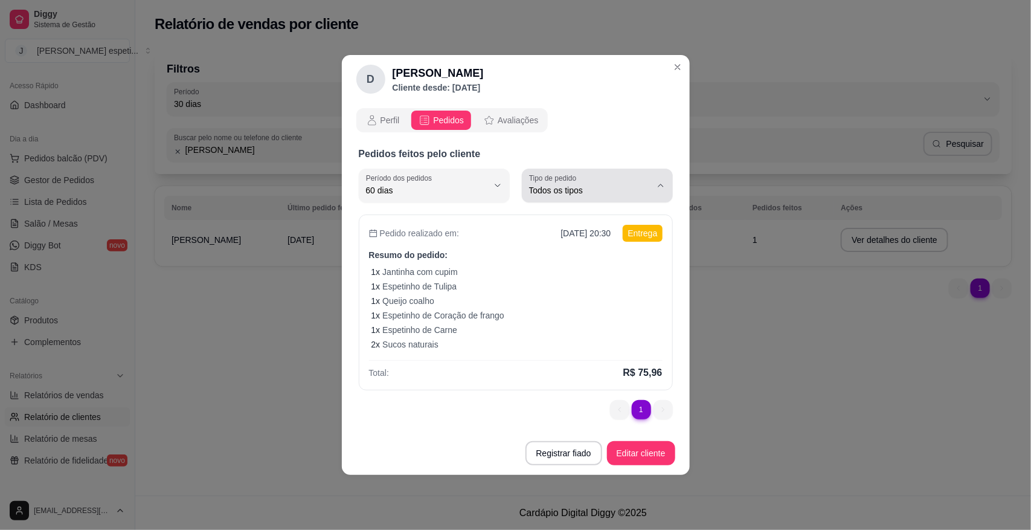
click at [662, 181] on icon "button" at bounding box center [661, 186] width 10 height 10
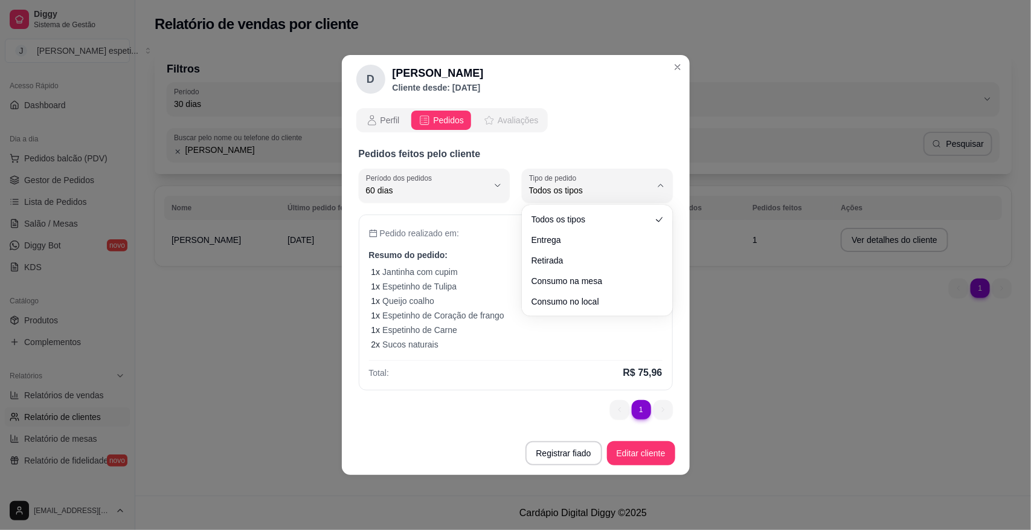
click at [515, 120] on span "Avaliações" at bounding box center [518, 120] width 40 height 12
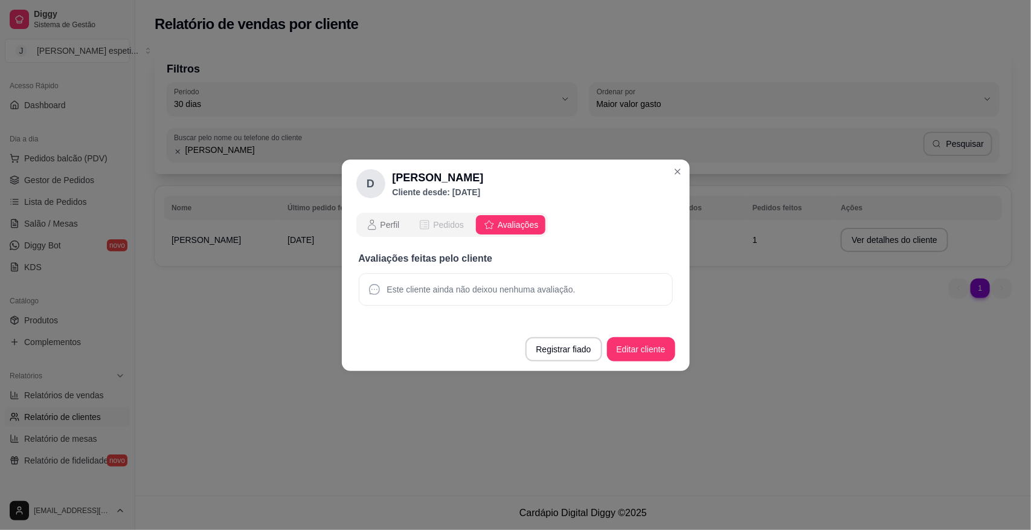
click at [448, 227] on span "Pedidos" at bounding box center [448, 225] width 31 height 12
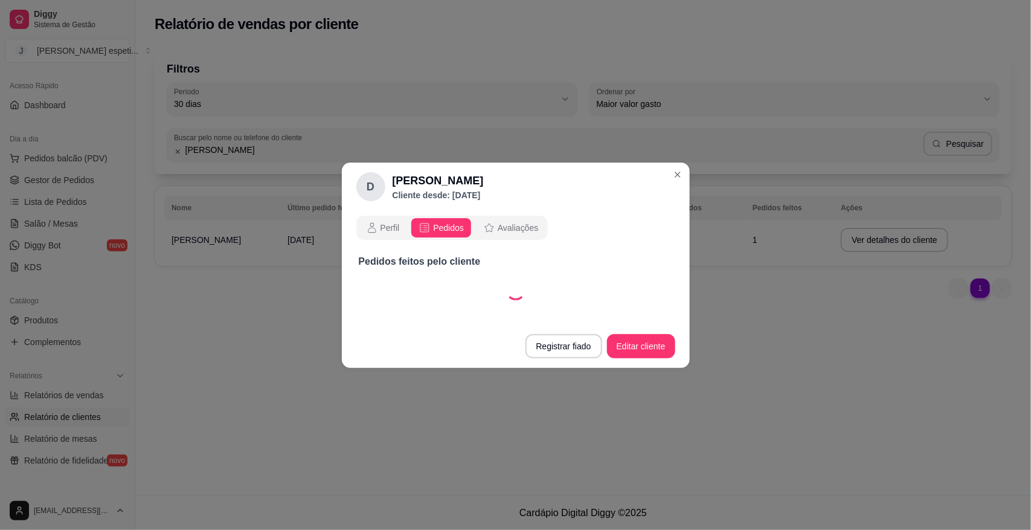
select select "30"
select select "ALL"
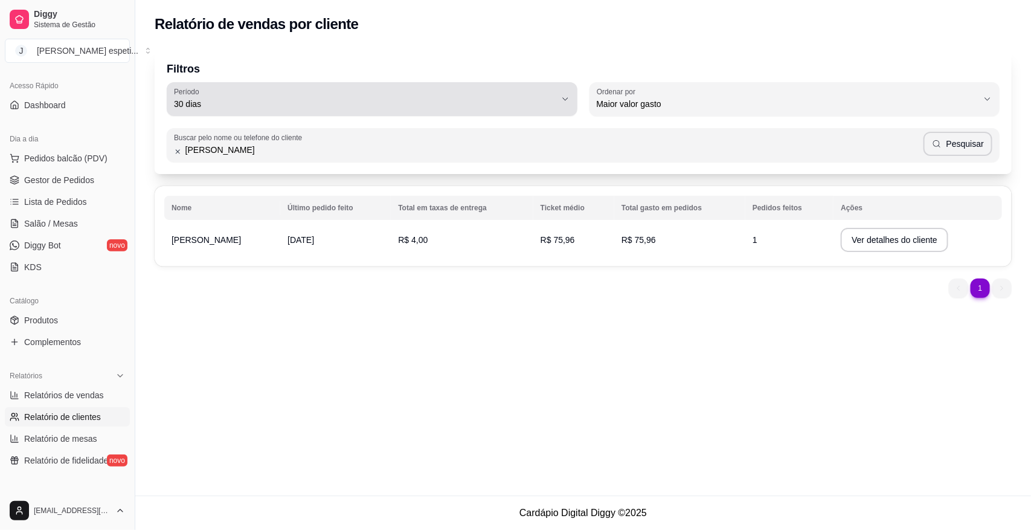
click at [559, 98] on button "Período 30 dias" at bounding box center [372, 99] width 411 height 34
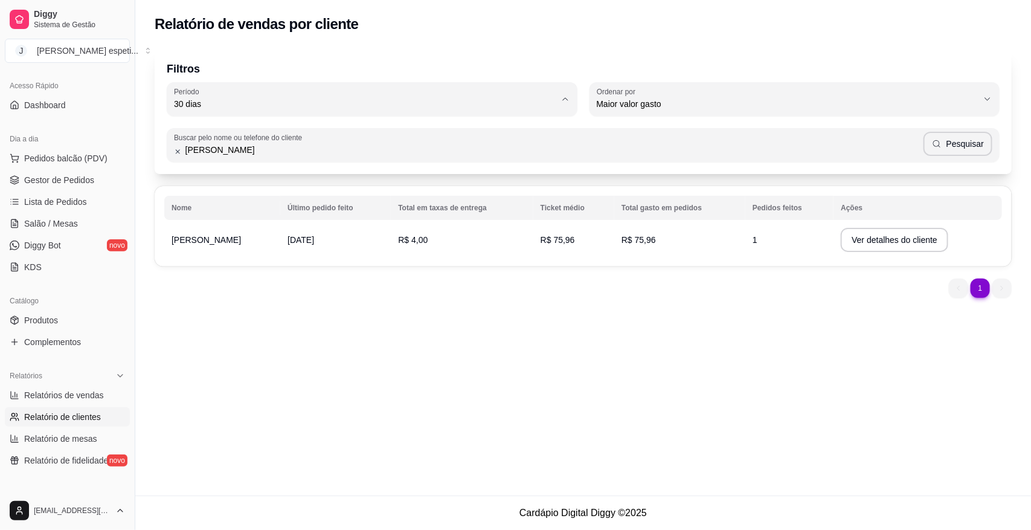
click at [208, 254] on span "60 dias" at bounding box center [366, 250] width 364 height 11
type input "60"
select select "60"
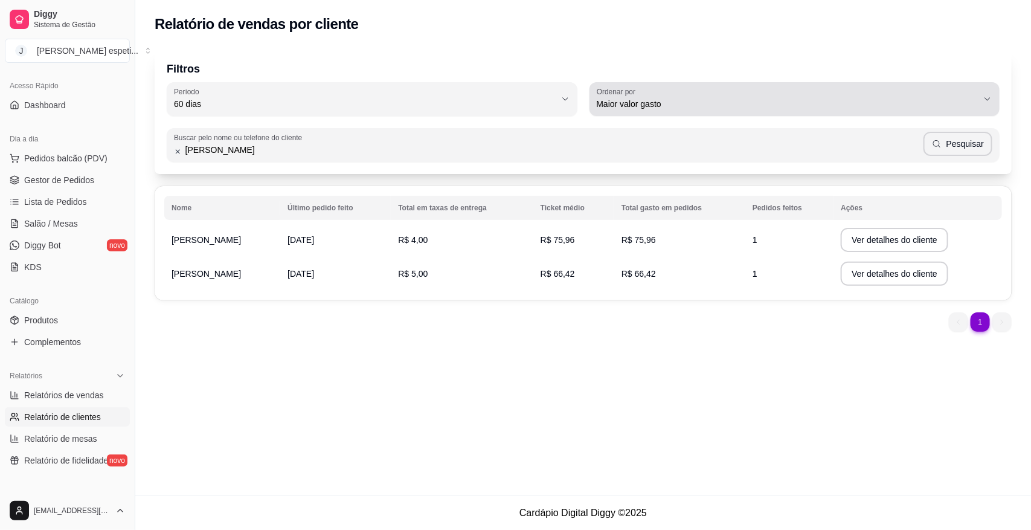
click at [987, 101] on icon "button" at bounding box center [988, 99] width 10 height 10
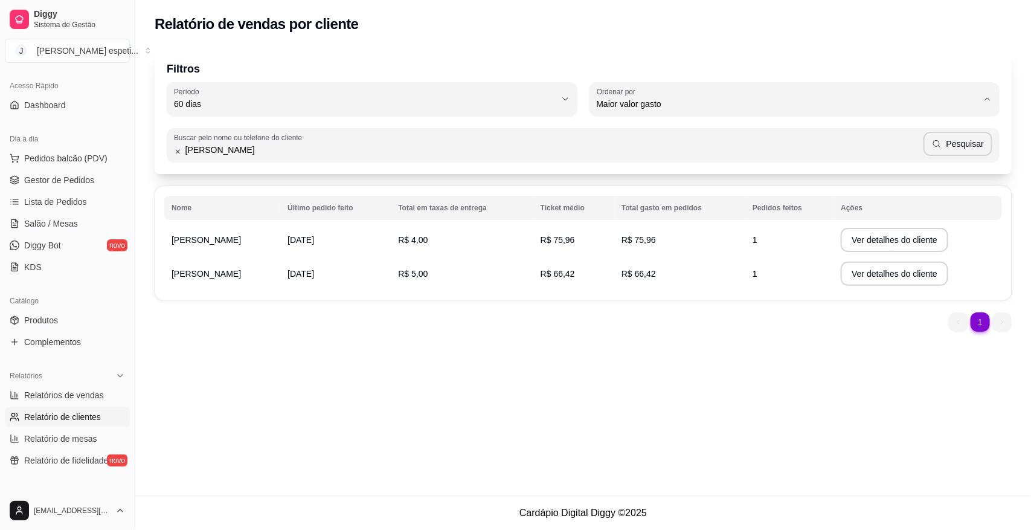
click at [674, 129] on span "Maior número de pedidos" at bounding box center [789, 131] width 364 height 11
type input "HIGHEST_ORDER_COUNT"
select select "HIGHEST_ORDER_COUNT"
click at [885, 234] on button "Ver detalhes do cliente" at bounding box center [895, 240] width 108 height 24
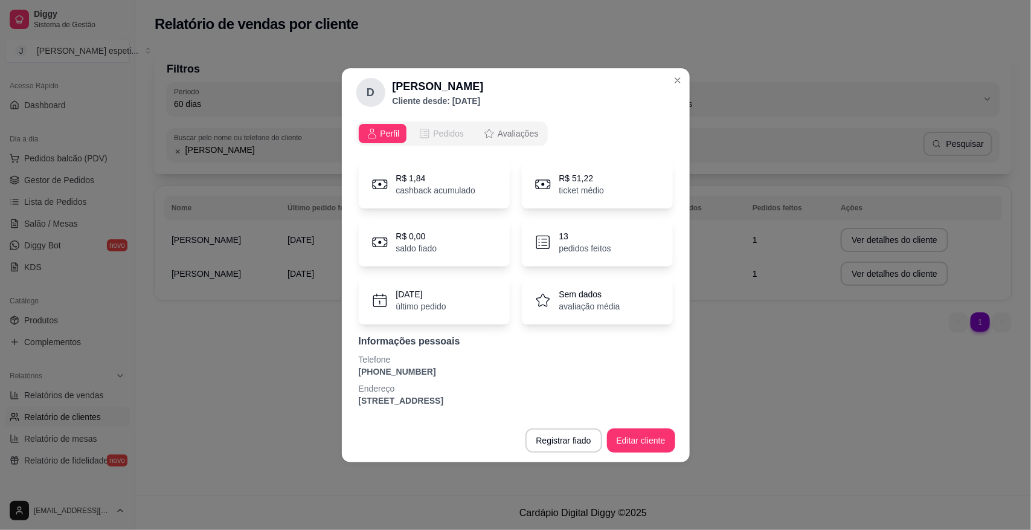
click at [457, 128] on span "Pedidos" at bounding box center [448, 133] width 31 height 12
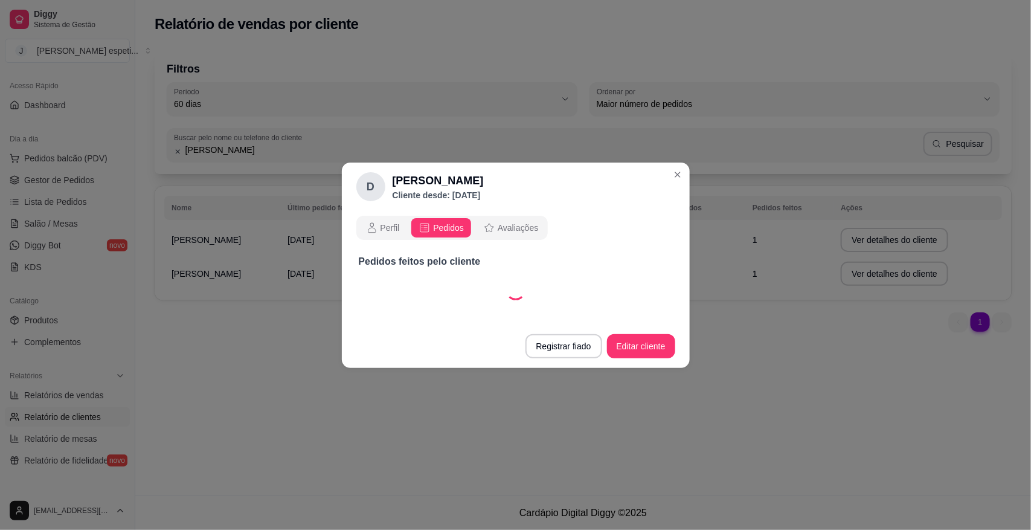
select select "30"
select select "ALL"
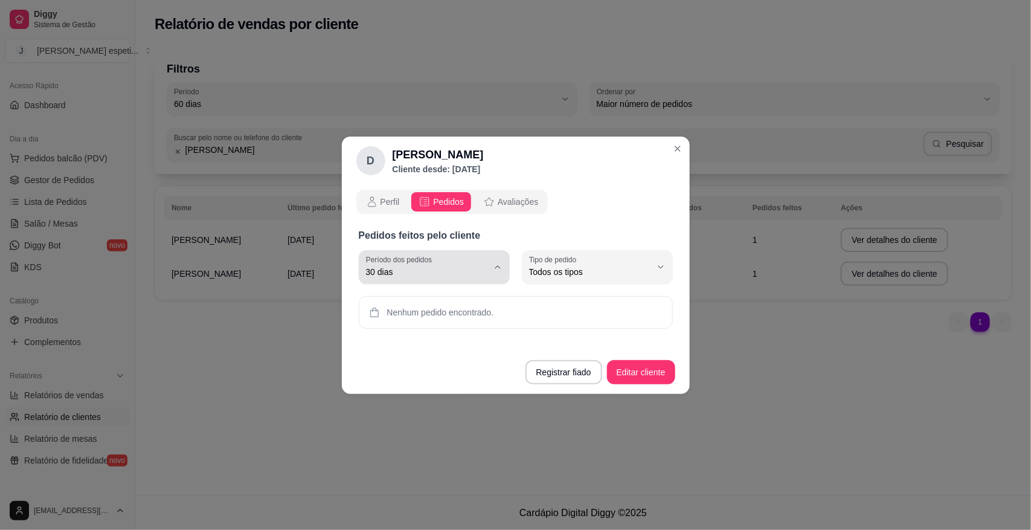
click at [497, 270] on icon "button" at bounding box center [498, 267] width 10 height 10
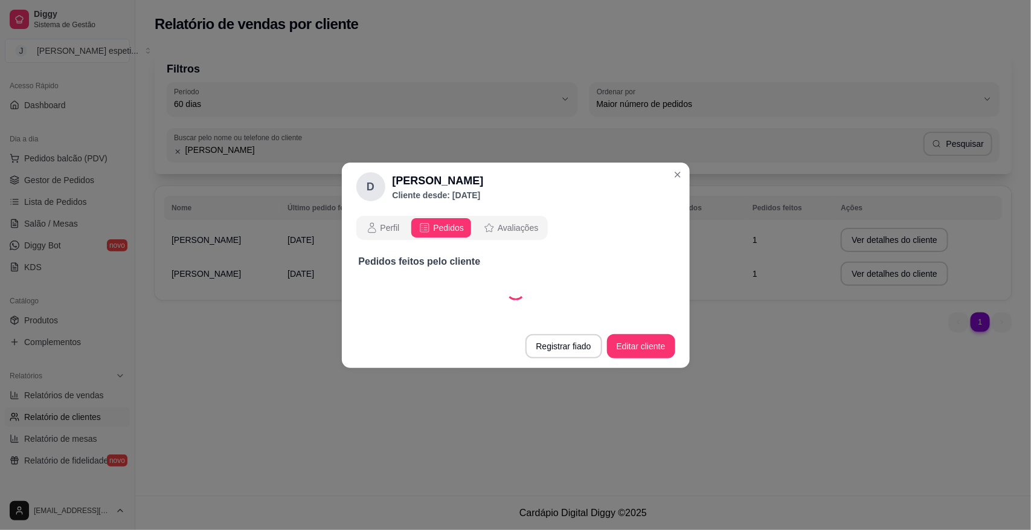
select select "60"
select select "ALL"
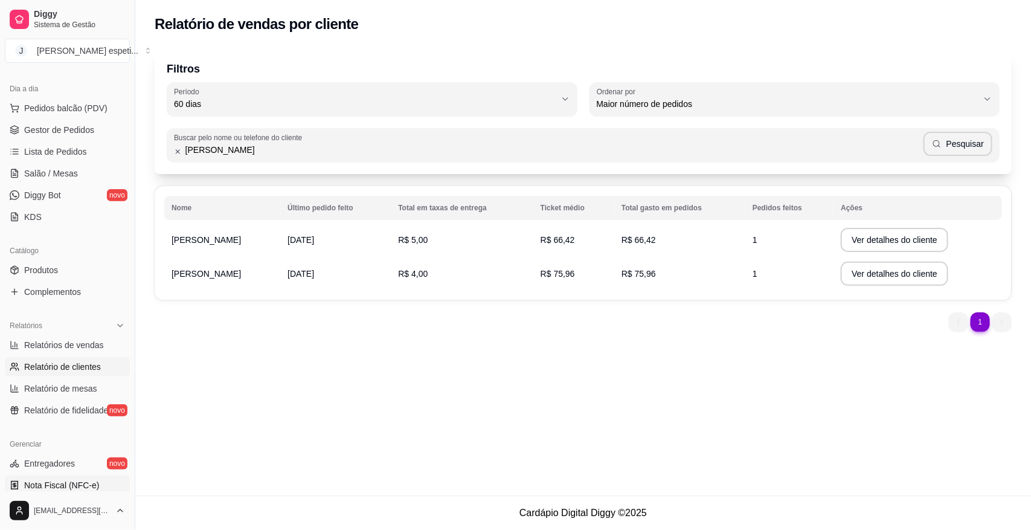
scroll to position [151, 0]
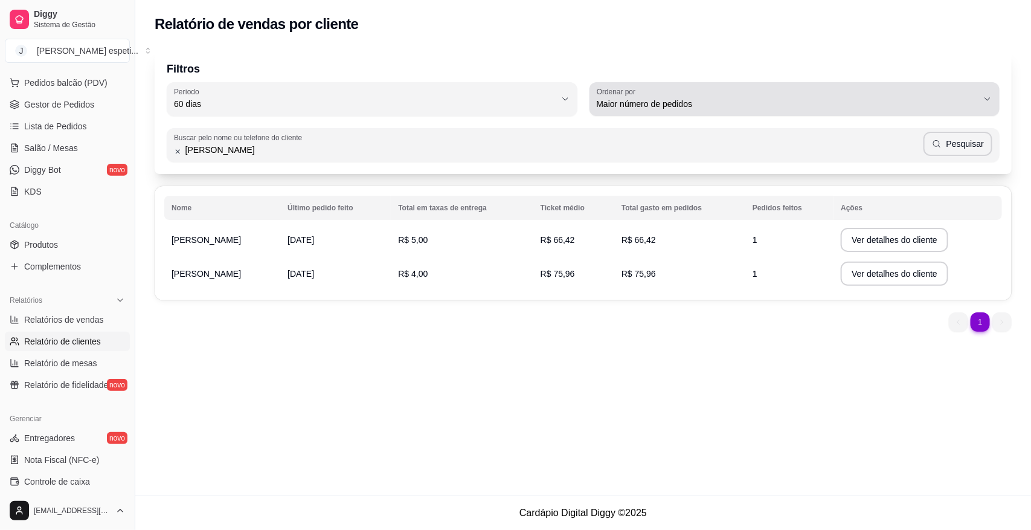
click at [979, 101] on button "Ordenar por Maior número de pedidos" at bounding box center [795, 99] width 411 height 34
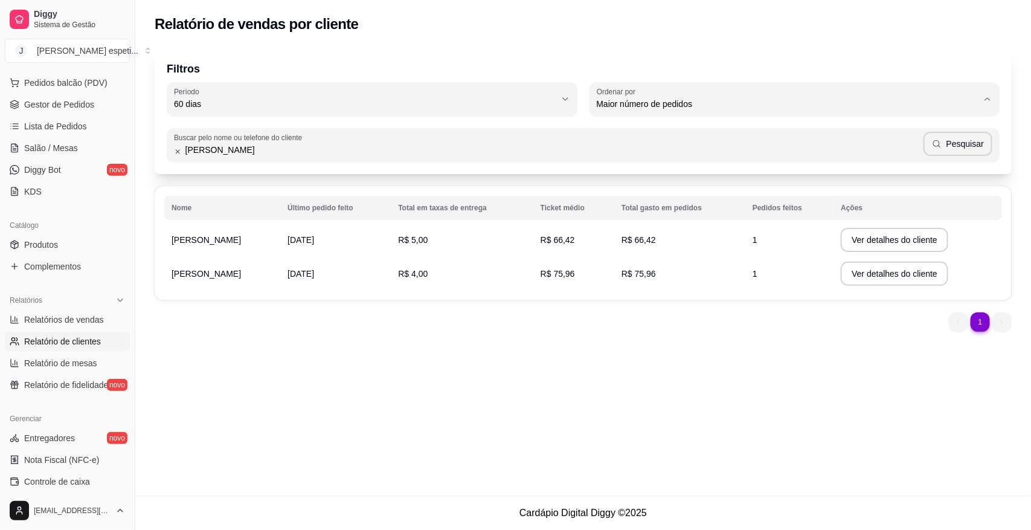
click at [674, 157] on span "Maior ticket médio" at bounding box center [789, 151] width 364 height 11
type input "HIGHEST_AVERAGE_TICKET"
select select "HIGHEST_AVERAGE_TICKET"
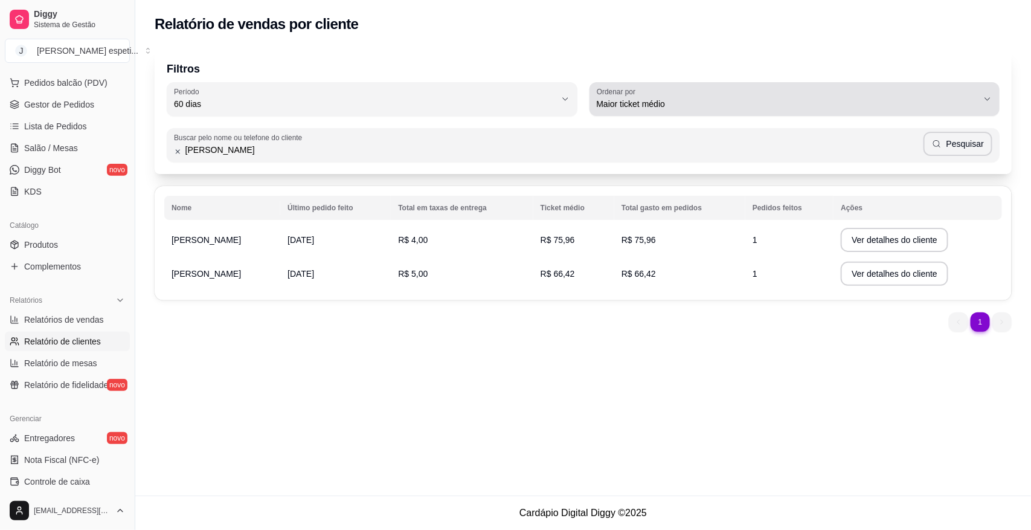
click at [991, 98] on icon "button" at bounding box center [988, 99] width 10 height 10
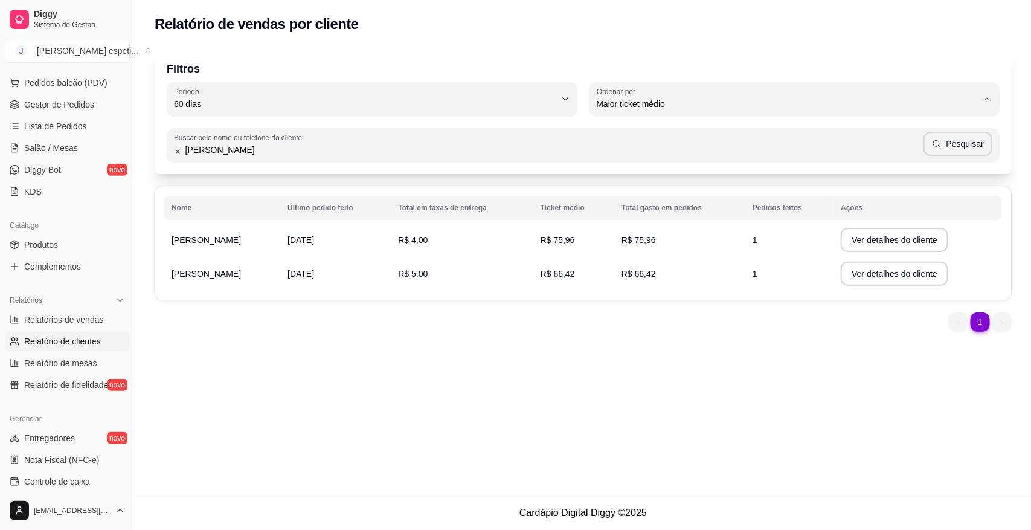
click at [668, 194] on span "Último pedido feito" at bounding box center [789, 190] width 364 height 11
type input "LAST_ORDER_MADE_AT"
select select "LAST_ORDER_MADE_AT"
click at [857, 236] on button "Ver detalhes do cliente" at bounding box center [895, 240] width 108 height 24
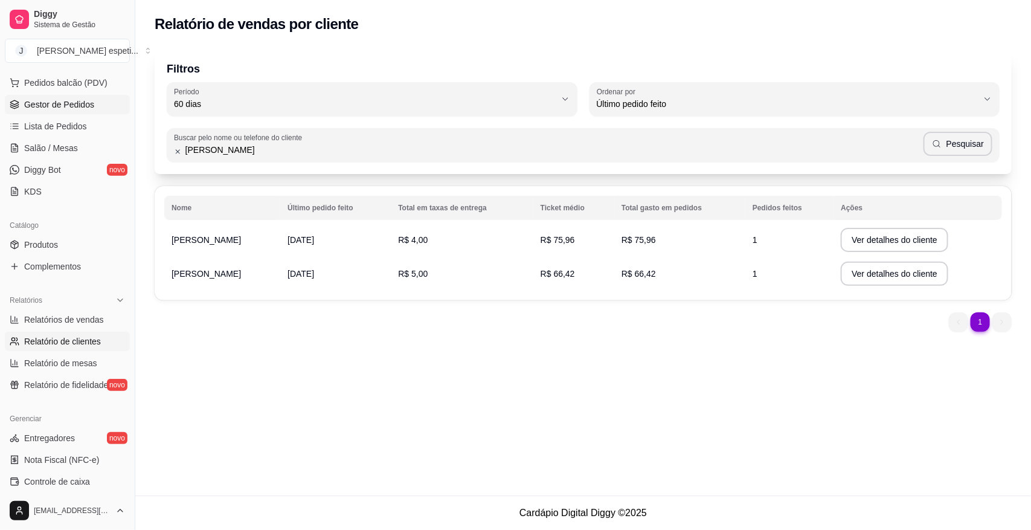
click at [65, 103] on span "Gestor de Pedidos" at bounding box center [59, 104] width 70 height 12
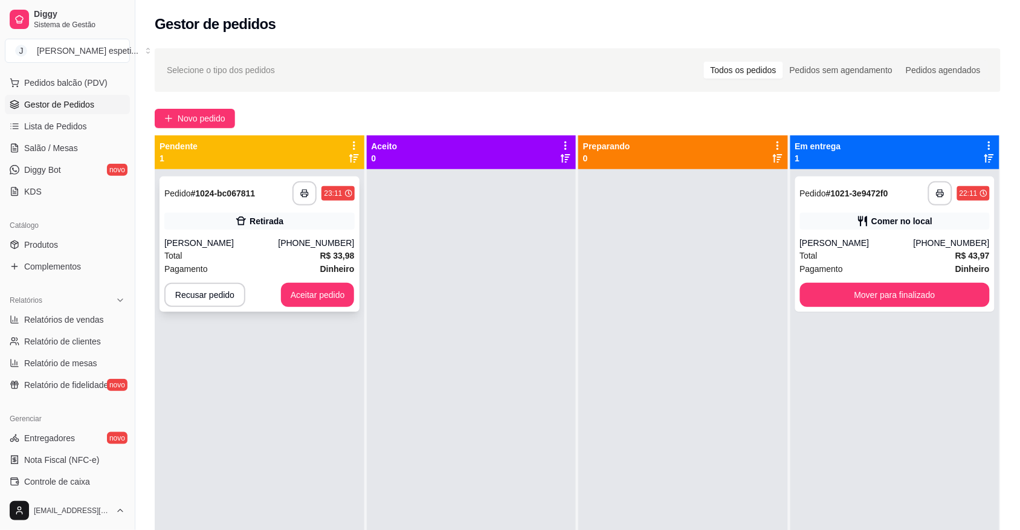
click at [261, 260] on div "Total R$ 33,98" at bounding box center [259, 255] width 190 height 13
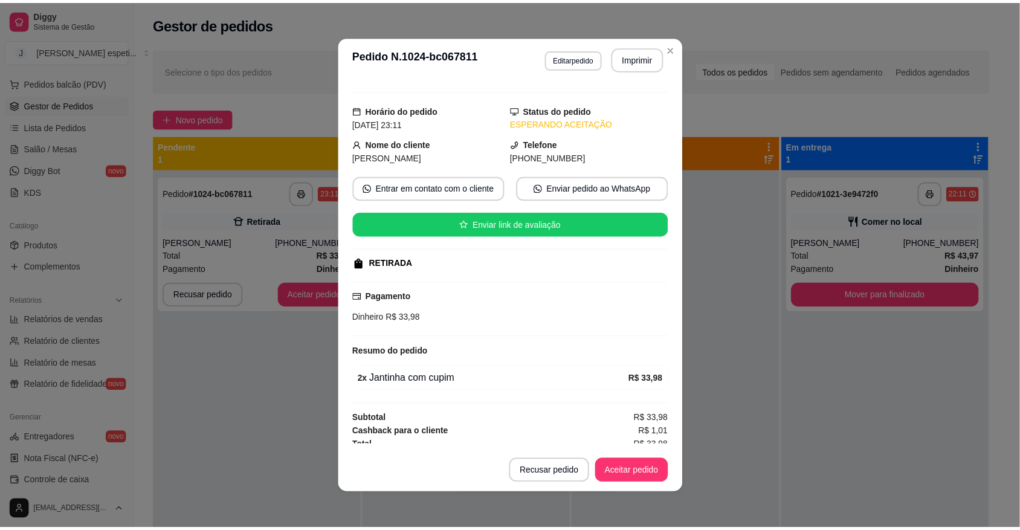
scroll to position [31, 0]
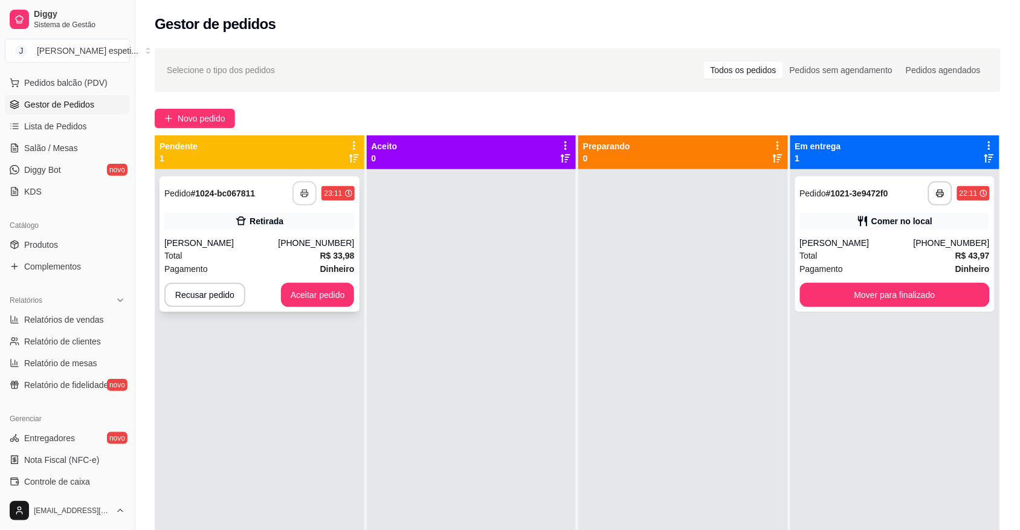
click at [306, 192] on icon "button" at bounding box center [304, 193] width 8 height 8
click at [322, 294] on button "Aceitar pedido" at bounding box center [318, 295] width 74 height 24
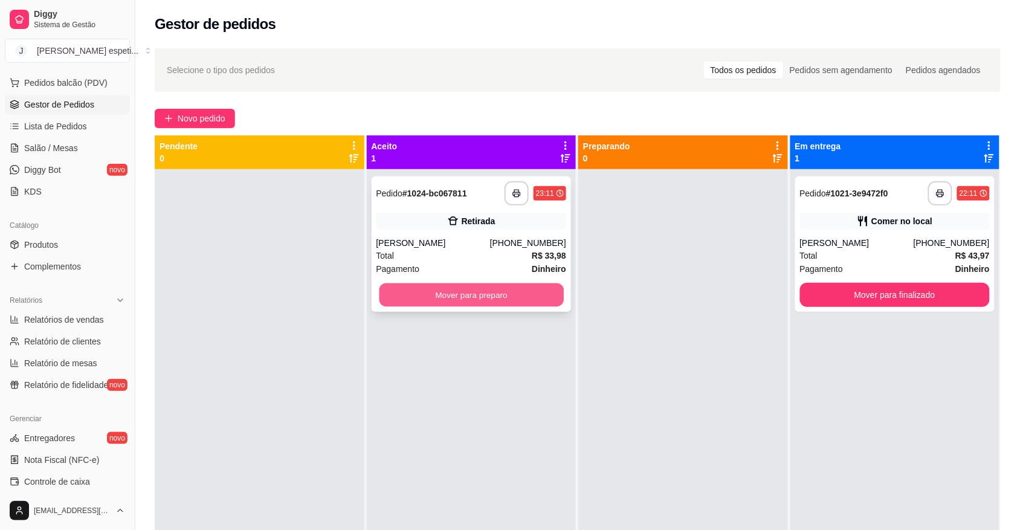
click at [495, 294] on button "Mover para preparo" at bounding box center [471, 295] width 184 height 24
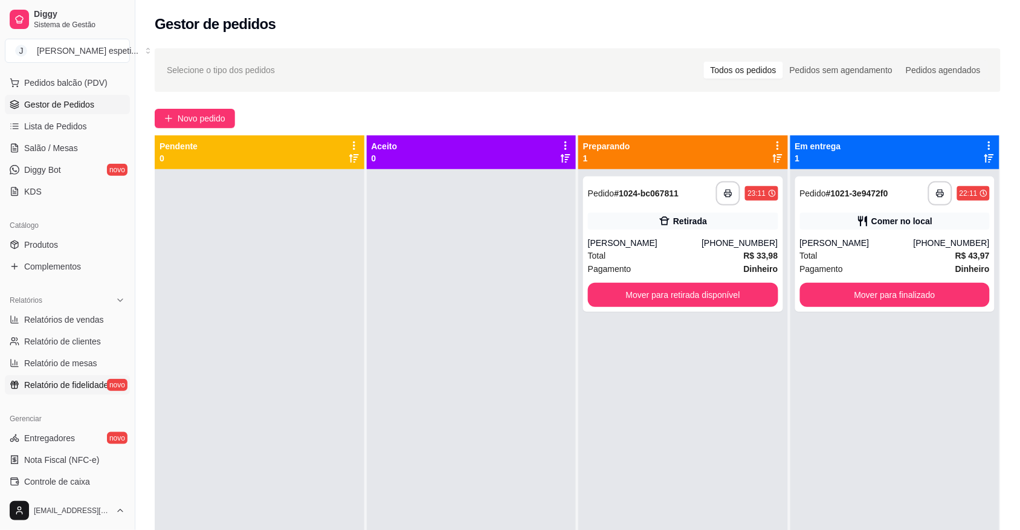
click at [74, 388] on span "Relatório de fidelidade" at bounding box center [66, 385] width 84 height 12
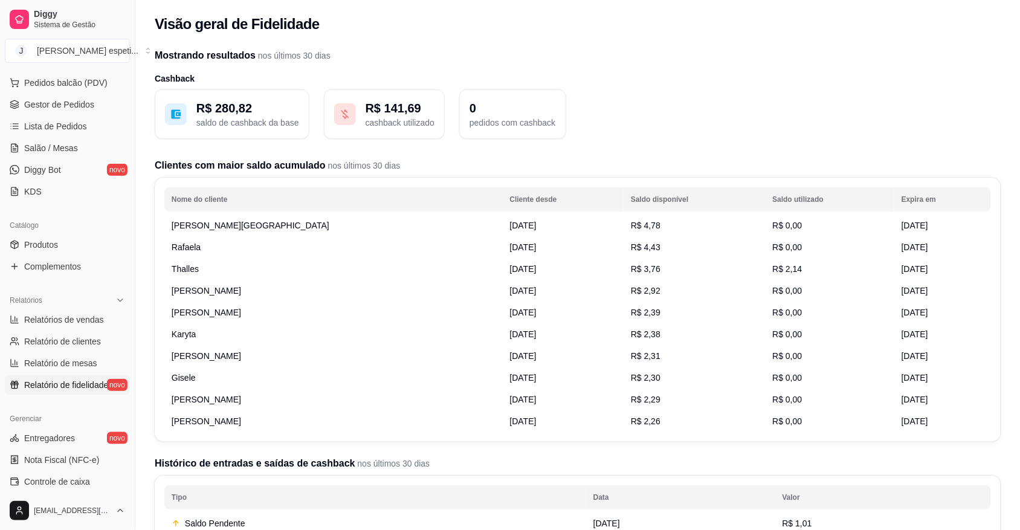
click at [207, 250] on td "Rafaela" at bounding box center [333, 247] width 338 height 22
click at [500, 119] on p "pedidos com cashback" at bounding box center [512, 123] width 86 height 12
drag, startPoint x: 490, startPoint y: 130, endPoint x: 454, endPoint y: 116, distance: 38.8
click at [488, 130] on div "0 pedidos com cashback" at bounding box center [512, 114] width 106 height 50
click at [381, 117] on p "cashback utilizado" at bounding box center [400, 123] width 69 height 12
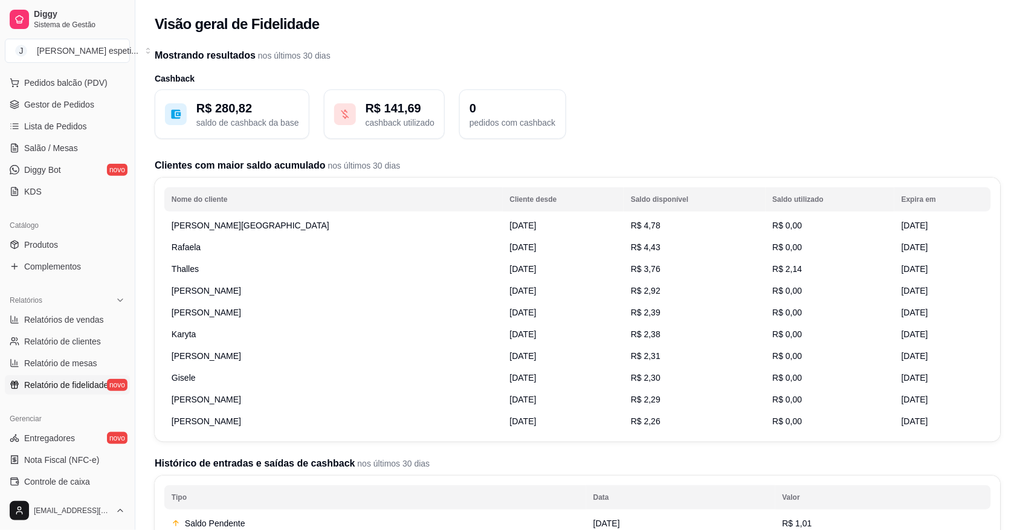
click at [379, 110] on p "R$ 141,69" at bounding box center [400, 108] width 69 height 17
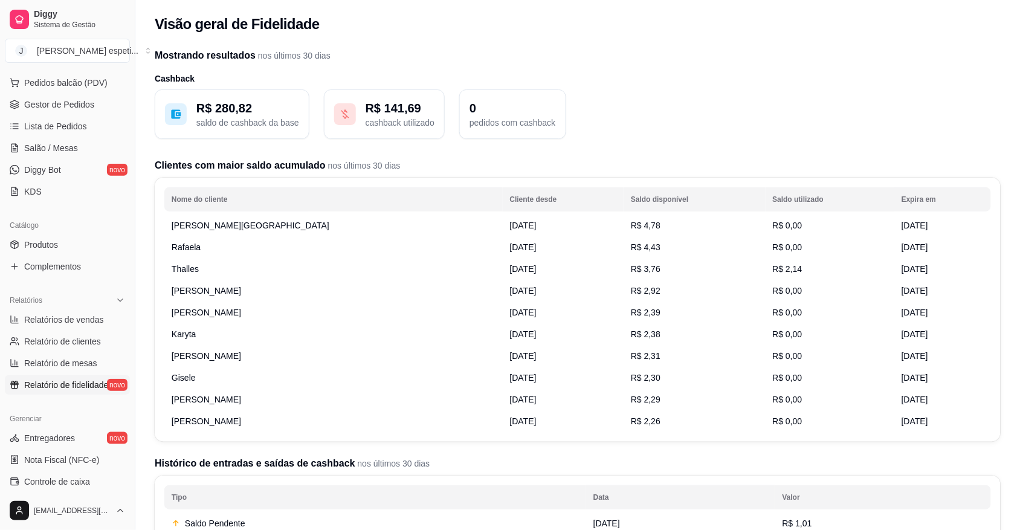
click at [379, 110] on p "R$ 141,69" at bounding box center [400, 108] width 69 height 17
click at [260, 121] on p "saldo de cashback da base" at bounding box center [247, 123] width 103 height 12
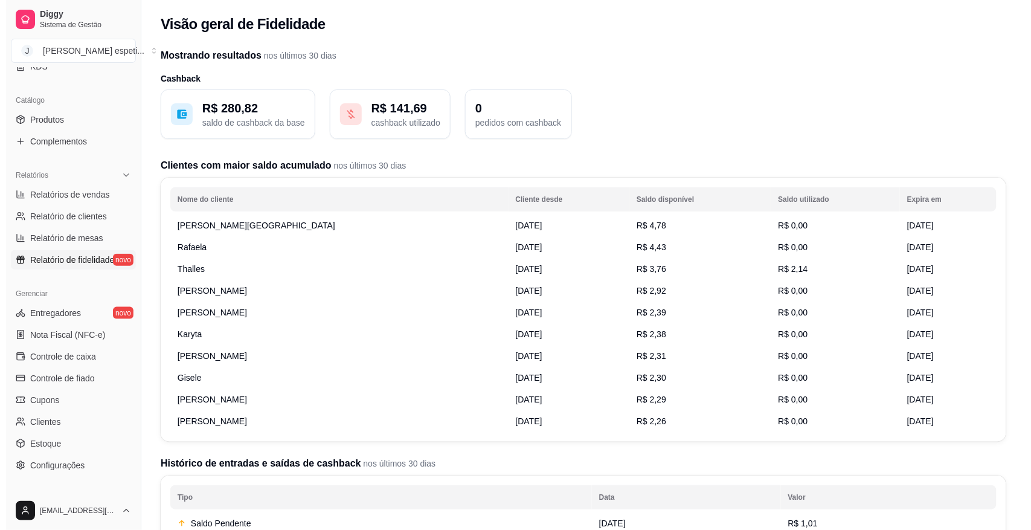
scroll to position [302, 0]
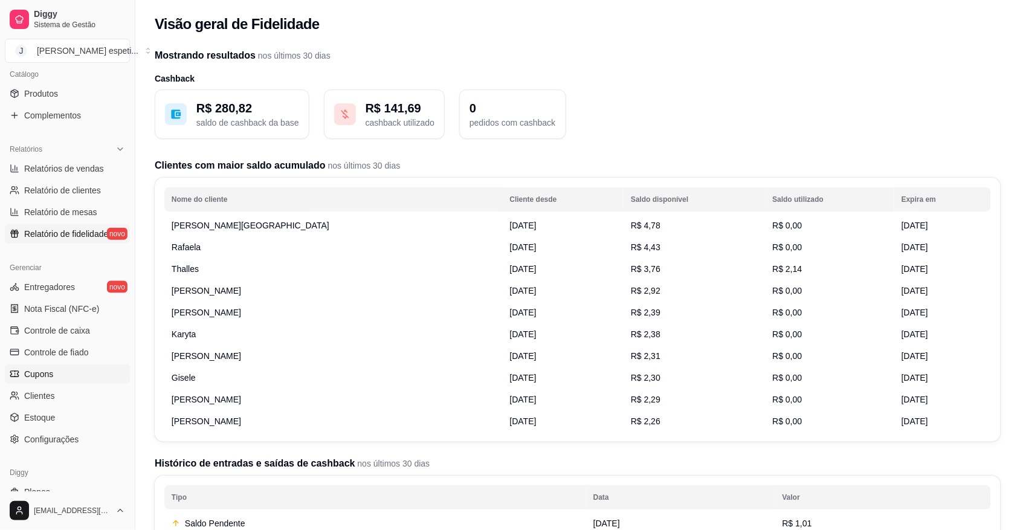
click at [44, 372] on span "Cupons" at bounding box center [38, 374] width 29 height 12
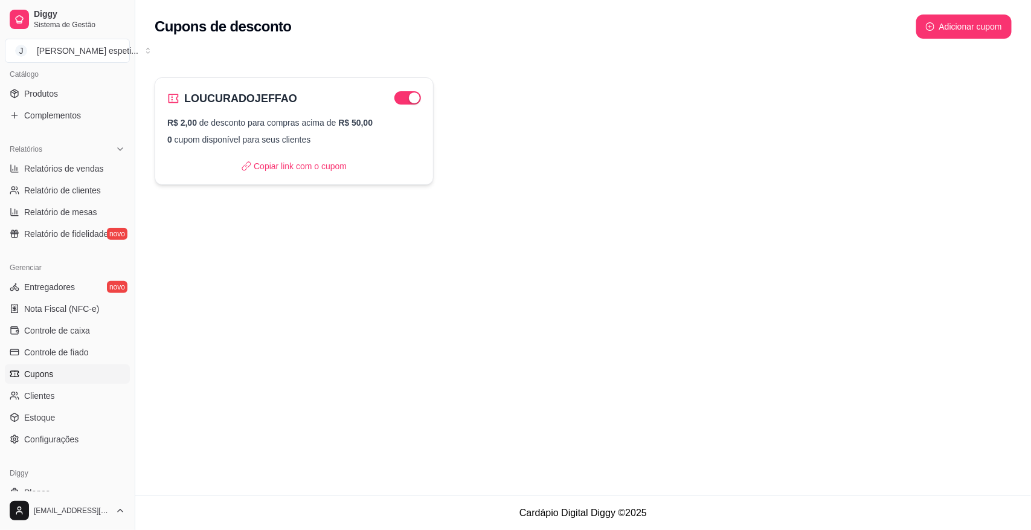
click at [367, 146] on div "LOUCURADOJEFFAO R$ 2,00 de desconto para compras acima de R$ 50,00 0 cupom disp…" at bounding box center [294, 131] width 279 height 108
select select "FIXED_VALUE"
click at [89, 233] on span "Relatório de fidelidade" at bounding box center [66, 234] width 84 height 12
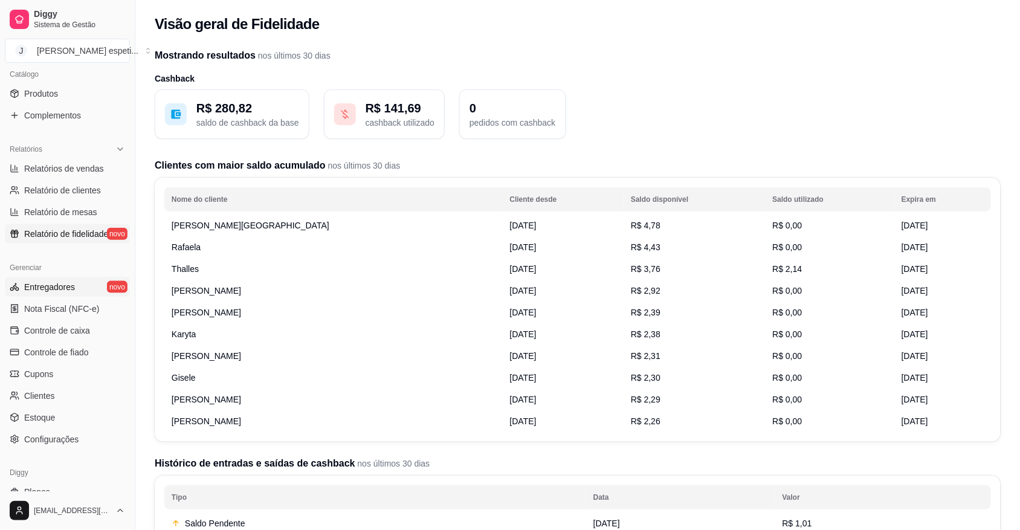
click at [47, 281] on span "Entregadores" at bounding box center [49, 287] width 51 height 12
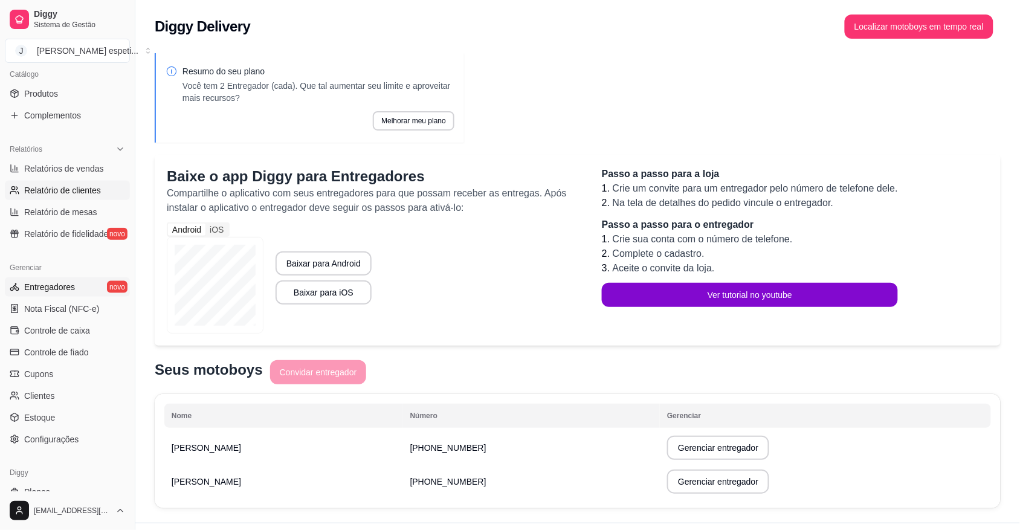
click at [63, 192] on span "Relatório de clientes" at bounding box center [62, 190] width 77 height 12
select select "30"
select select "HIGHEST_TOTAL_SPENT_WITH_ORDERS"
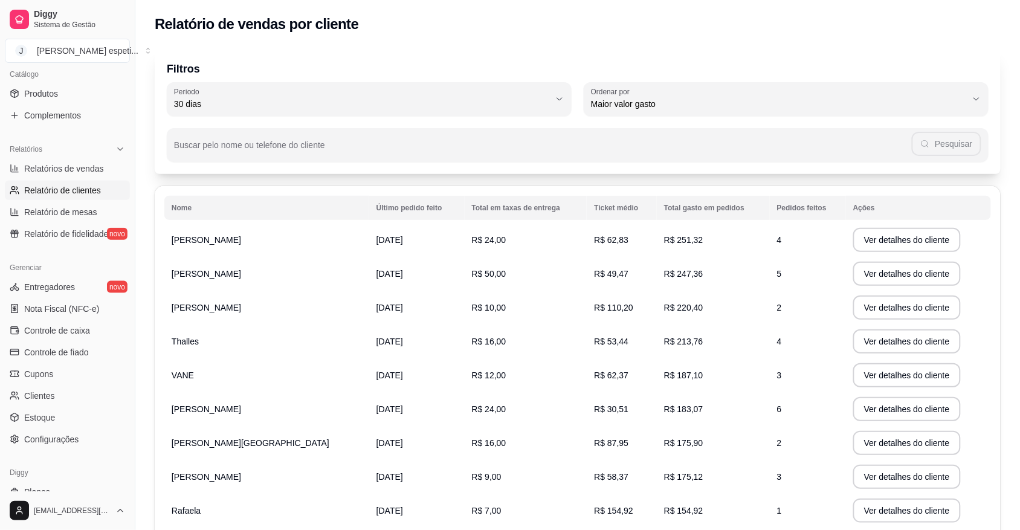
click at [82, 191] on span "Relatório de clientes" at bounding box center [62, 190] width 77 height 12
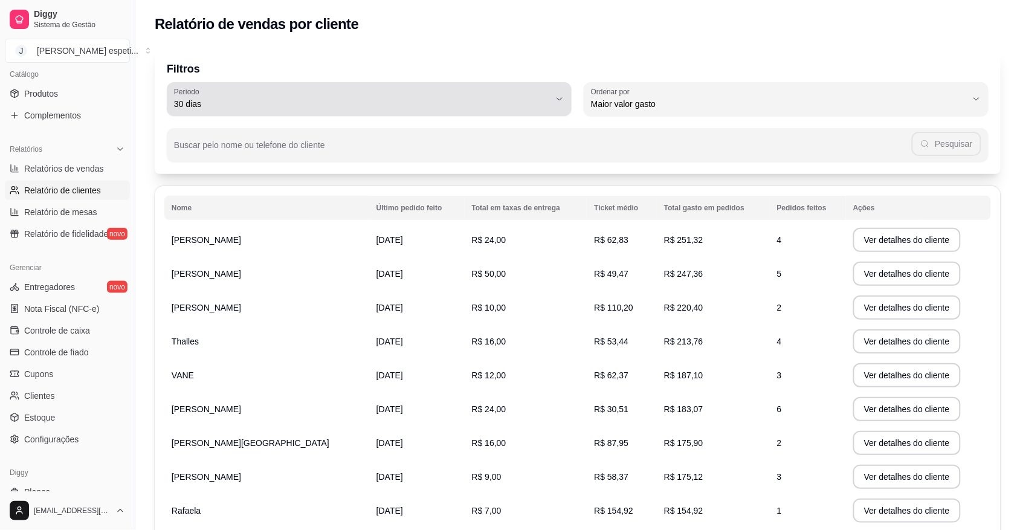
click at [563, 97] on button "Período 30 dias" at bounding box center [369, 99] width 405 height 34
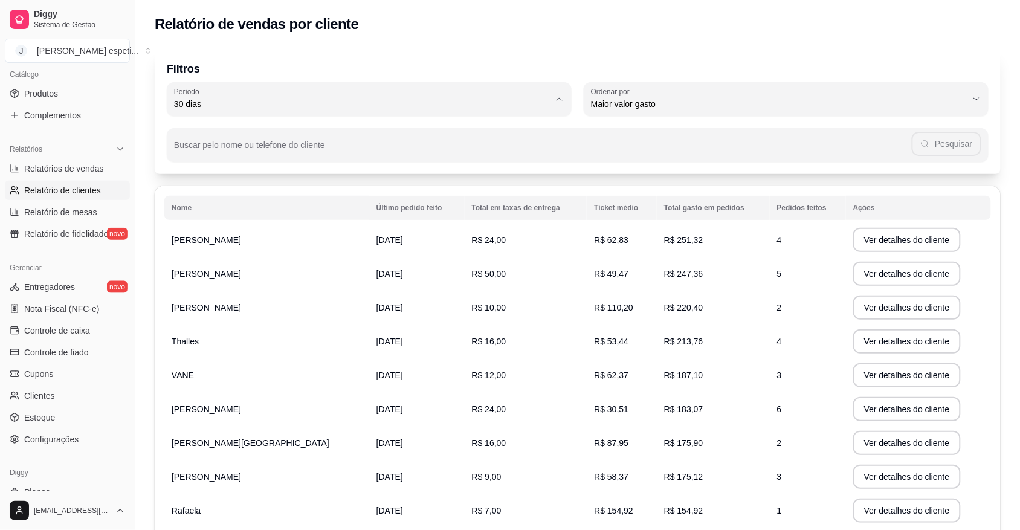
click at [230, 135] on span "Hoje" at bounding box center [363, 131] width 359 height 11
type input "0"
select select "0"
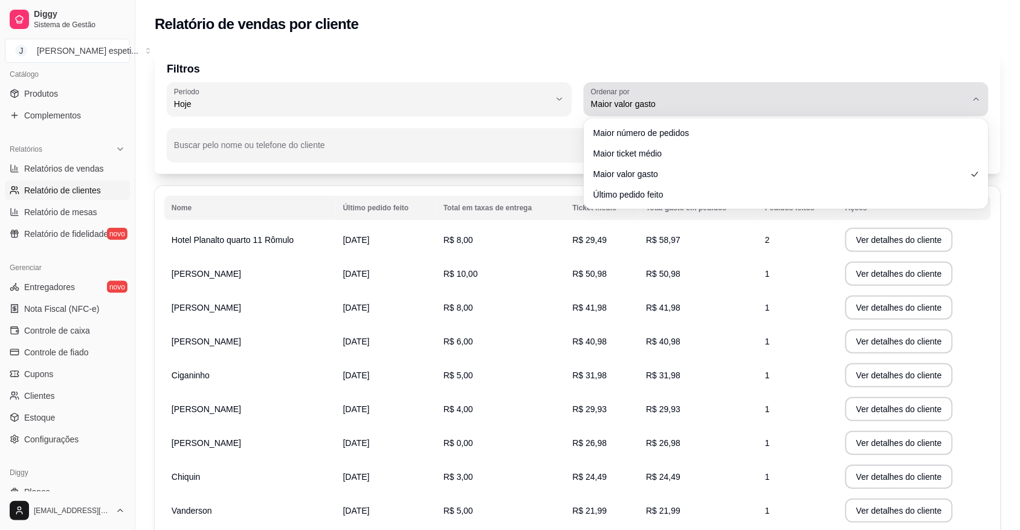
click at [976, 100] on icon "button" at bounding box center [977, 99] width 10 height 10
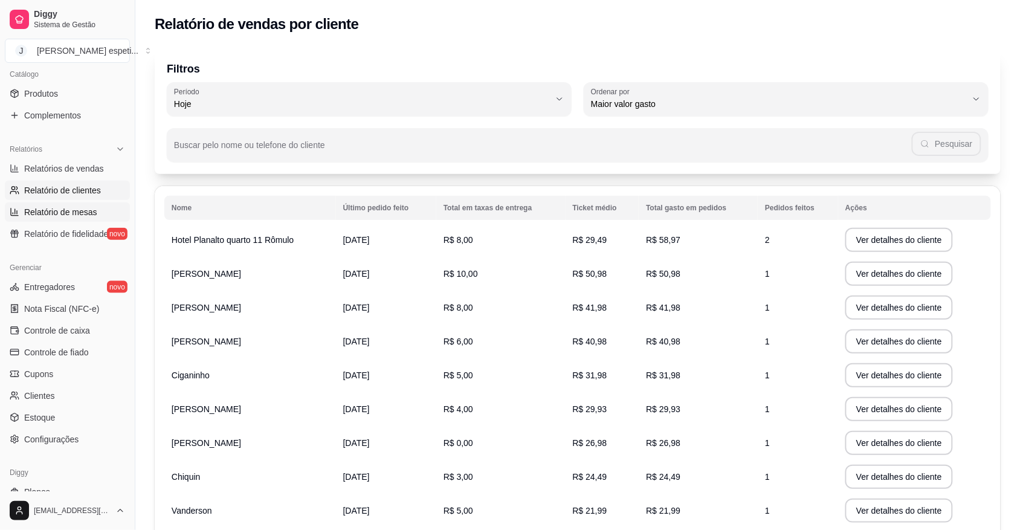
click at [71, 207] on span "Relatório de mesas" at bounding box center [60, 212] width 73 height 12
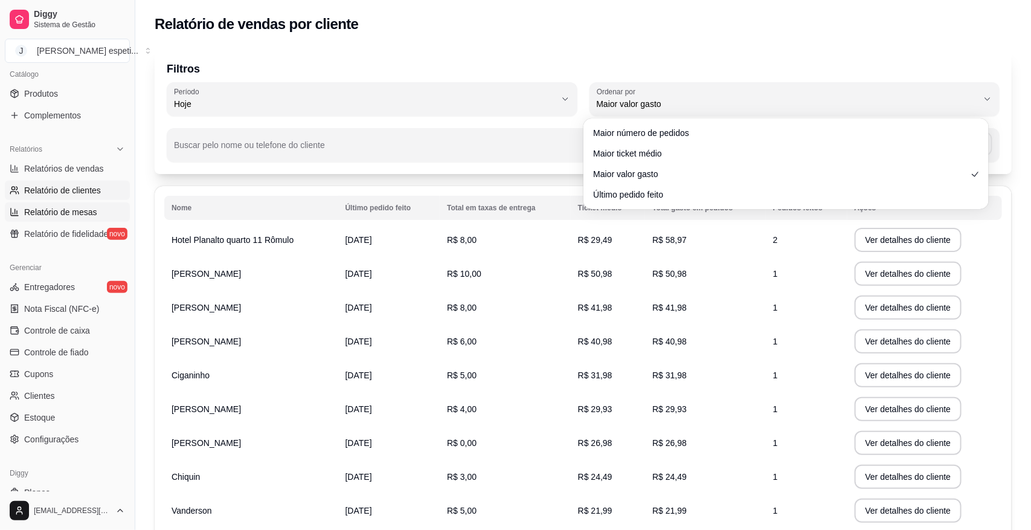
select select "TOTAL_OF_ORDERS"
select select "7"
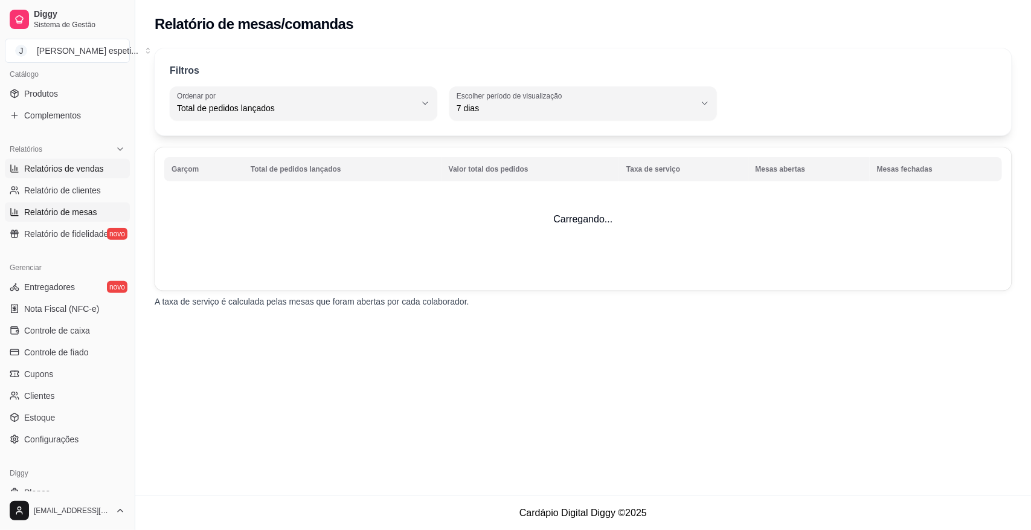
click at [83, 165] on span "Relatórios de vendas" at bounding box center [64, 169] width 80 height 12
select select "ALL"
select select "0"
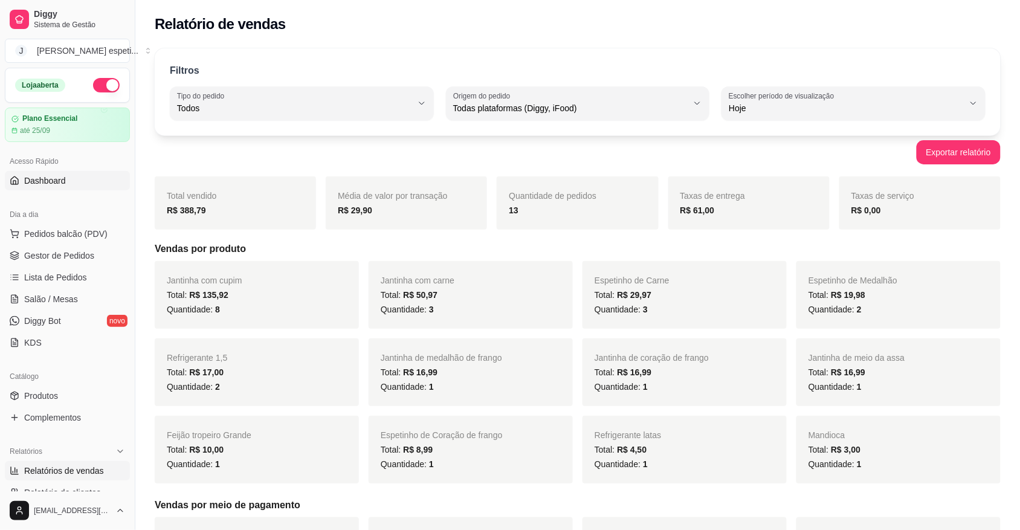
click at [57, 179] on span "Dashboard" at bounding box center [45, 181] width 42 height 12
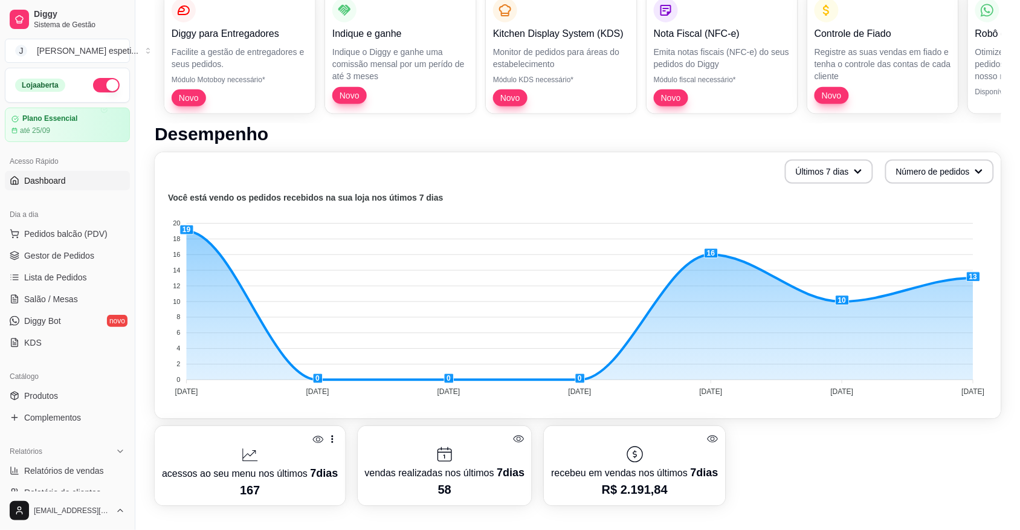
scroll to position [151, 0]
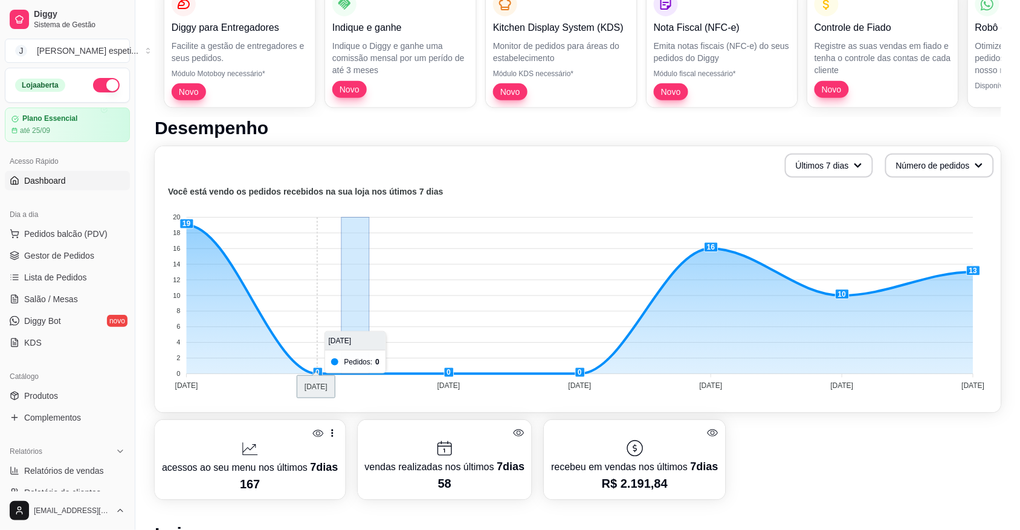
drag, startPoint x: 342, startPoint y: 280, endPoint x: 354, endPoint y: 263, distance: 20.3
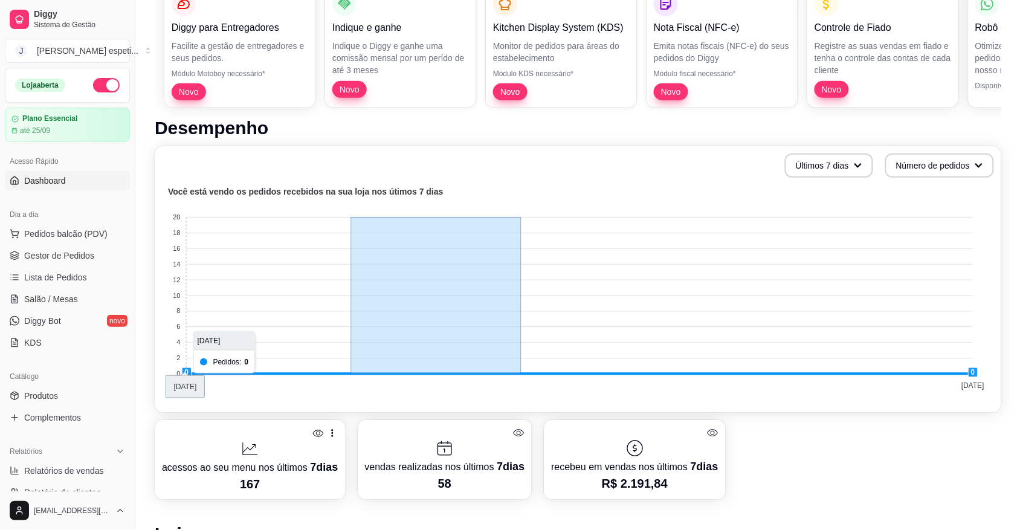
drag, startPoint x: 352, startPoint y: 266, endPoint x: 523, endPoint y: 288, distance: 172.4
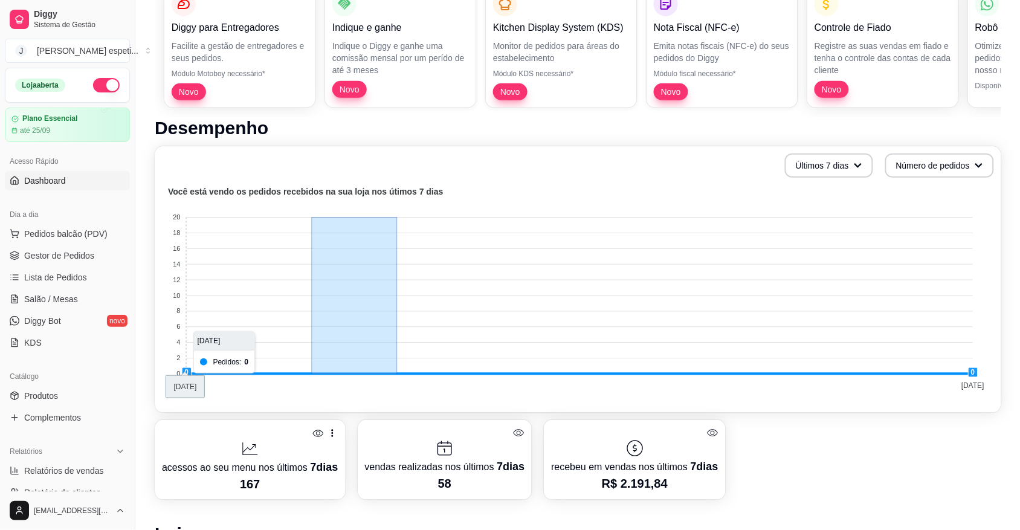
drag, startPoint x: 358, startPoint y: 266, endPoint x: 405, endPoint y: 267, distance: 47.1
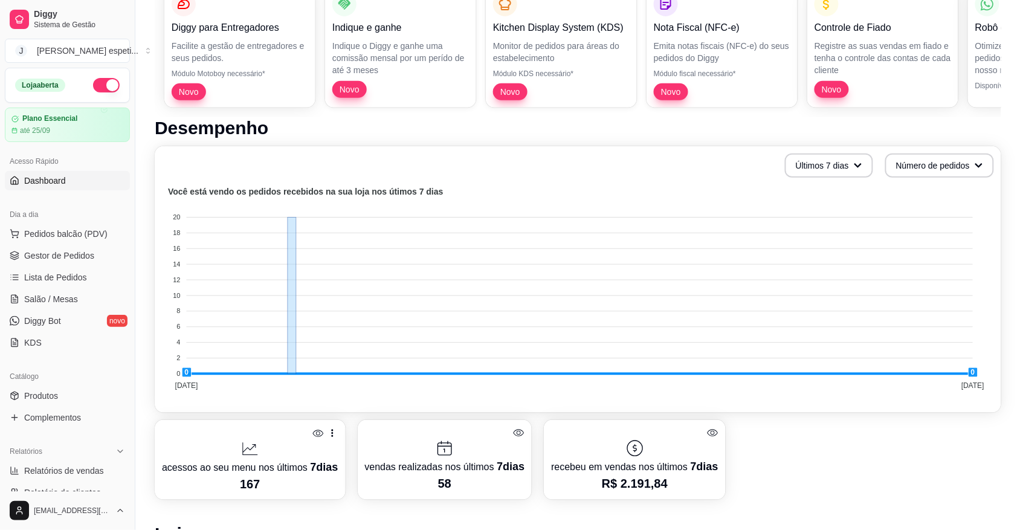
drag, startPoint x: 288, startPoint y: 372, endPoint x: 356, endPoint y: 373, distance: 68.3
click at [180, 228] on foreignobject at bounding box center [578, 290] width 832 height 211
click at [179, 230] on tspan "18" at bounding box center [176, 232] width 7 height 7
click at [174, 210] on foreignobject at bounding box center [578, 290] width 832 height 211
click at [860, 161] on icon "button" at bounding box center [857, 165] width 8 height 8
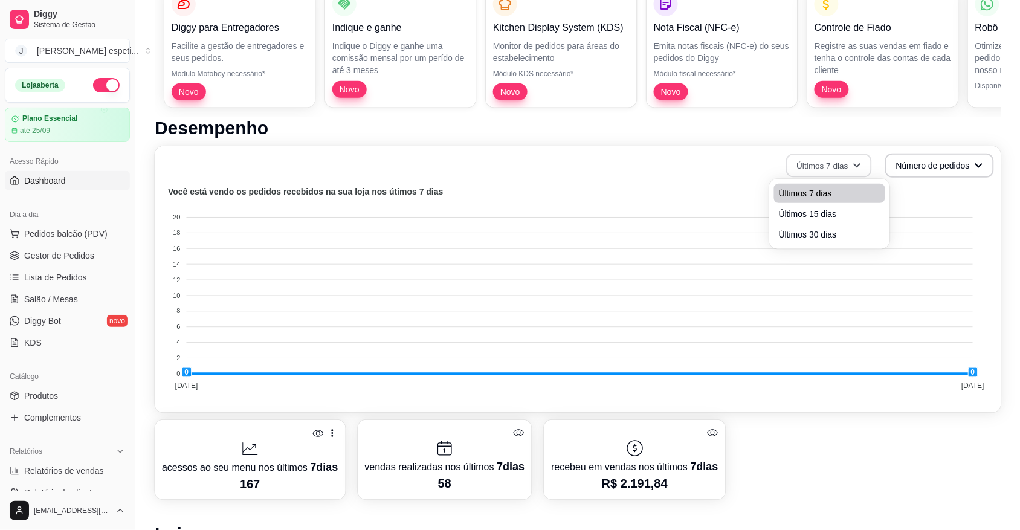
click at [848, 192] on span "Últimos 7 dias" at bounding box center [830, 193] width 102 height 12
click at [980, 161] on icon "button" at bounding box center [979, 165] width 8 height 8
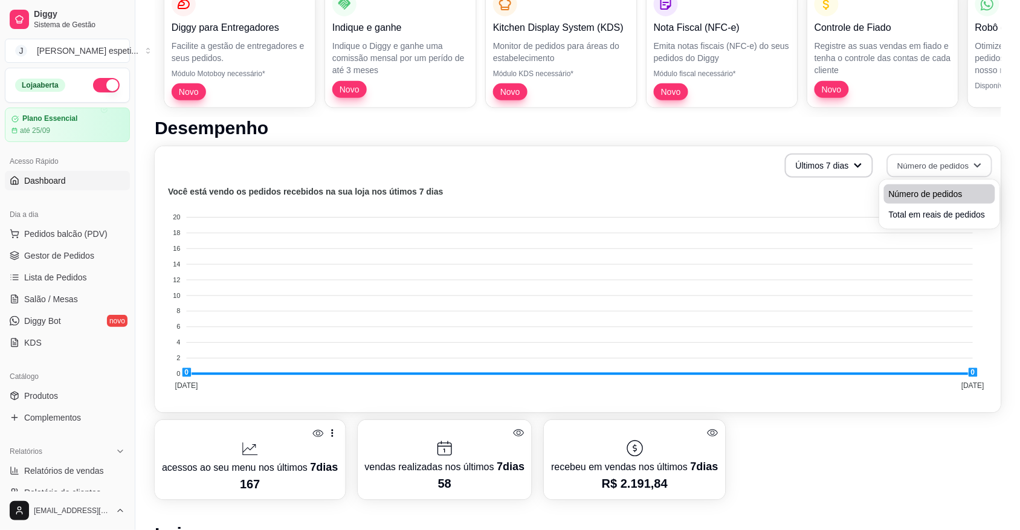
click at [961, 193] on span "Número de pedidos" at bounding box center [940, 194] width 102 height 12
click at [56, 256] on span "Gestor de Pedidos" at bounding box center [59, 256] width 70 height 12
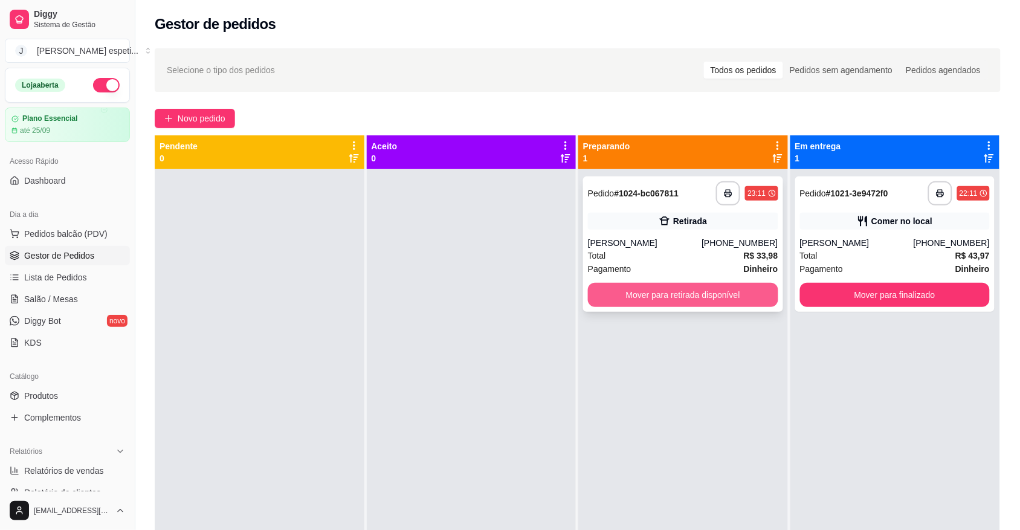
click at [665, 289] on button "Mover para retirada disponível" at bounding box center [683, 295] width 190 height 24
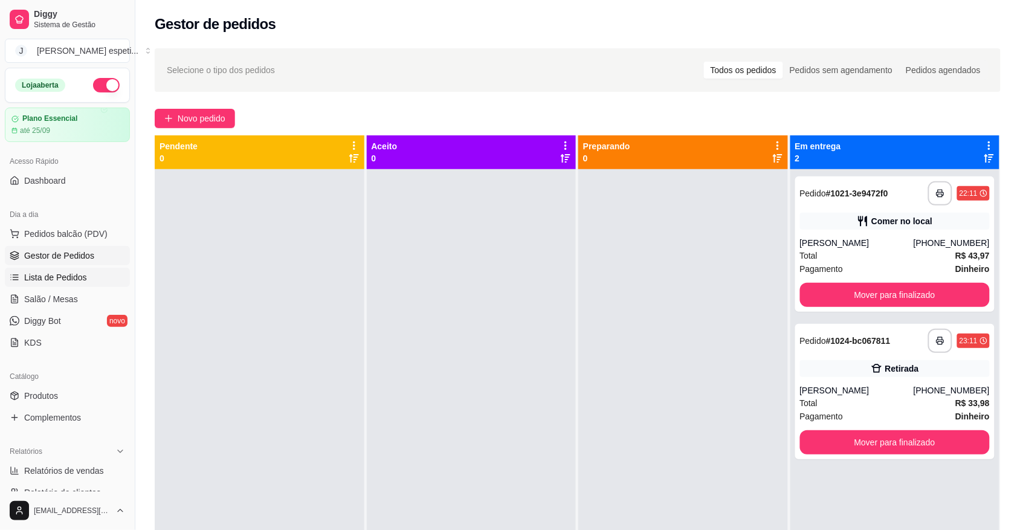
click at [69, 279] on span "Lista de Pedidos" at bounding box center [55, 277] width 63 height 12
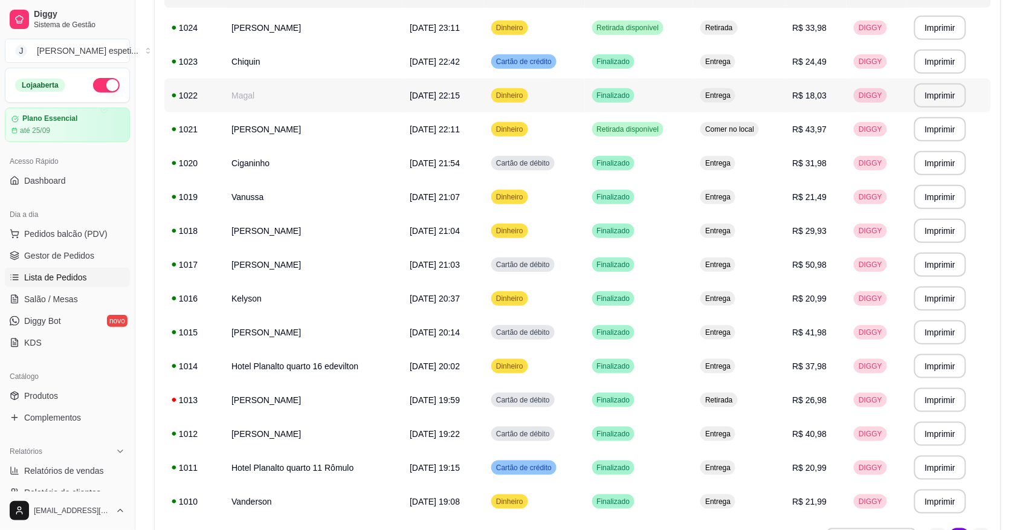
scroll to position [88, 0]
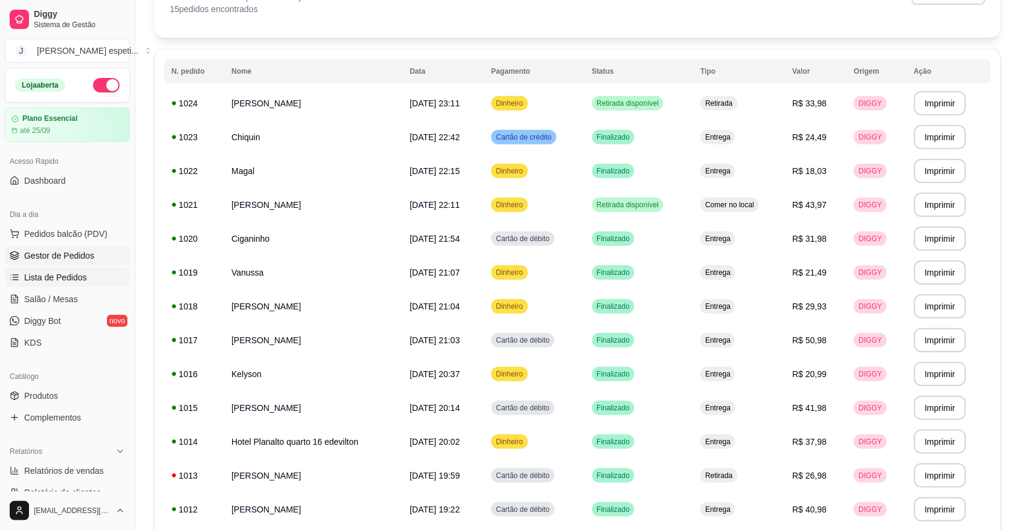
click at [88, 254] on span "Gestor de Pedidos" at bounding box center [59, 256] width 70 height 12
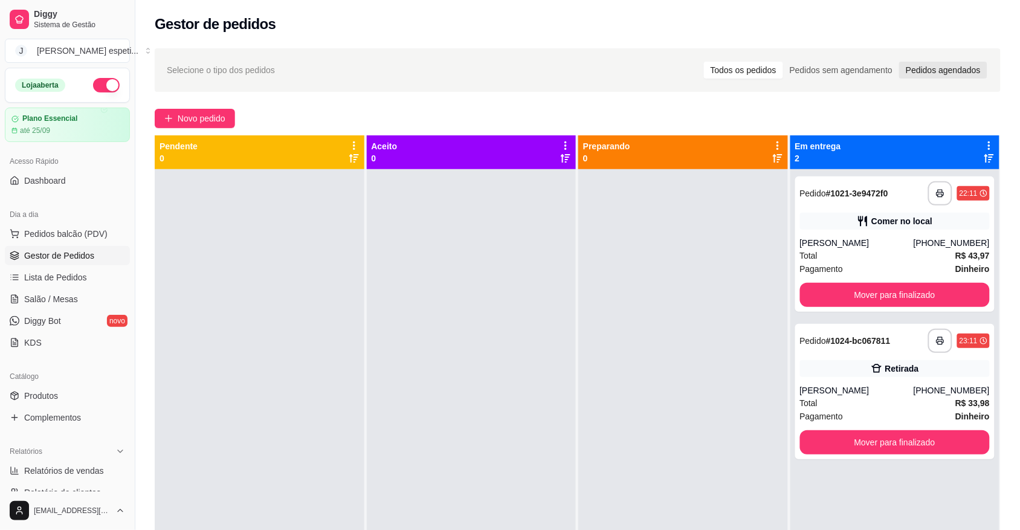
click at [960, 68] on div "Pedidos agendados" at bounding box center [943, 70] width 88 height 17
click at [899, 62] on input "Pedidos agendados" at bounding box center [899, 62] width 0 height 0
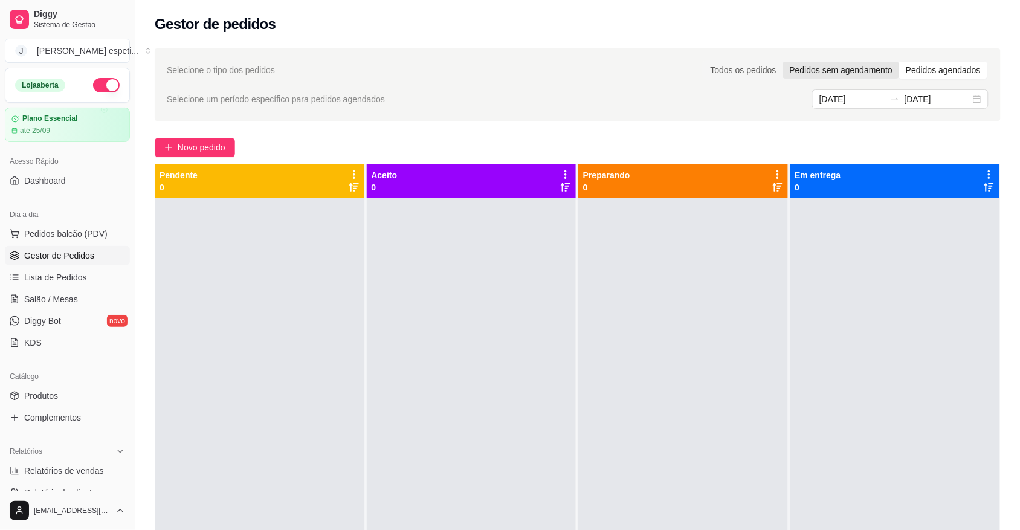
click at [867, 64] on div "Pedidos sem agendamento" at bounding box center [841, 70] width 116 height 17
click at [783, 62] on input "Pedidos sem agendamento" at bounding box center [783, 62] width 0 height 0
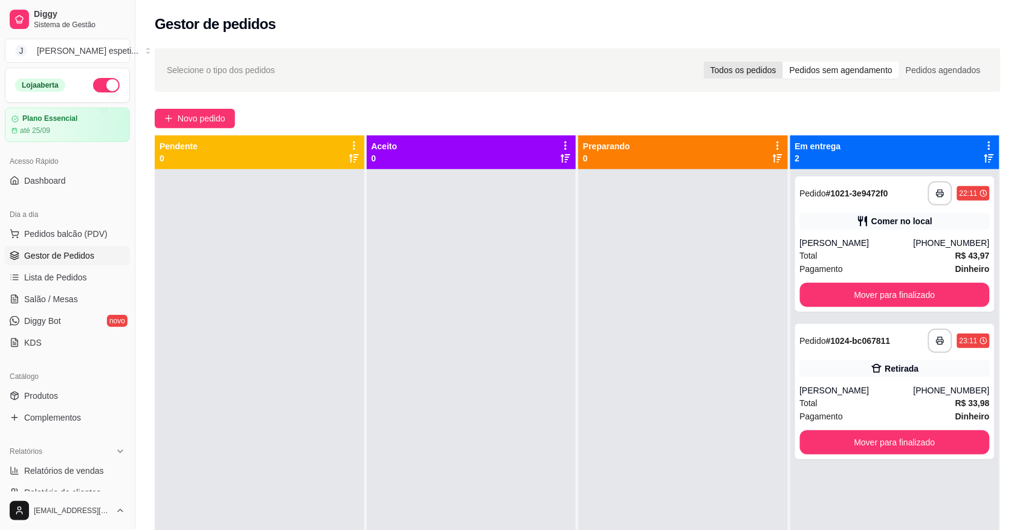
click at [750, 66] on div "Todos os pedidos" at bounding box center [743, 70] width 79 height 17
click at [704, 62] on input "Todos os pedidos" at bounding box center [704, 62] width 0 height 0
click at [77, 281] on span "Lista de Pedidos" at bounding box center [55, 277] width 63 height 12
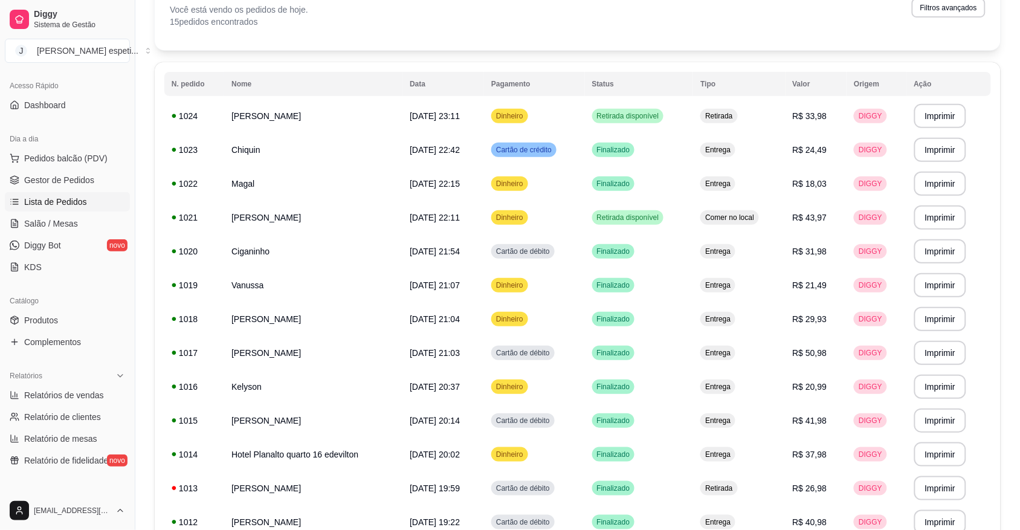
scroll to position [151, 0]
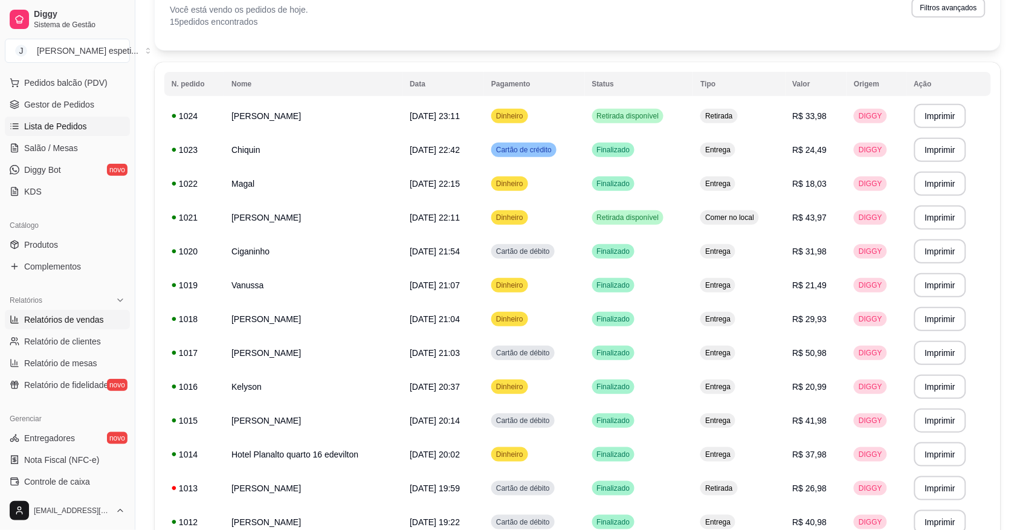
click at [89, 315] on span "Relatórios de vendas" at bounding box center [64, 320] width 80 height 12
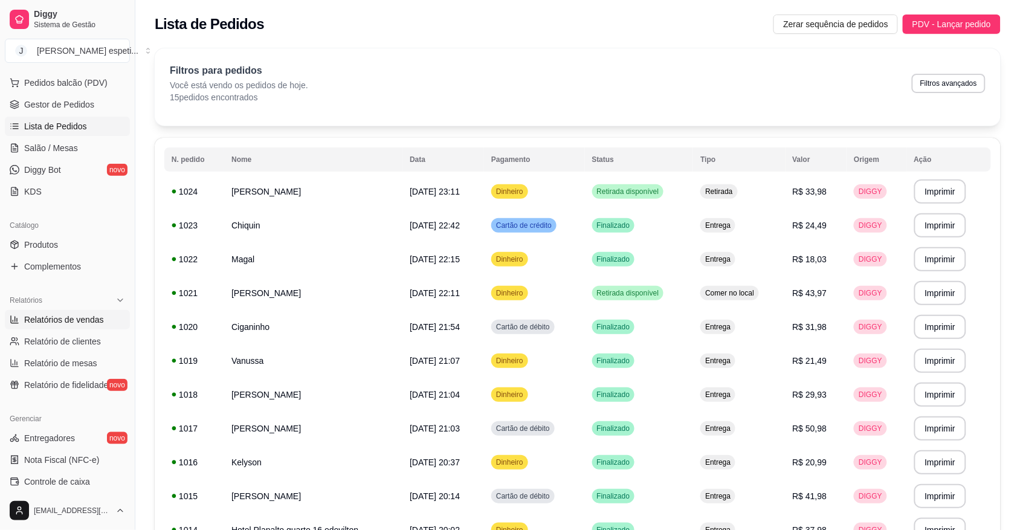
select select "ALL"
select select "0"
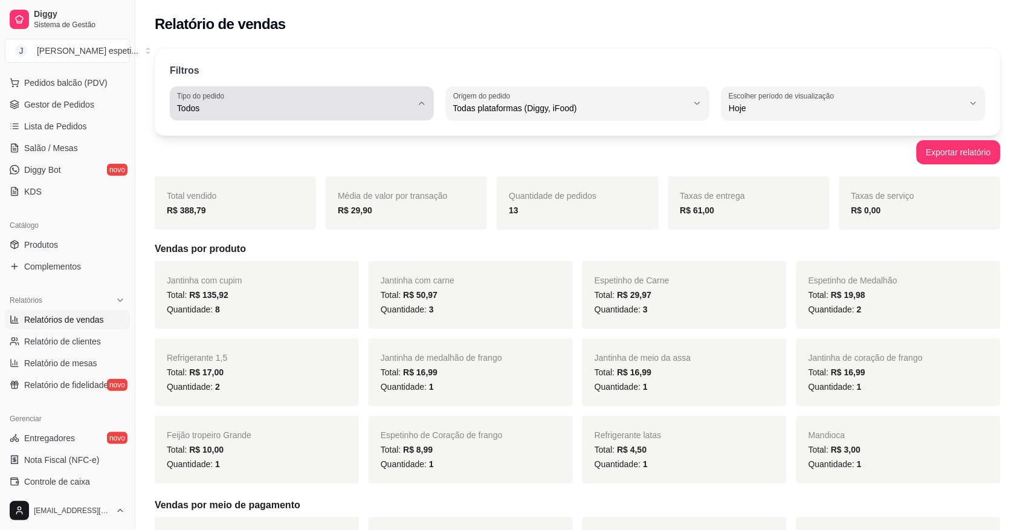
click at [418, 100] on icon "button" at bounding box center [422, 103] width 10 height 10
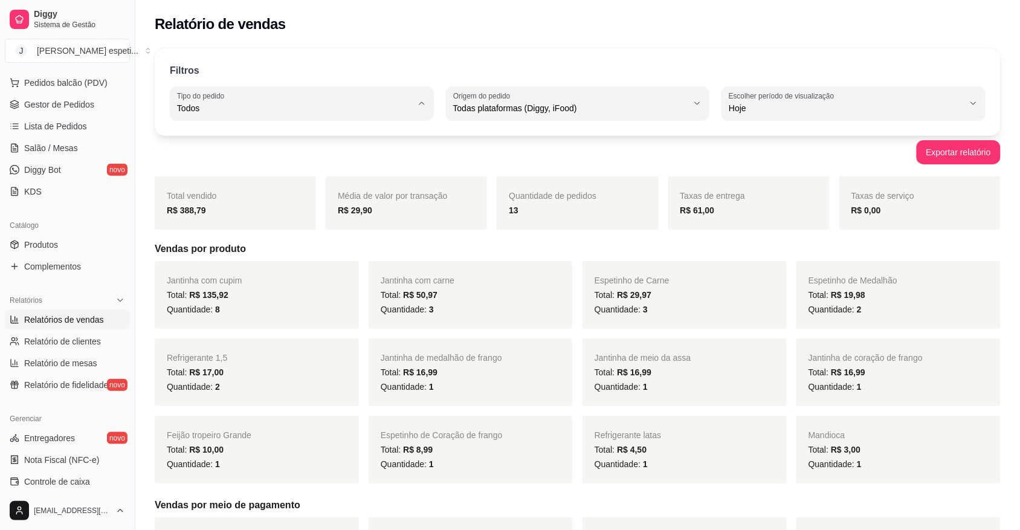
click at [270, 158] on span "Entrega" at bounding box center [295, 156] width 223 height 11
type input "DELIVERY"
select select "DELIVERY"
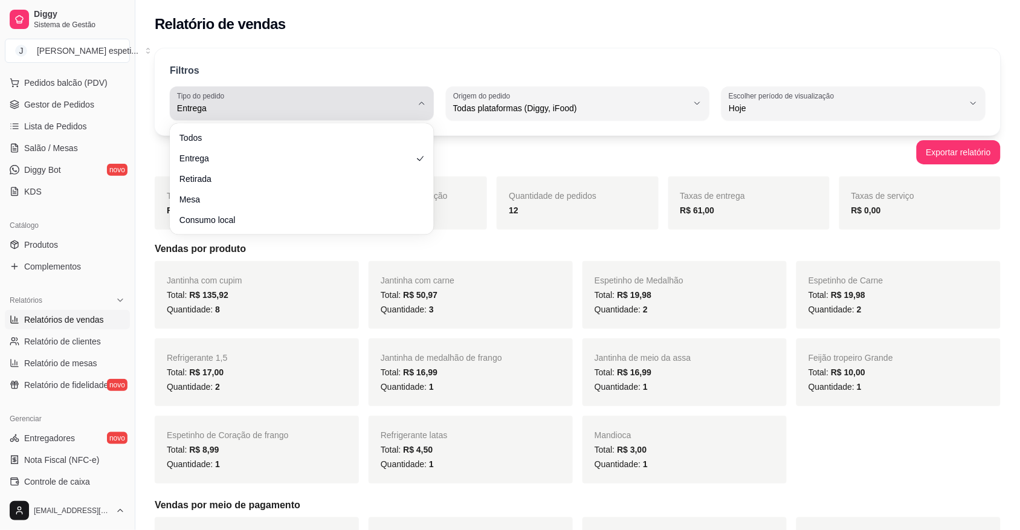
click at [421, 101] on icon "button" at bounding box center [422, 103] width 10 height 10
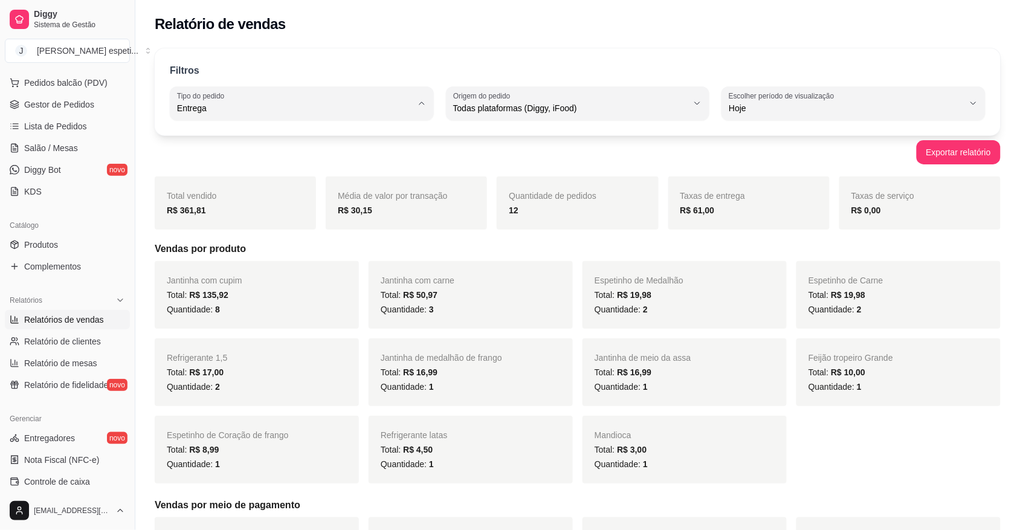
click at [332, 135] on span "Todos" at bounding box center [295, 136] width 223 height 11
type input "ALL"
select select "ALL"
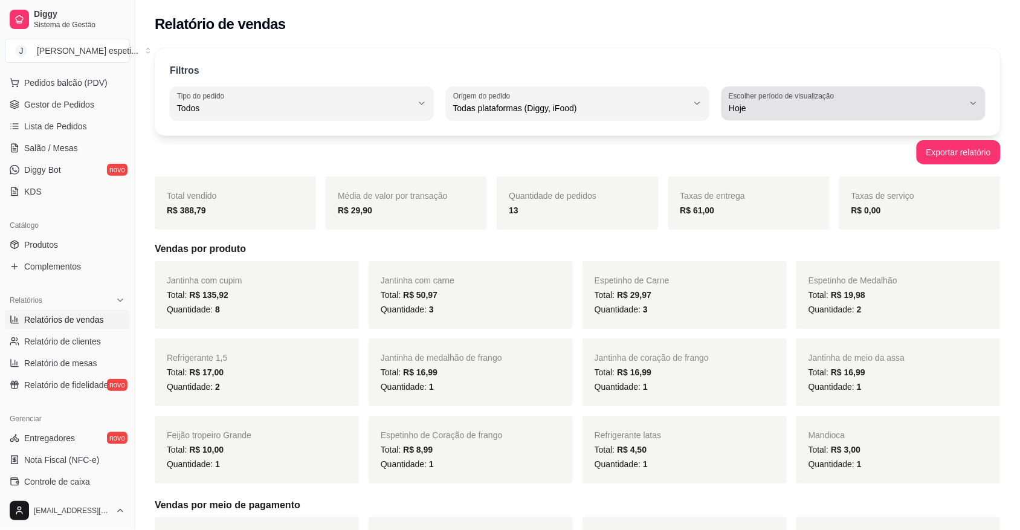
click at [974, 101] on icon "button" at bounding box center [974, 103] width 10 height 10
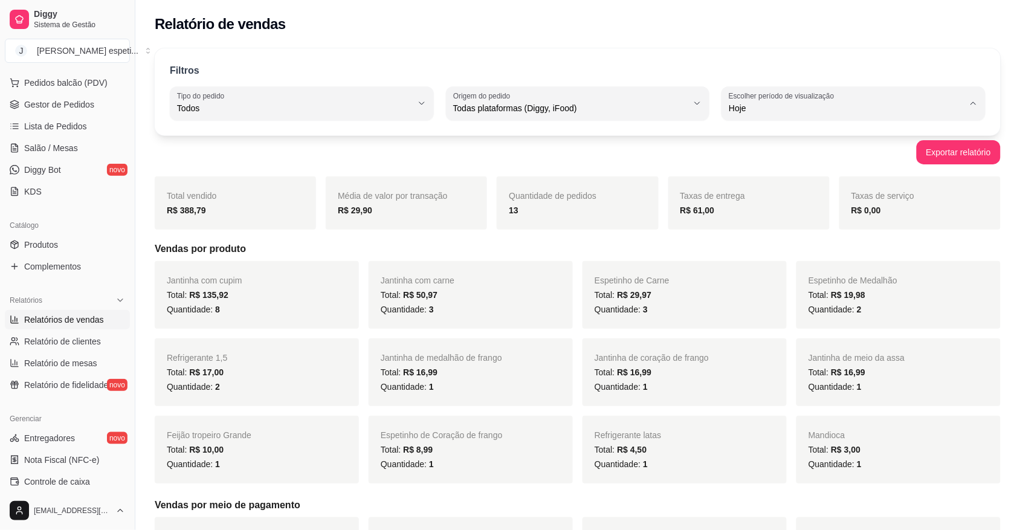
click at [779, 222] on span "30 dias" at bounding box center [848, 215] width 223 height 11
type input "30"
select select "30"
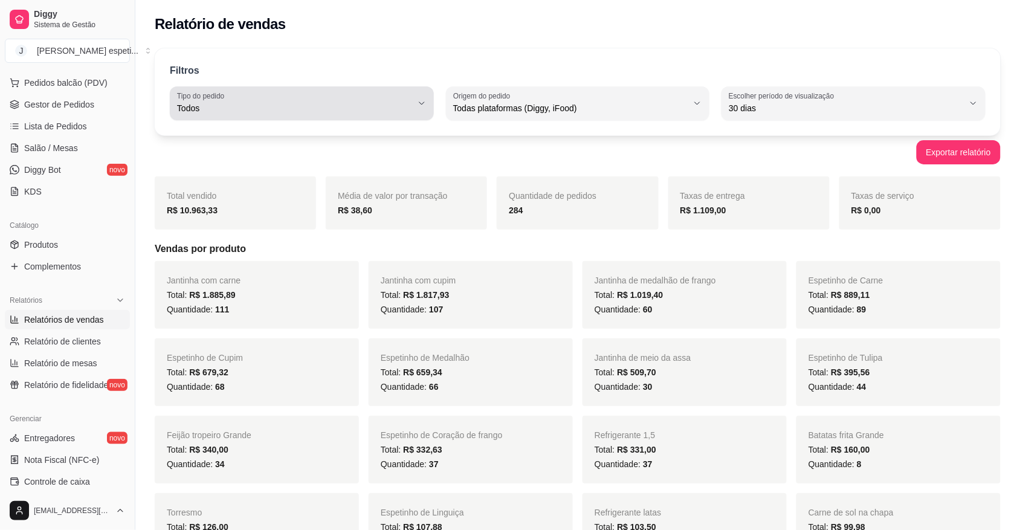
click at [418, 98] on icon "button" at bounding box center [422, 103] width 10 height 10
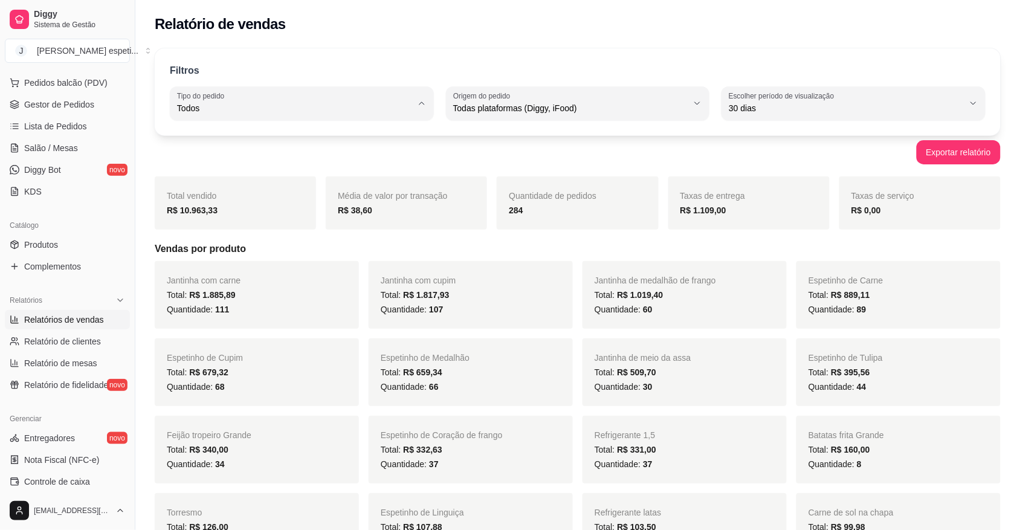
click at [327, 160] on span "Entrega" at bounding box center [295, 156] width 223 height 11
type input "DELIVERY"
select select "DELIVERY"
click at [55, 103] on span "Gestor de Pedidos" at bounding box center [59, 104] width 70 height 12
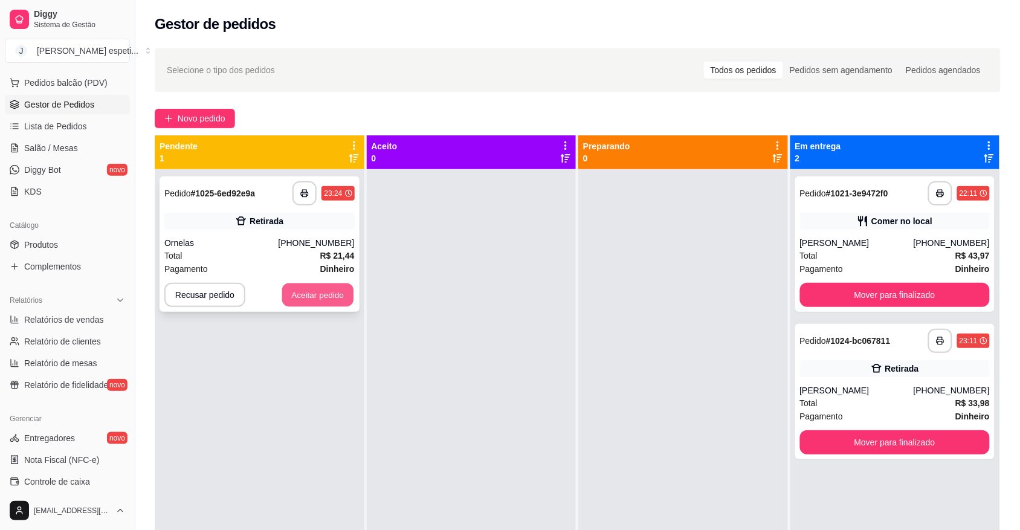
click at [309, 291] on button "Aceitar pedido" at bounding box center [317, 295] width 71 height 24
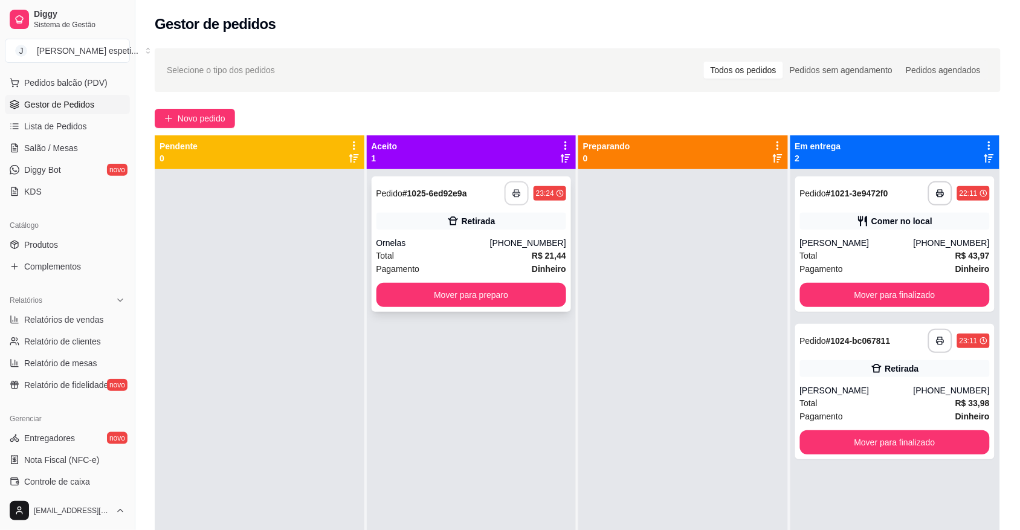
click at [512, 192] on icon "button" at bounding box center [516, 193] width 8 height 8
click at [475, 291] on button "Mover para preparo" at bounding box center [471, 295] width 190 height 24
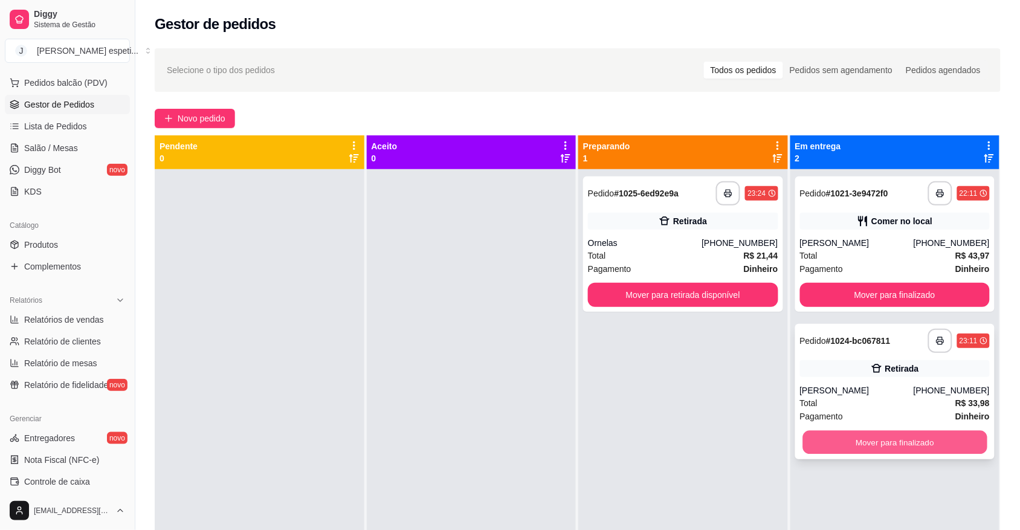
click at [895, 435] on button "Mover para finalizado" at bounding box center [894, 443] width 184 height 24
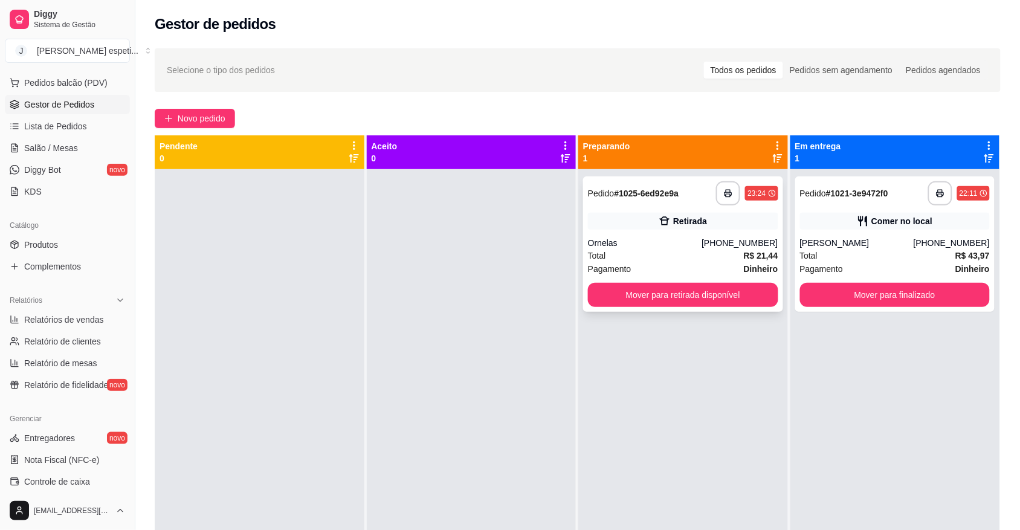
click at [668, 258] on div "Total R$ 21,44" at bounding box center [683, 255] width 190 height 13
click at [698, 293] on button "Mover para retirada disponível" at bounding box center [683, 295] width 190 height 24
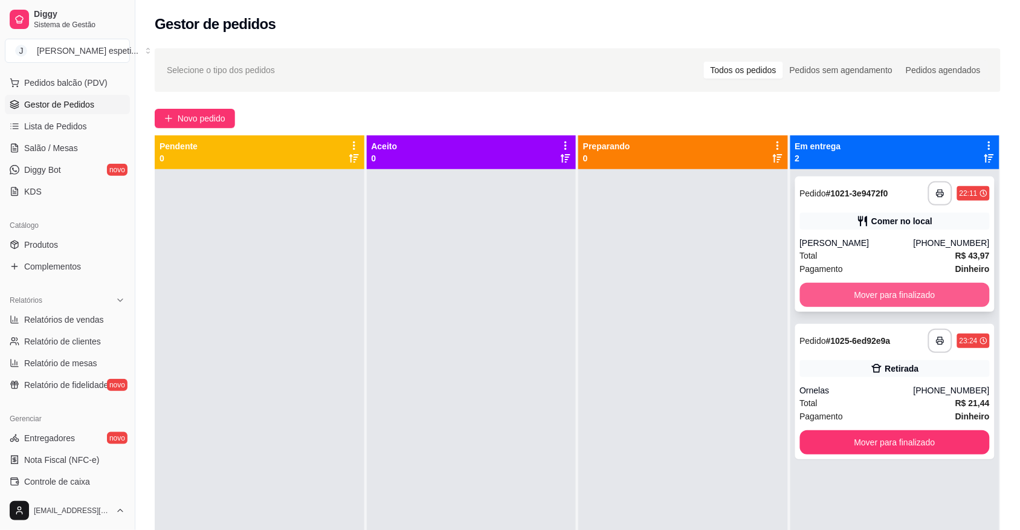
click at [862, 288] on button "Mover para finalizado" at bounding box center [895, 295] width 190 height 24
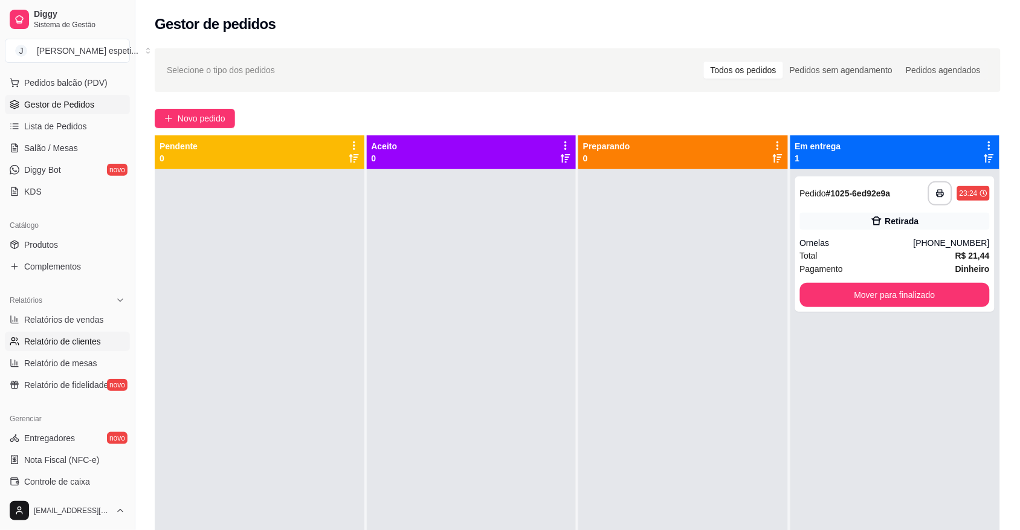
click at [79, 338] on span "Relatório de clientes" at bounding box center [62, 341] width 77 height 12
select select "30"
select select "HIGHEST_TOTAL_SPENT_WITH_ORDERS"
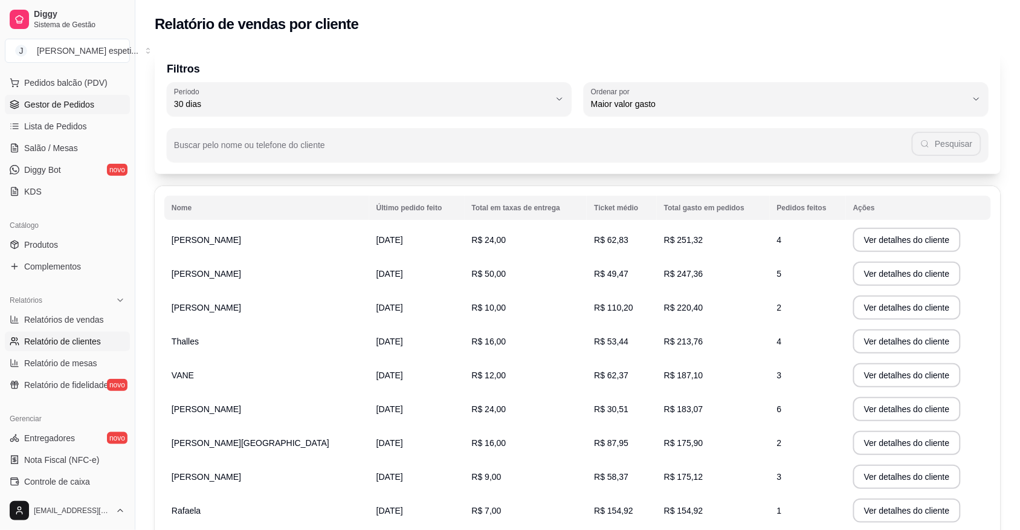
click at [49, 101] on span "Gestor de Pedidos" at bounding box center [59, 104] width 70 height 12
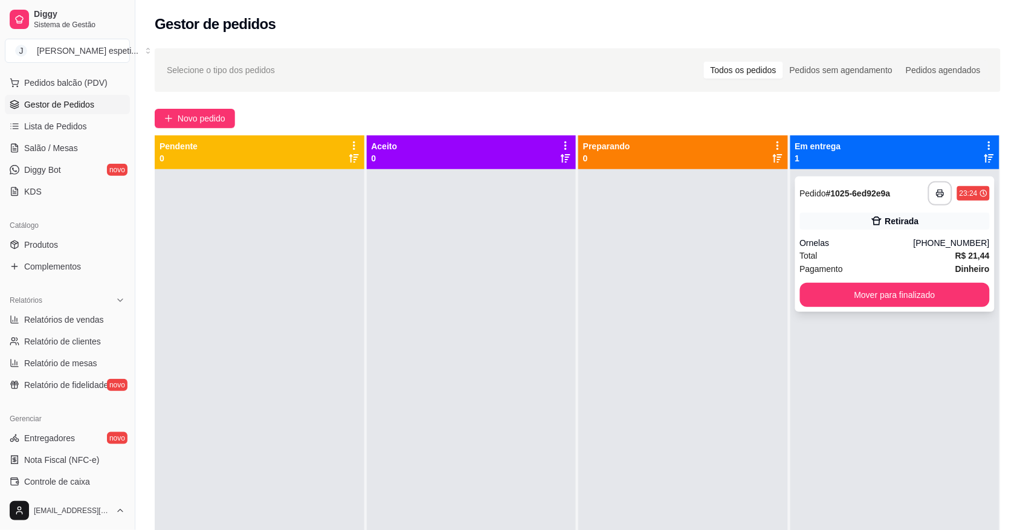
click at [871, 239] on div "Ornelas" at bounding box center [857, 243] width 114 height 12
click at [74, 319] on span "Relatórios de vendas" at bounding box center [64, 320] width 80 height 12
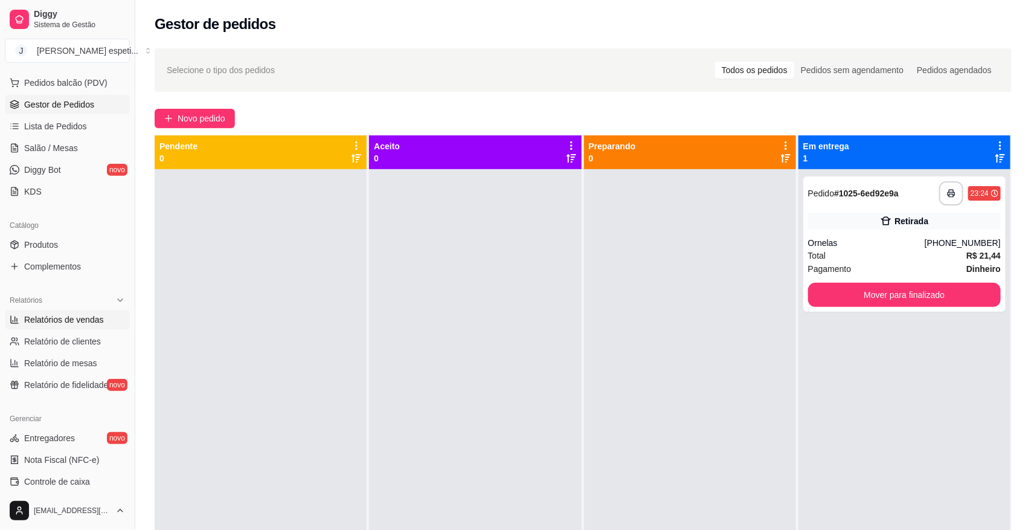
select select "ALL"
select select "0"
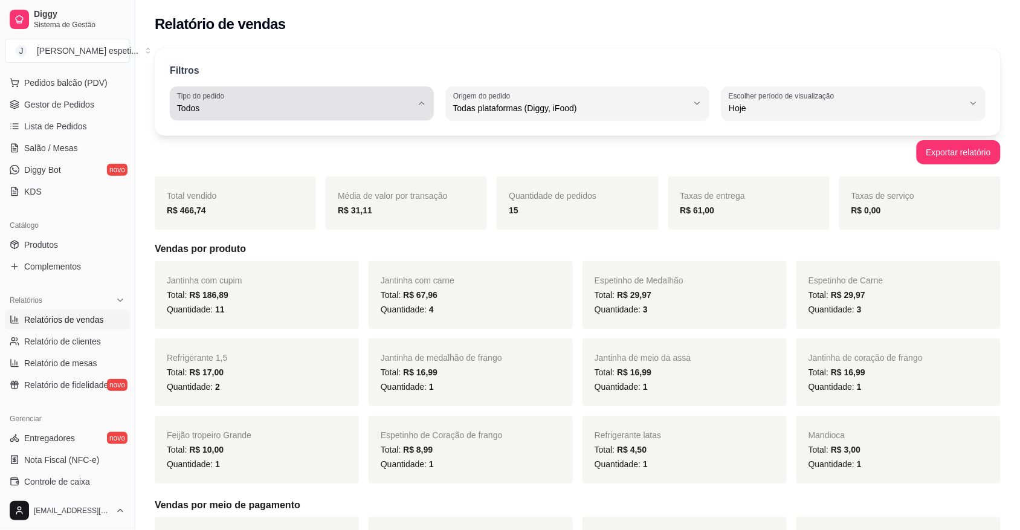
click at [424, 104] on icon "button" at bounding box center [422, 103] width 10 height 10
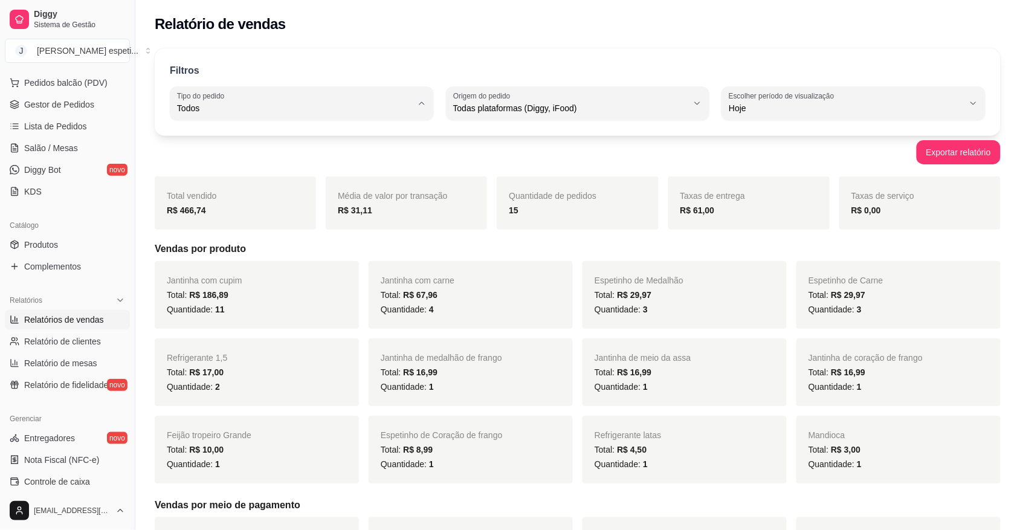
click at [212, 160] on span "Entrega" at bounding box center [295, 156] width 223 height 11
type input "DELIVERY"
select select "DELIVERY"
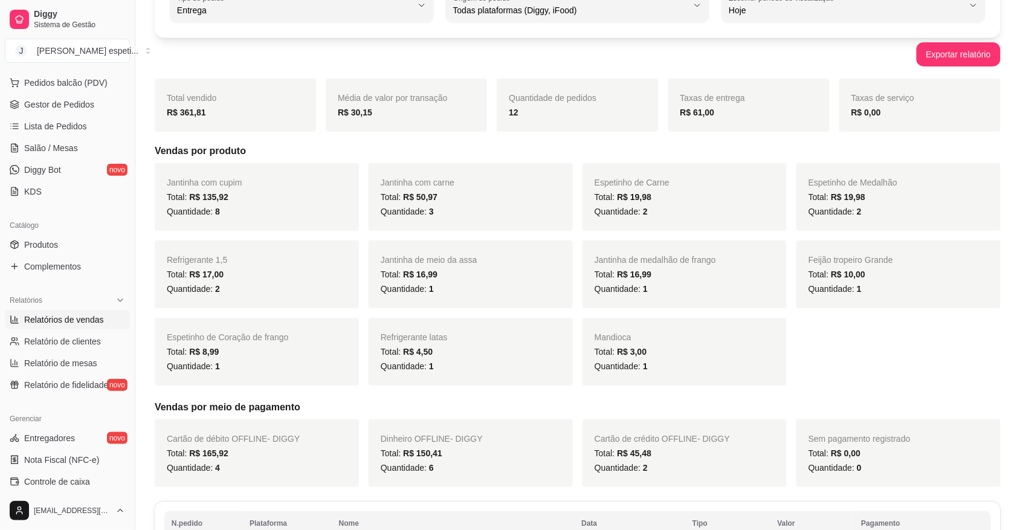
scroll to position [76, 0]
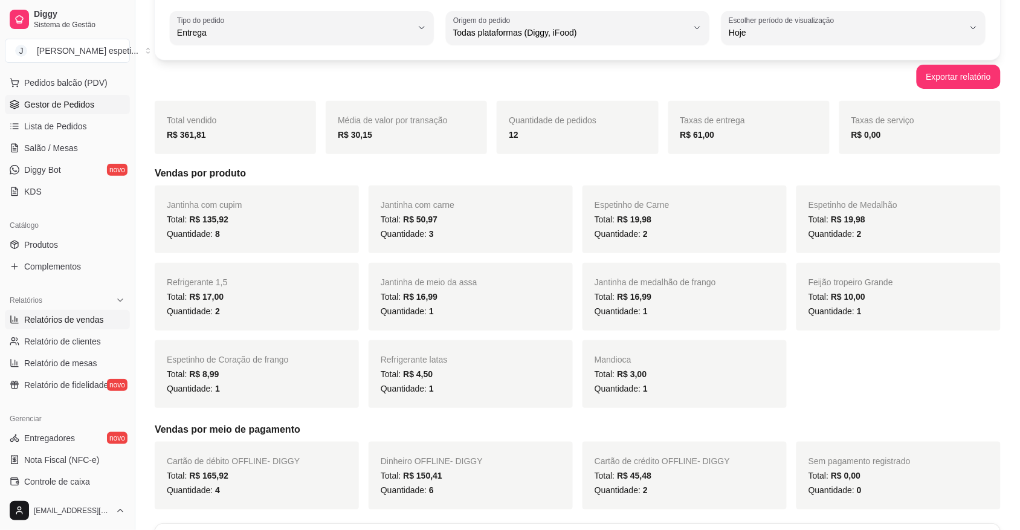
click at [71, 101] on span "Gestor de Pedidos" at bounding box center [59, 104] width 70 height 12
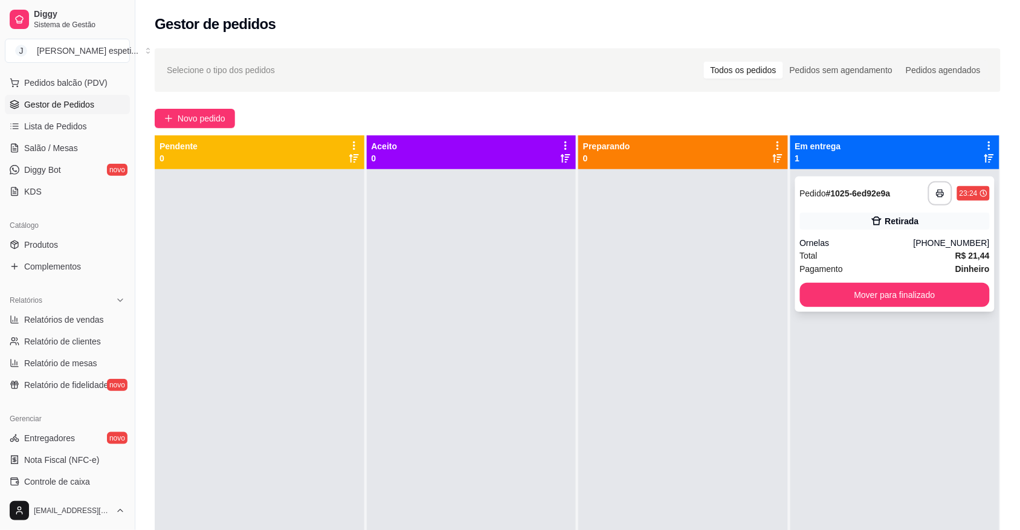
click at [834, 237] on div "Ornelas" at bounding box center [857, 243] width 114 height 12
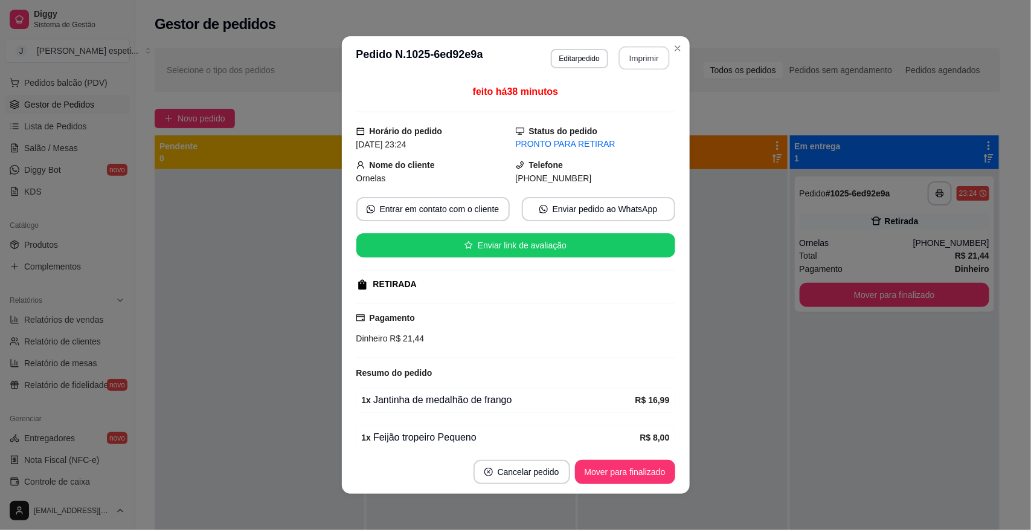
click at [650, 60] on button "Imprimir" at bounding box center [644, 59] width 51 height 24
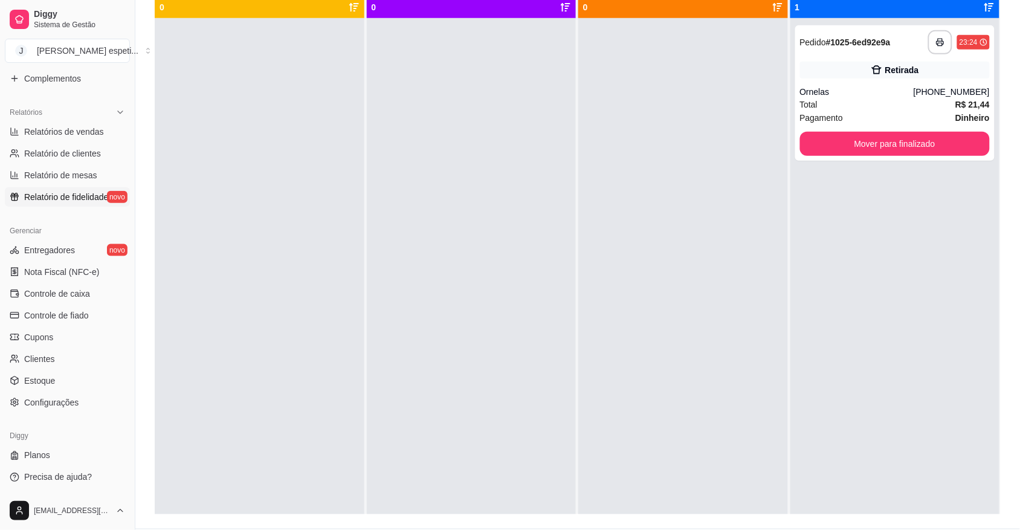
scroll to position [184, 0]
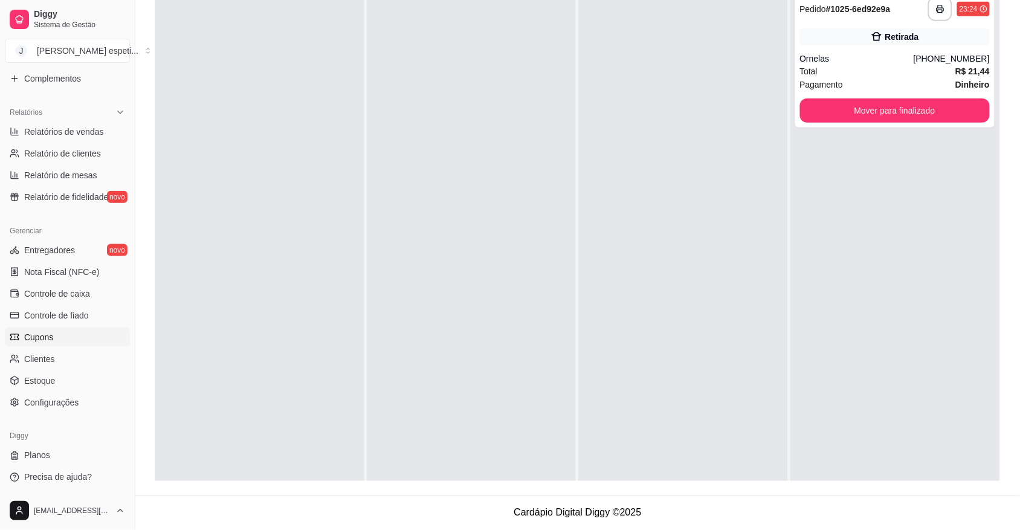
click at [37, 343] on link "Cupons" at bounding box center [67, 336] width 125 height 19
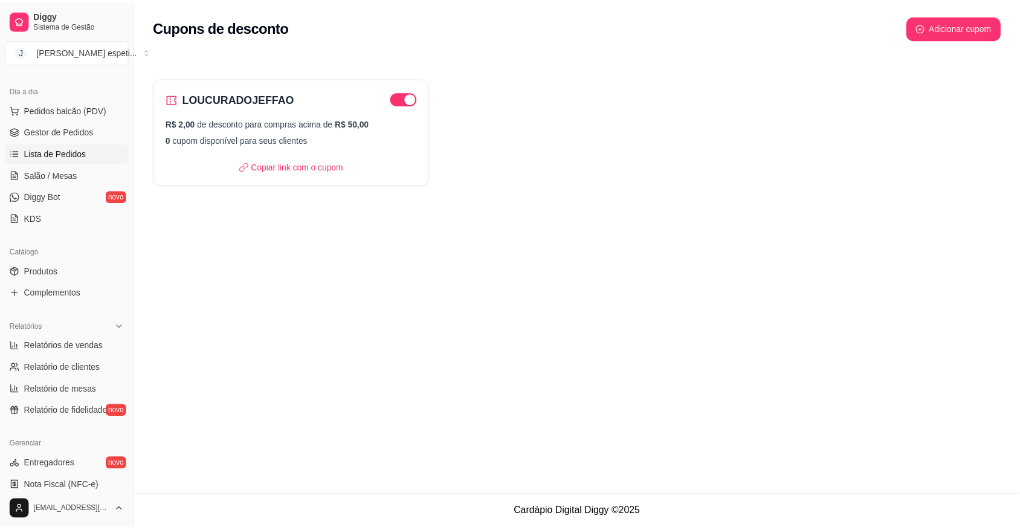
scroll to position [112, 0]
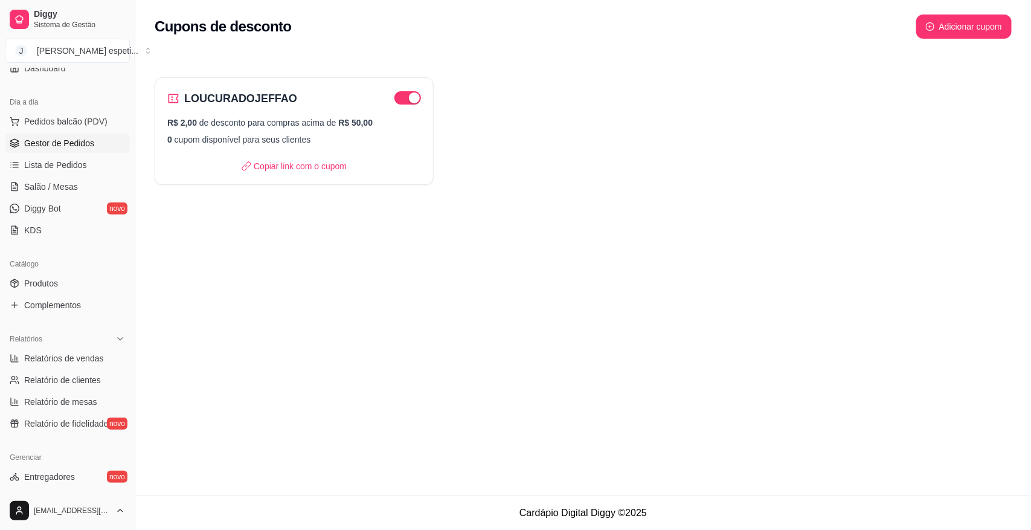
click at [73, 149] on span "Gestor de Pedidos" at bounding box center [59, 143] width 70 height 12
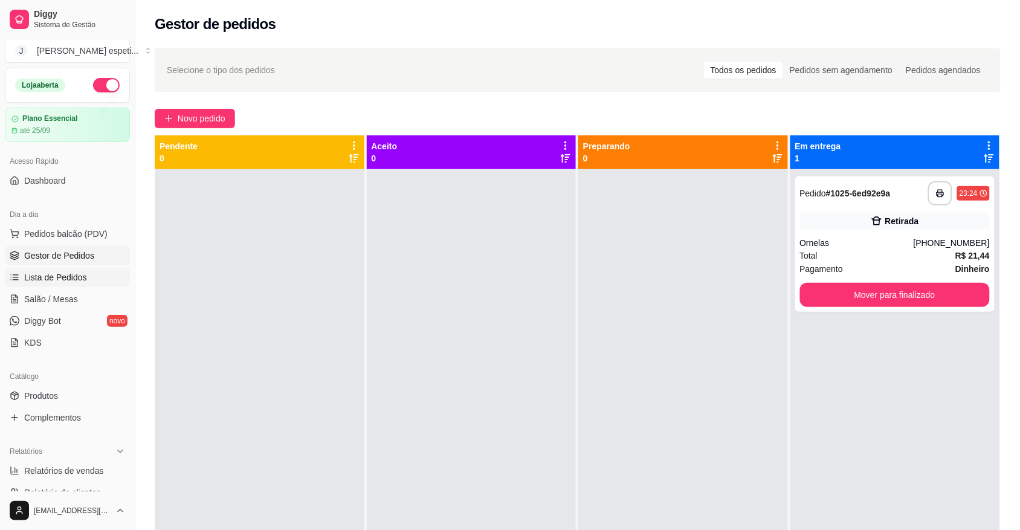
click at [59, 275] on span "Lista de Pedidos" at bounding box center [55, 277] width 63 height 12
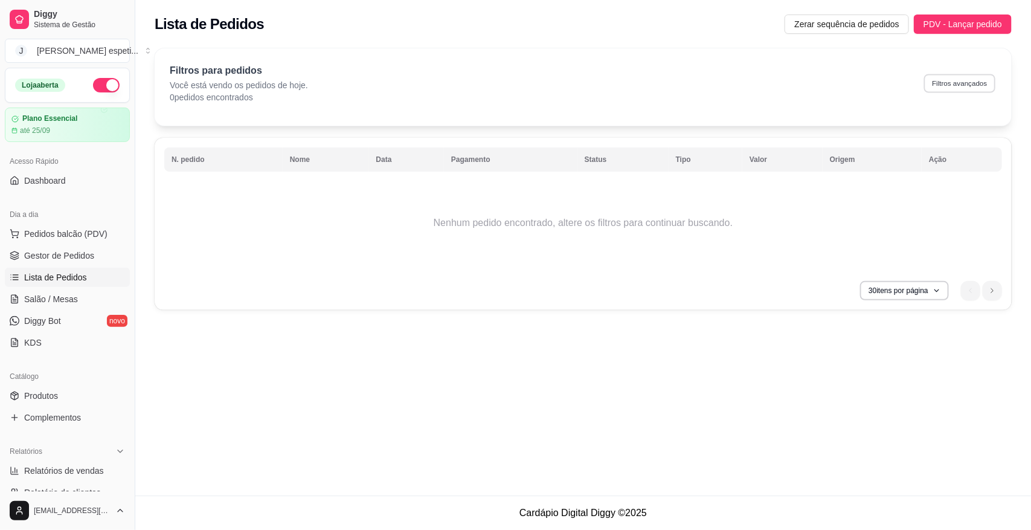
click at [947, 85] on button "Filtros avançados" at bounding box center [959, 83] width 71 height 19
select select "0"
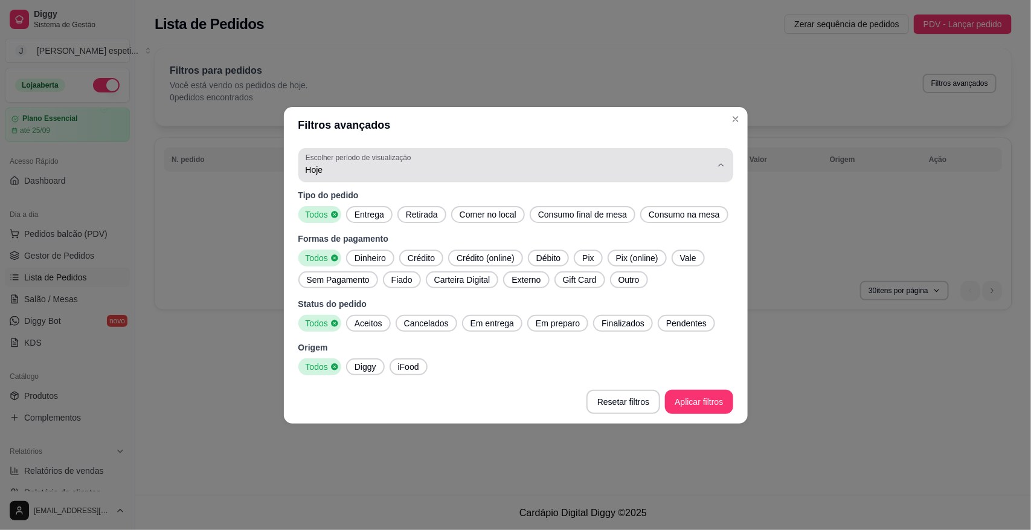
click at [393, 169] on span "Hoje" at bounding box center [509, 170] width 406 height 12
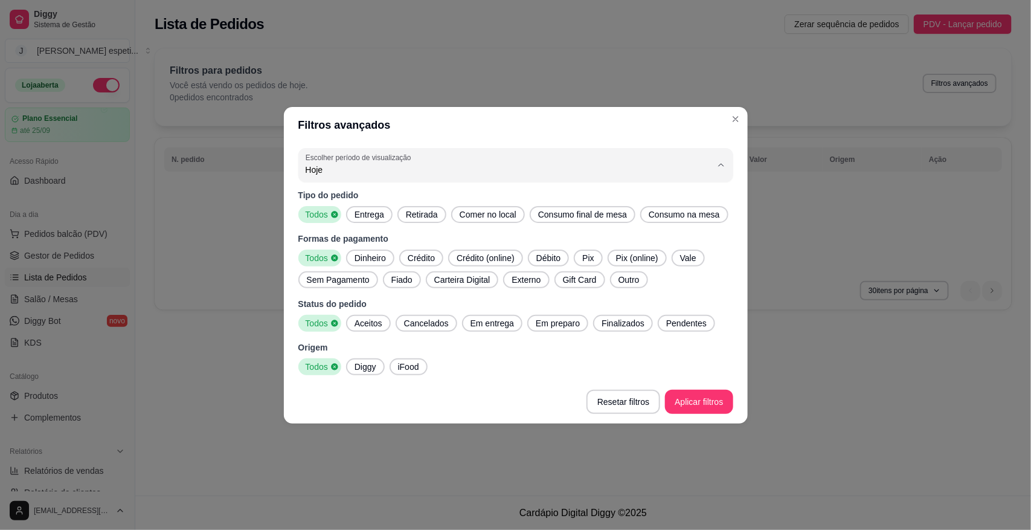
click at [372, 221] on span "Ontem" at bounding box center [509, 217] width 387 height 11
type input "1"
select select "1"
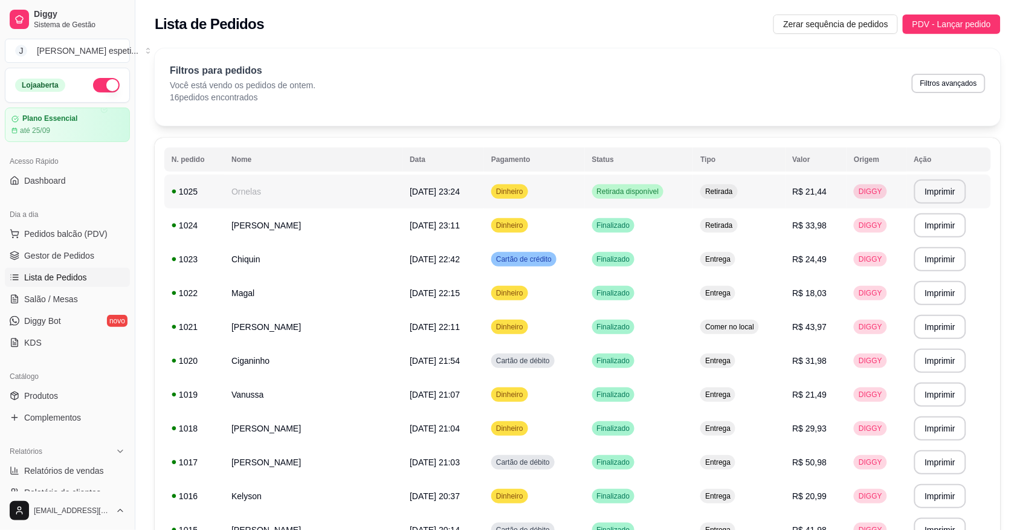
click at [460, 194] on span "[DATE] 23:24" at bounding box center [435, 192] width 50 height 10
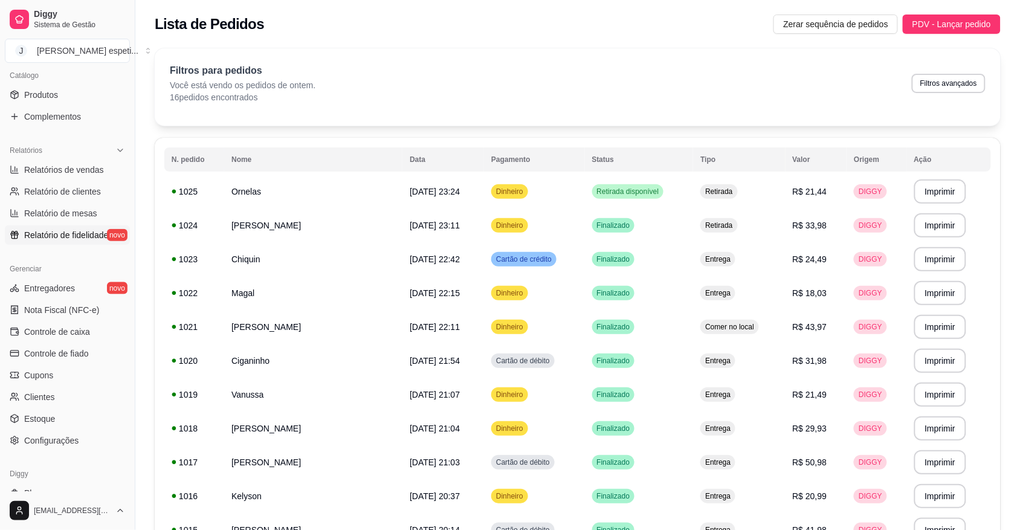
scroll to position [302, 0]
click at [77, 230] on span "Relatório de fidelidade" at bounding box center [66, 234] width 84 height 12
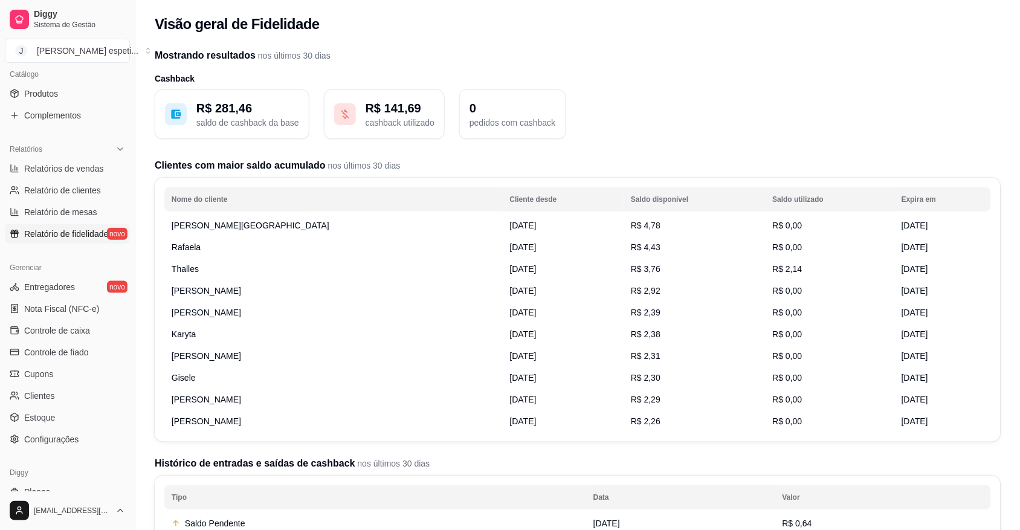
click at [269, 125] on p "saldo de cashback da base" at bounding box center [247, 123] width 103 height 12
click at [248, 120] on p "saldo de cashback da base" at bounding box center [247, 123] width 103 height 12
click at [173, 111] on icon at bounding box center [177, 114] width 10 height 9
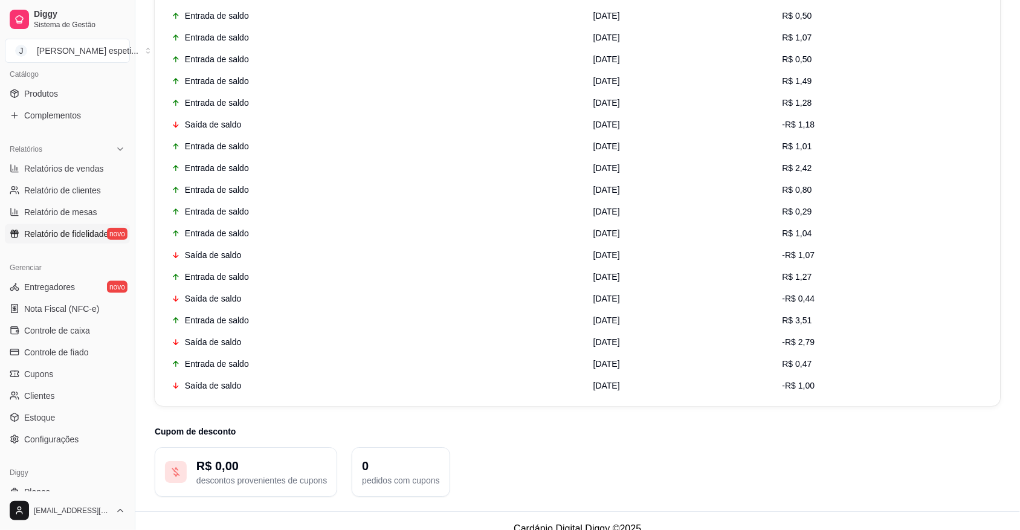
scroll to position [2306, 0]
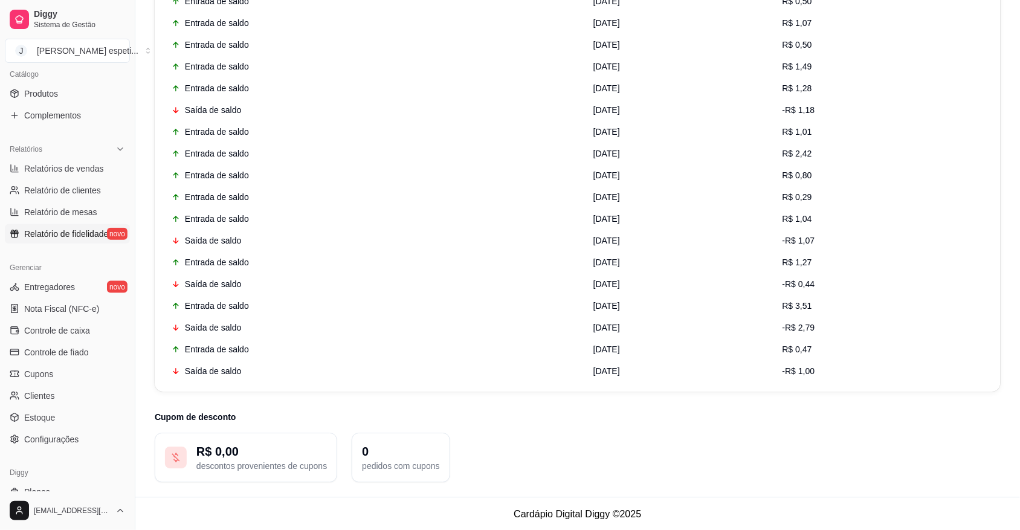
click at [173, 452] on icon at bounding box center [176, 457] width 12 height 12
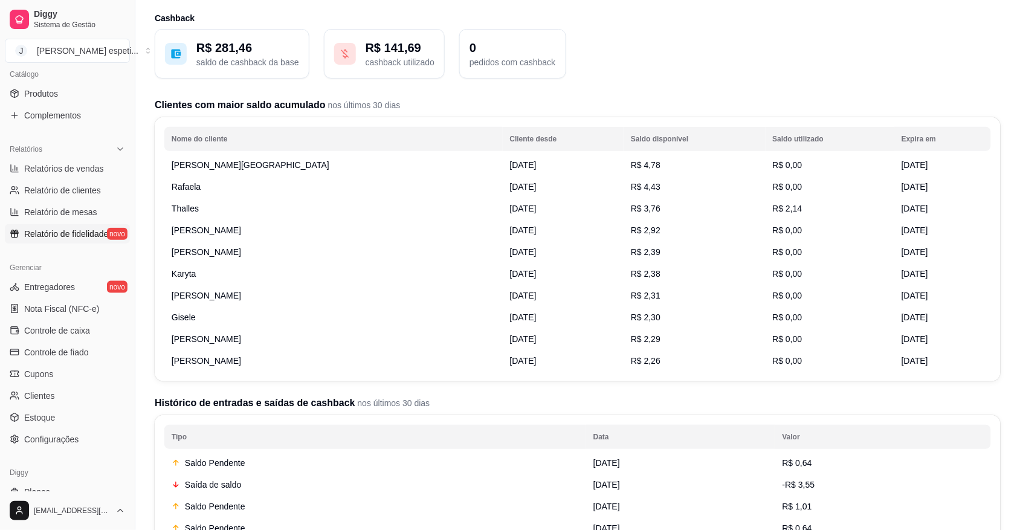
scroll to position [0, 0]
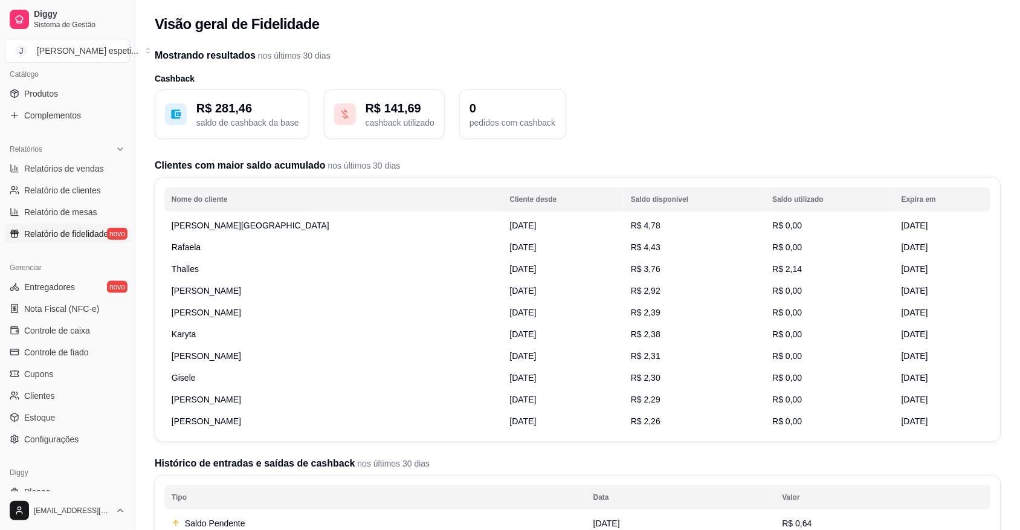
click at [369, 111] on p "R$ 141,69" at bounding box center [400, 108] width 69 height 17
click at [176, 117] on icon at bounding box center [176, 114] width 12 height 12
drag, startPoint x: 256, startPoint y: 113, endPoint x: 167, endPoint y: 315, distance: 220.8
click at [167, 315] on td "[PERSON_NAME]" at bounding box center [333, 313] width 338 height 22
click at [63, 418] on link "Estoque" at bounding box center [67, 417] width 125 height 19
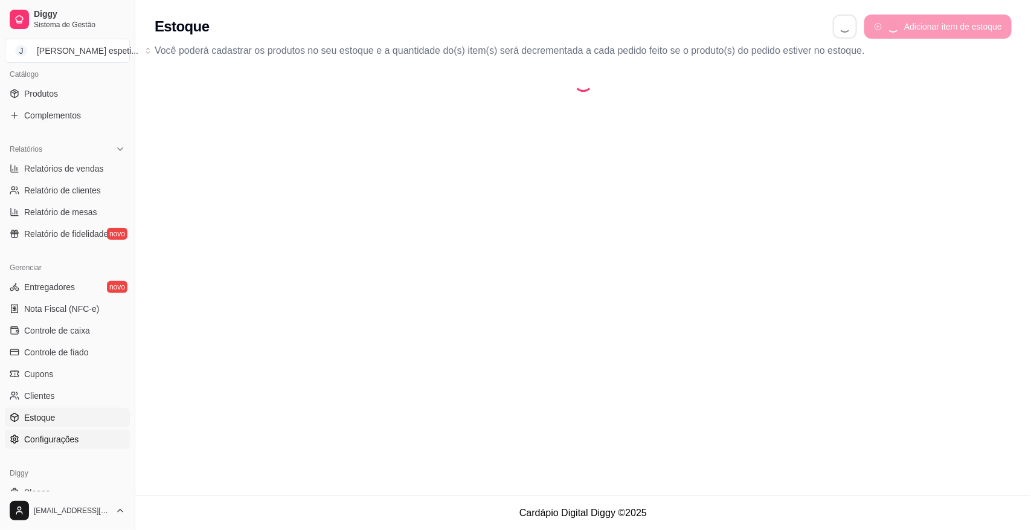
scroll to position [339, 0]
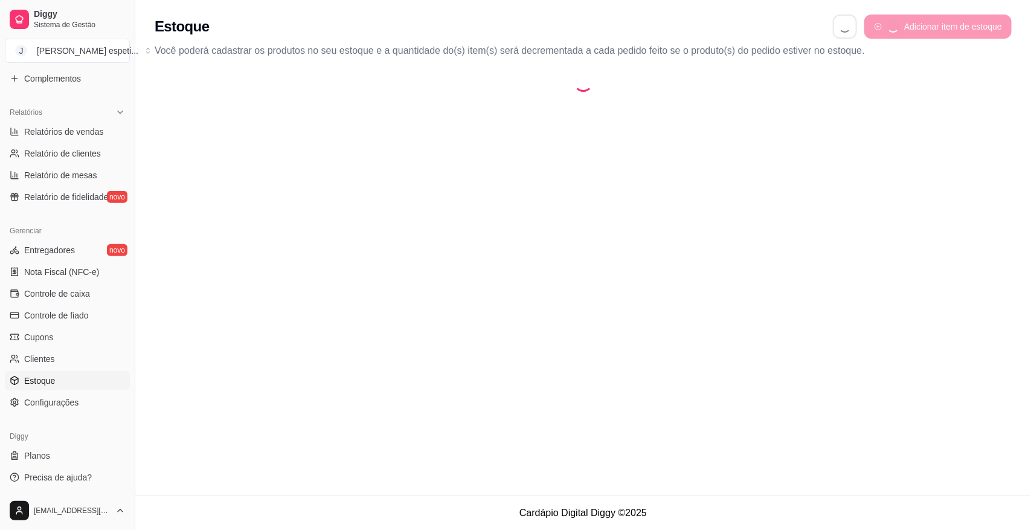
select select "QUANTITY_ORDER"
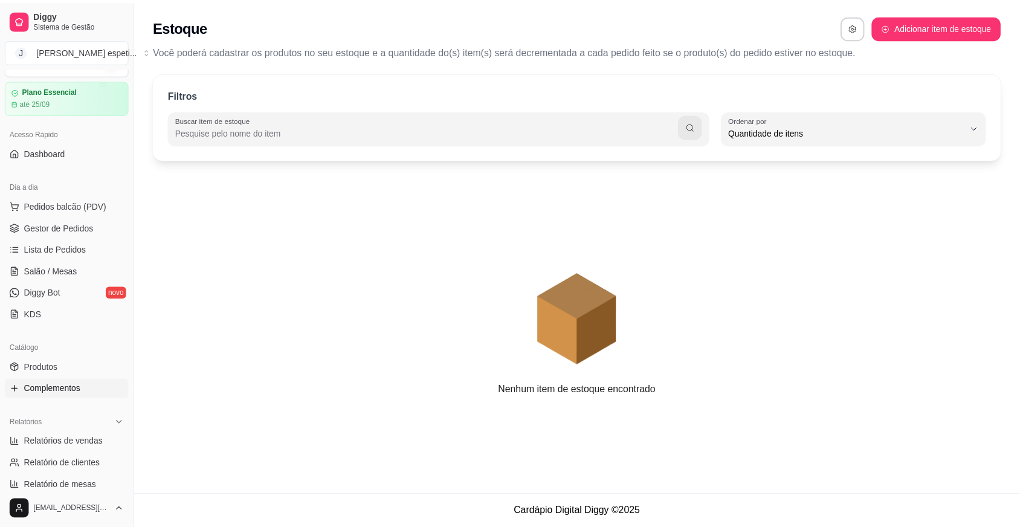
scroll to position [0, 0]
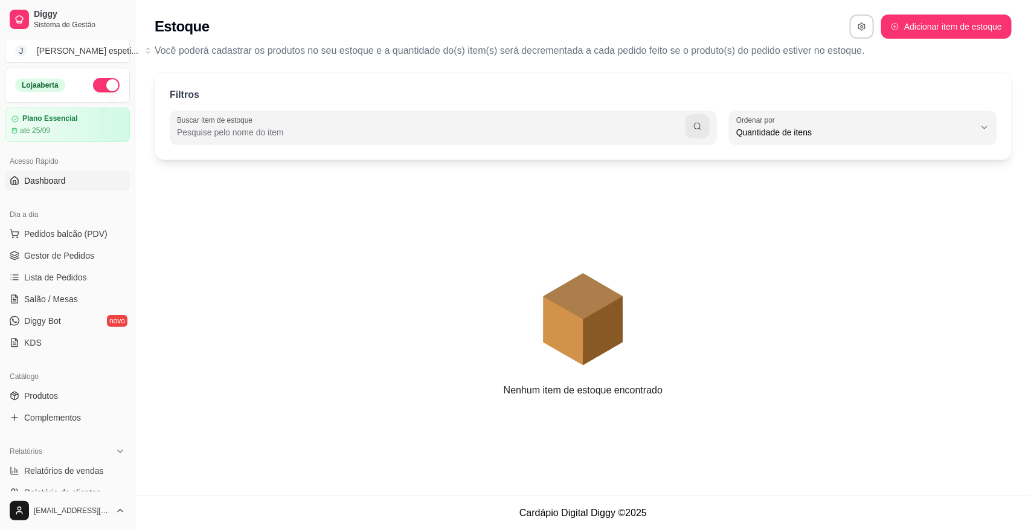
click at [74, 180] on link "Dashboard" at bounding box center [67, 180] width 125 height 19
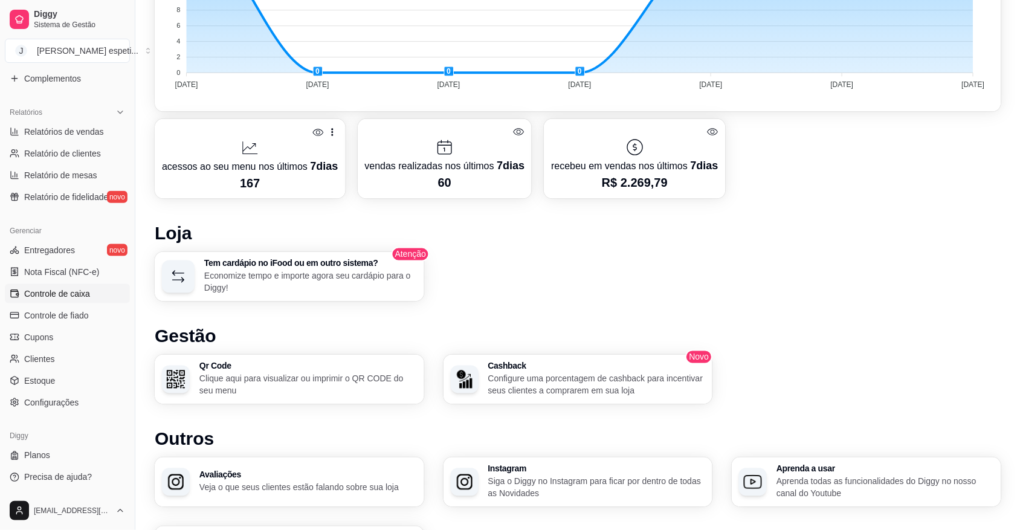
scroll to position [453, 0]
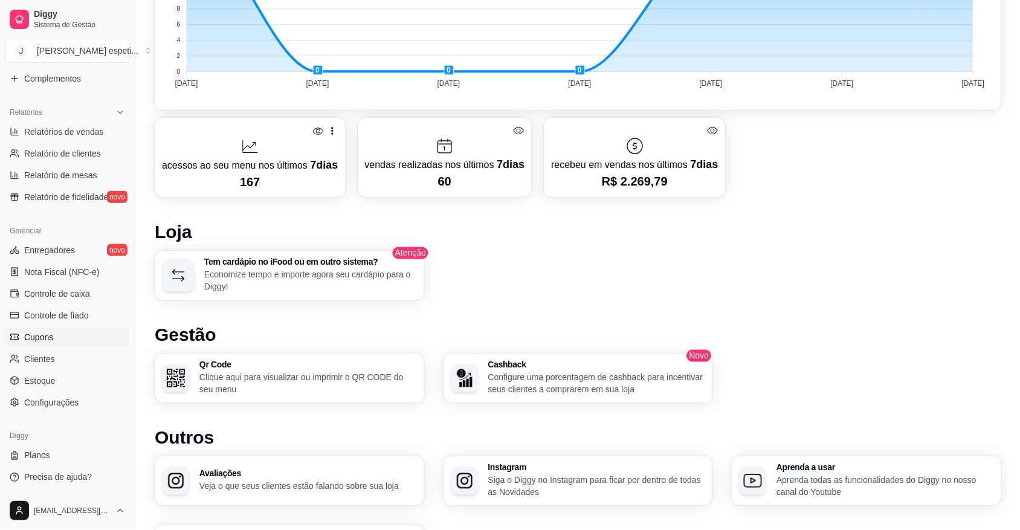
click at [73, 331] on link "Cupons" at bounding box center [67, 336] width 125 height 19
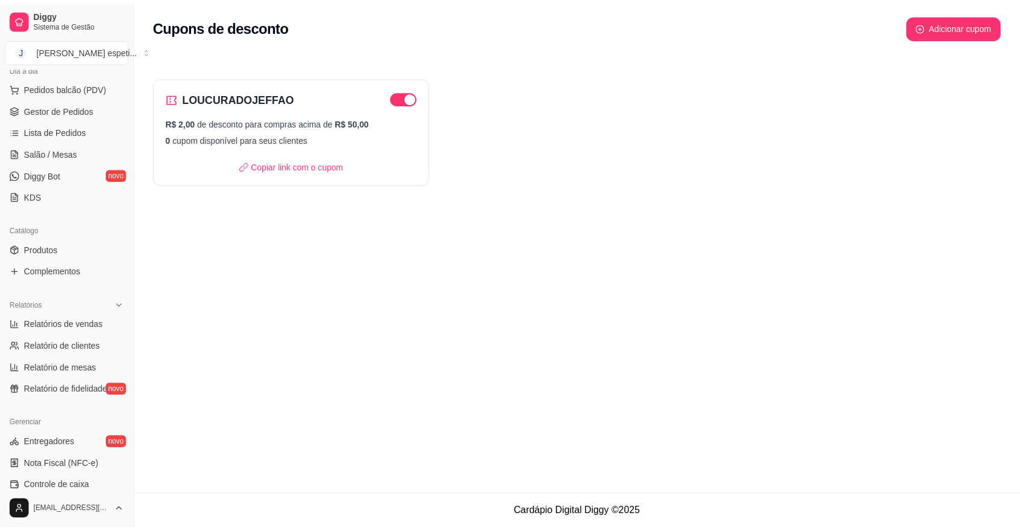
scroll to position [151, 0]
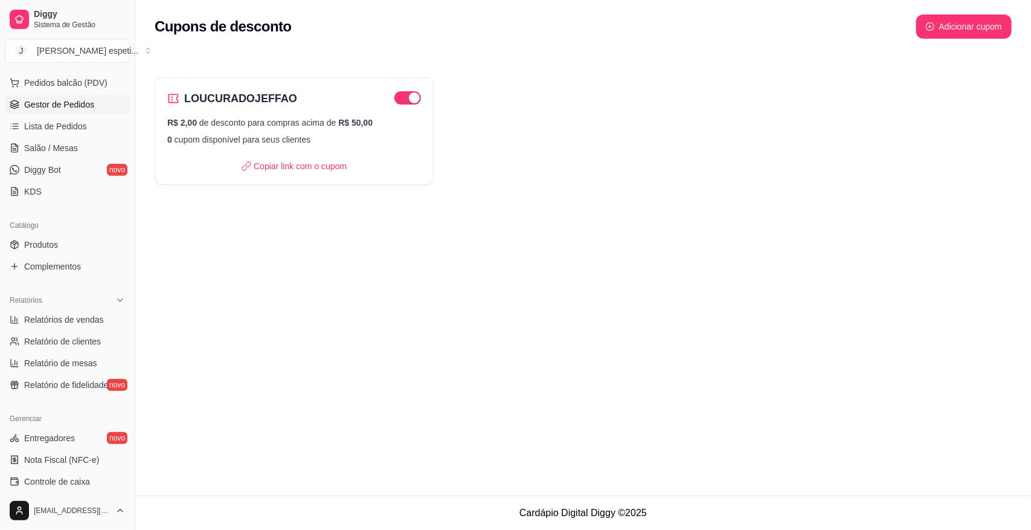
click at [91, 102] on span "Gestor de Pedidos" at bounding box center [59, 104] width 70 height 12
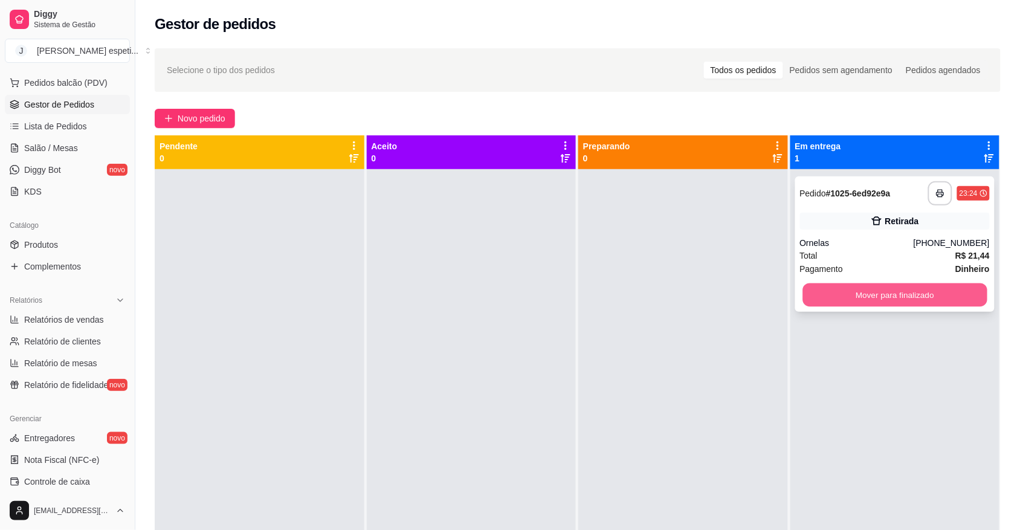
click at [886, 291] on button "Mover para finalizado" at bounding box center [894, 295] width 184 height 24
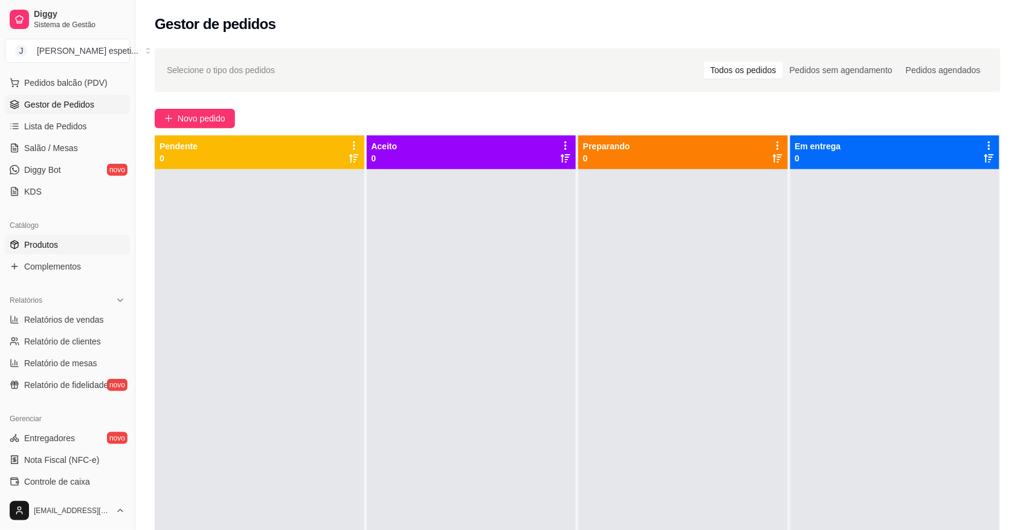
click at [44, 245] on span "Produtos" at bounding box center [41, 245] width 34 height 12
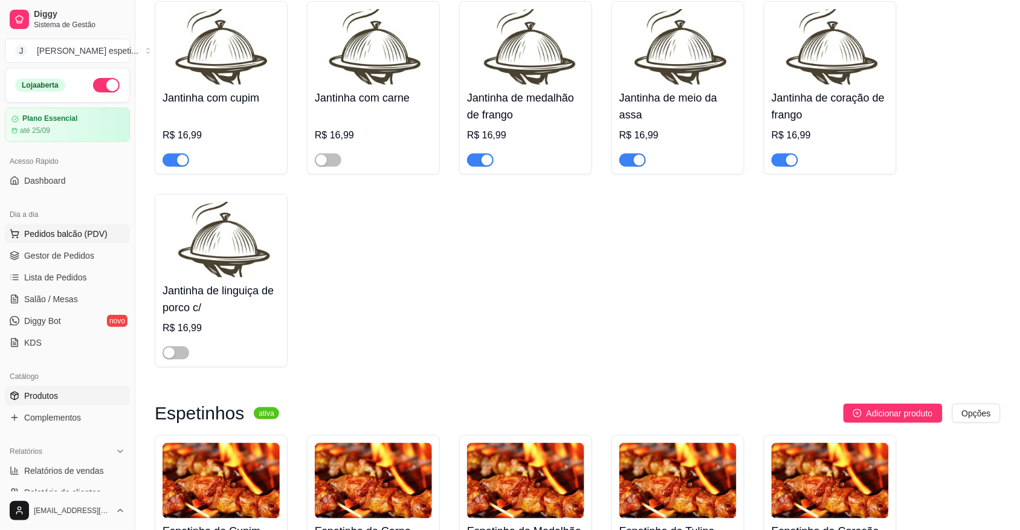
click at [89, 237] on span "Pedidos balcão (PDV)" at bounding box center [65, 234] width 83 height 12
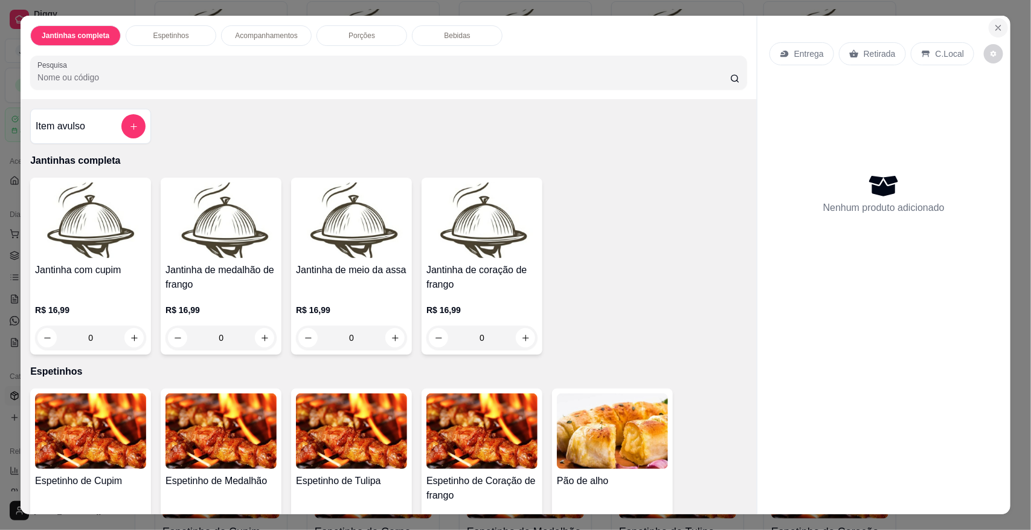
click at [994, 25] on icon "Close" at bounding box center [999, 28] width 10 height 10
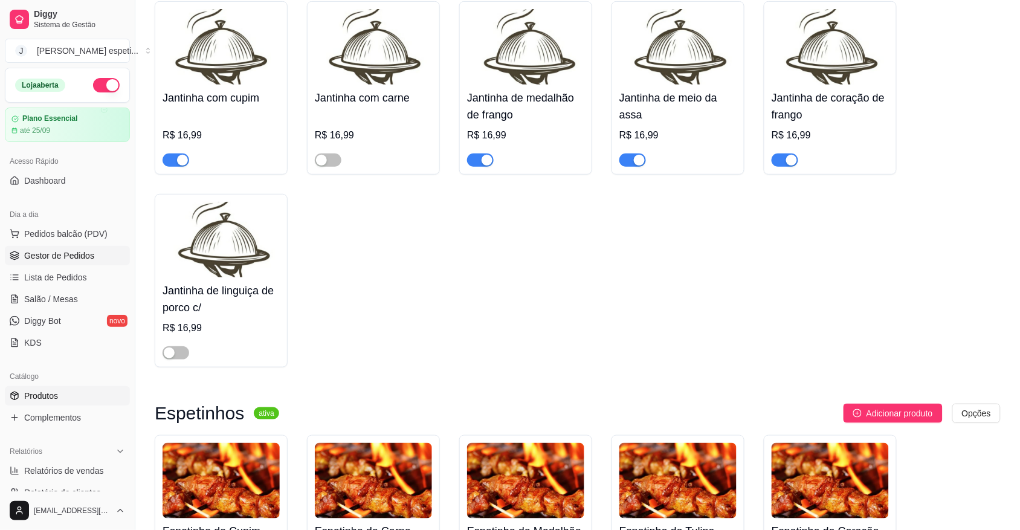
click at [46, 258] on span "Gestor de Pedidos" at bounding box center [59, 256] width 70 height 12
